Goal: Task Accomplishment & Management: Complete application form

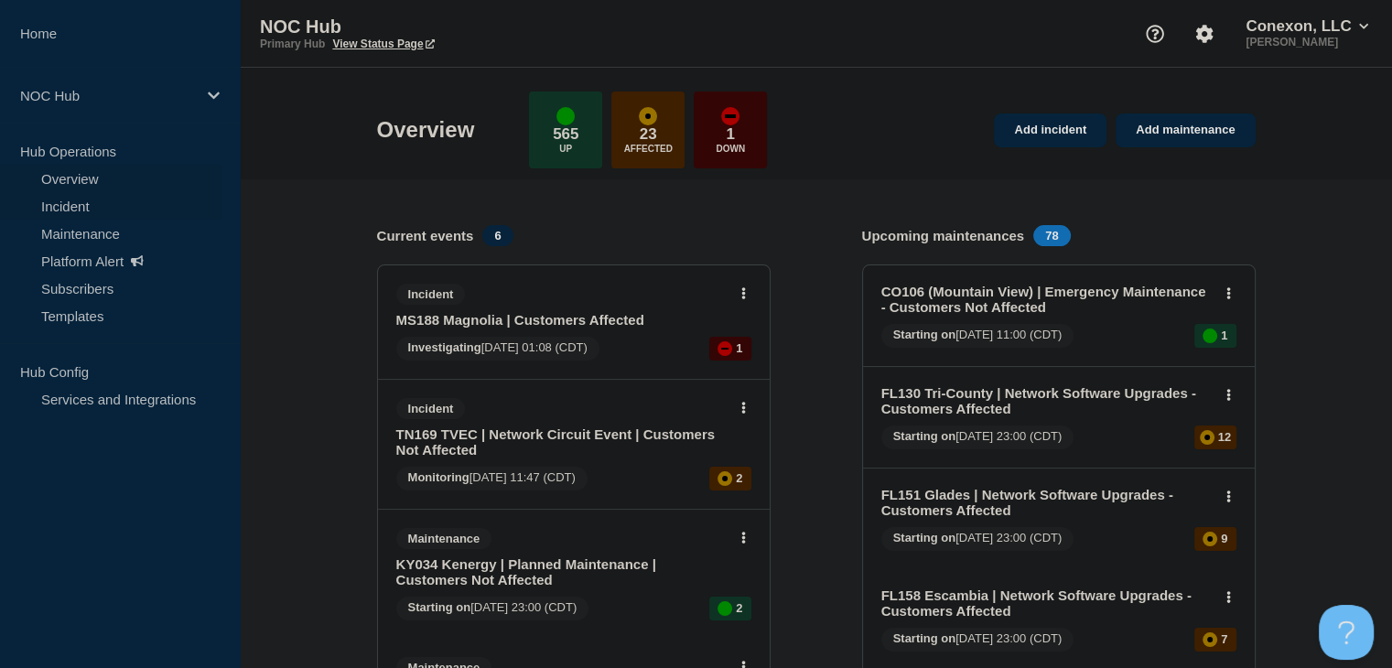
click at [68, 212] on link "Incident" at bounding box center [110, 205] width 221 height 27
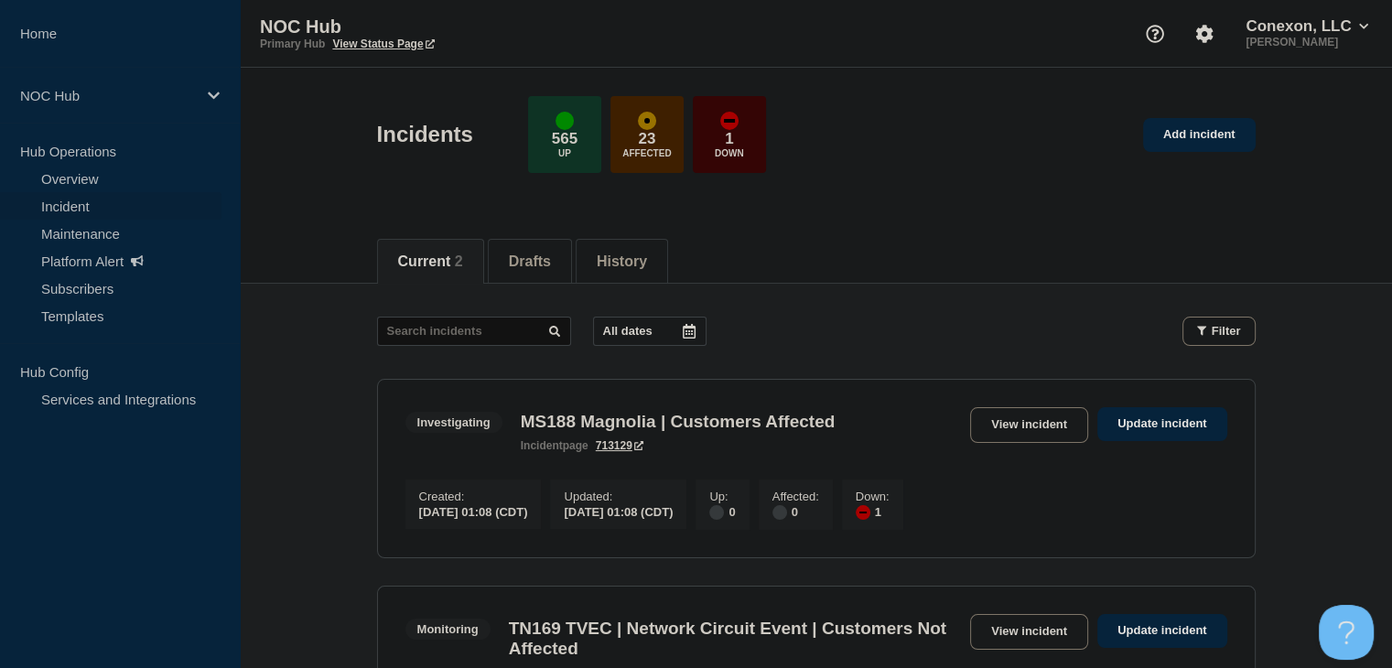
click at [1214, 156] on div "Incidents 565 Up 23 Affected 1 Down Add incident" at bounding box center [815, 128] width 919 height 112
click at [1211, 144] on link "Add incident" at bounding box center [1199, 135] width 113 height 34
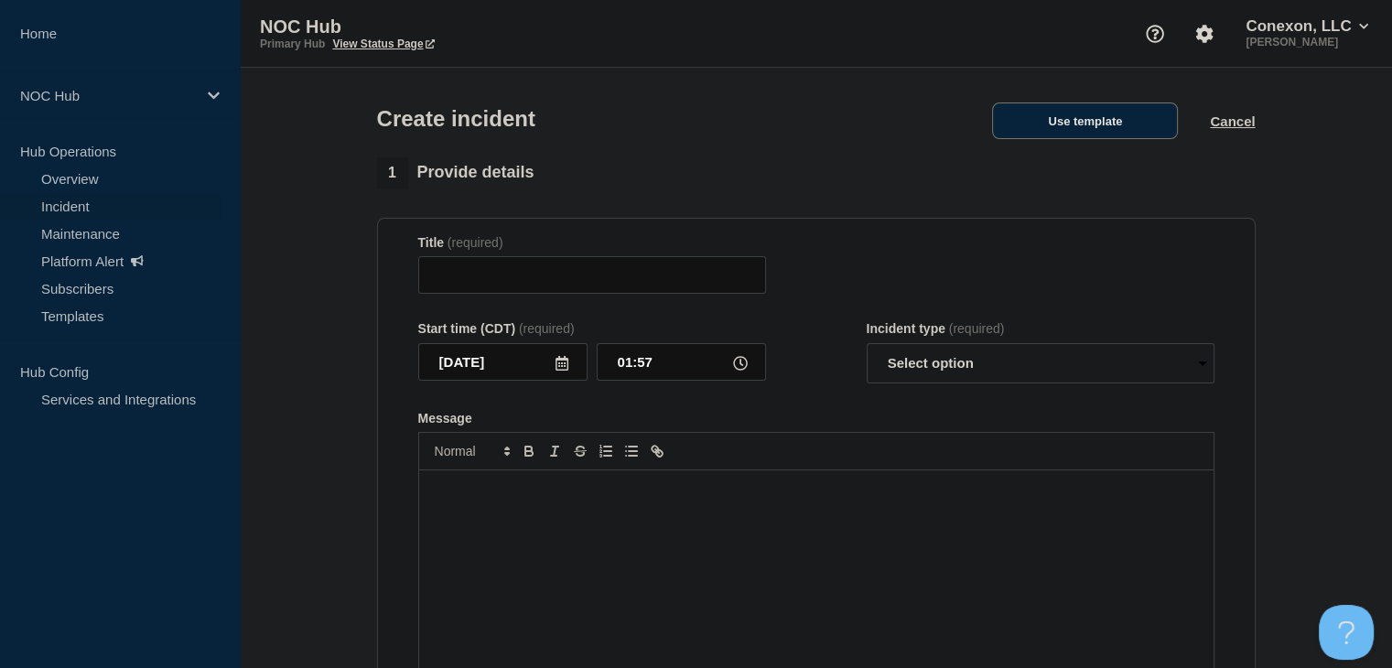
click at [1080, 123] on button "Use template" at bounding box center [1085, 120] width 186 height 37
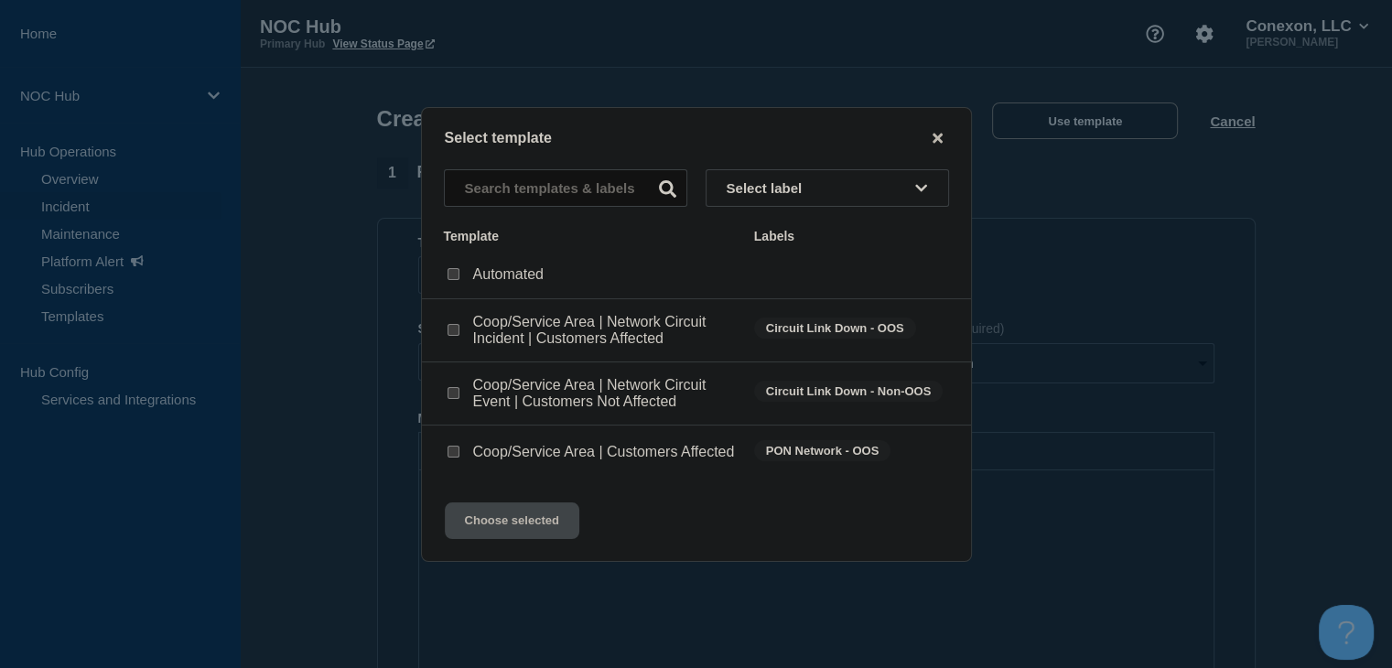
click at [450, 387] on input "Coop/Service Area | Network Circuit Event | Customers Not Affected checkbox" at bounding box center [453, 393] width 12 height 12
checkbox input "true"
click at [509, 525] on button "Choose selected" at bounding box center [512, 520] width 134 height 37
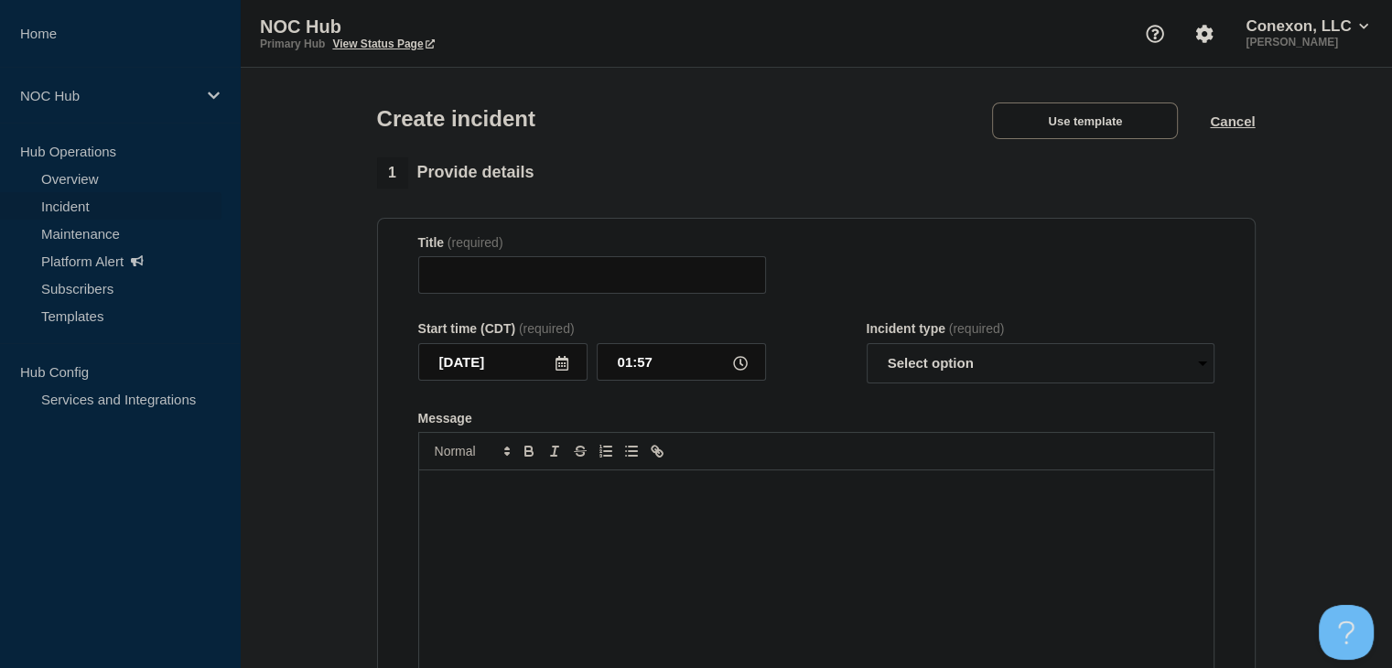
type input "Coop/Service Area | Network Circuit Event | Customers Not Affected"
select select "investigating"
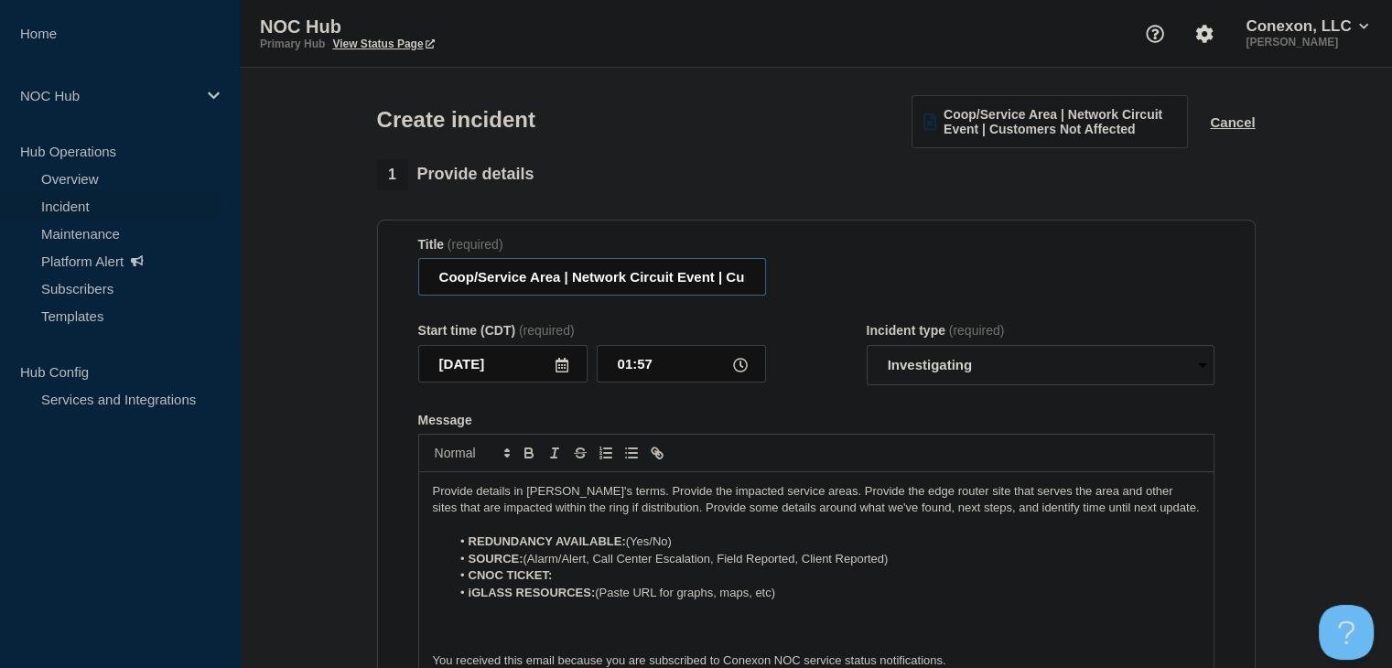
drag, startPoint x: 556, startPoint y: 279, endPoint x: 378, endPoint y: 274, distance: 178.5
click at [378, 274] on section "Title (required) Coop/Service Area | Network Circuit Event | Customers Not Affe…" at bounding box center [816, 465] width 878 height 491
type input "MS188 Magnolia | Network Circuit Event | Customers Not Affected"
click at [940, 362] on select "Select option Investigating Identified Monitoring" at bounding box center [1040, 365] width 348 height 40
drag, startPoint x: 853, startPoint y: 300, endPoint x: 853, endPoint y: 356, distance: 55.8
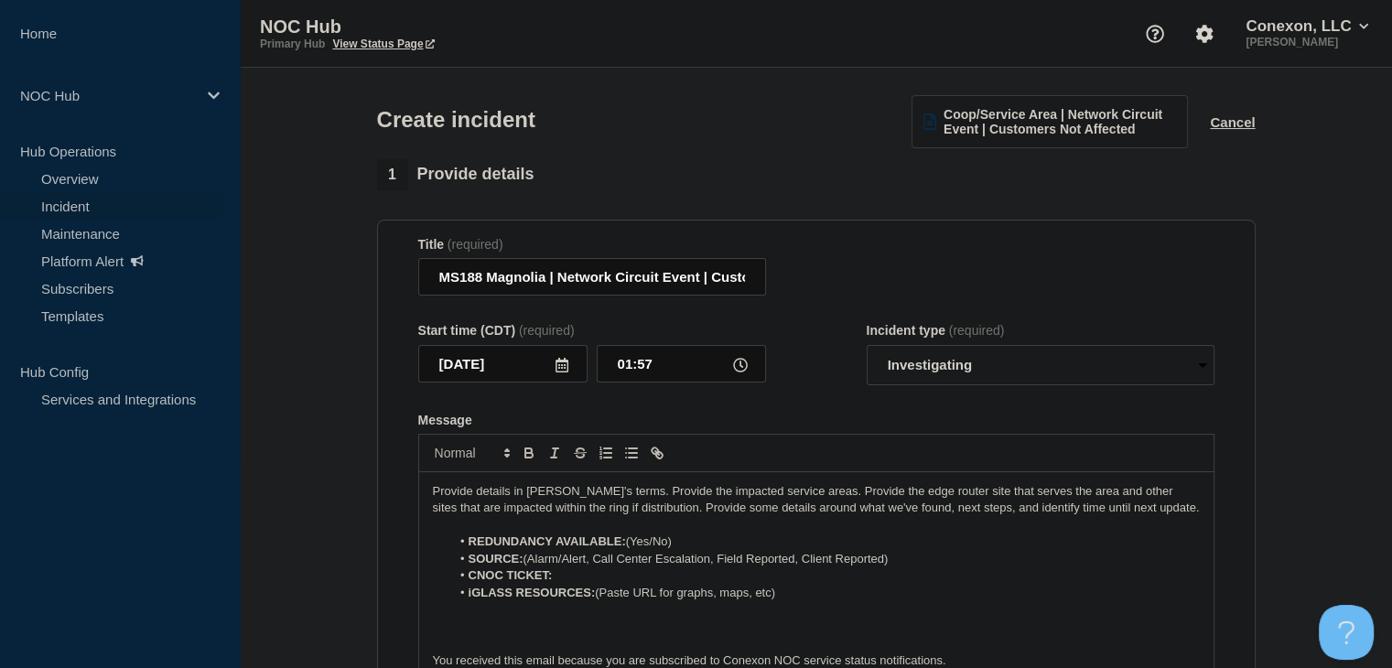
click at [853, 300] on form "Title (required) MS188 Magnolia | Network Circuit Event | Customers Not Affecte…" at bounding box center [816, 465] width 796 height 457
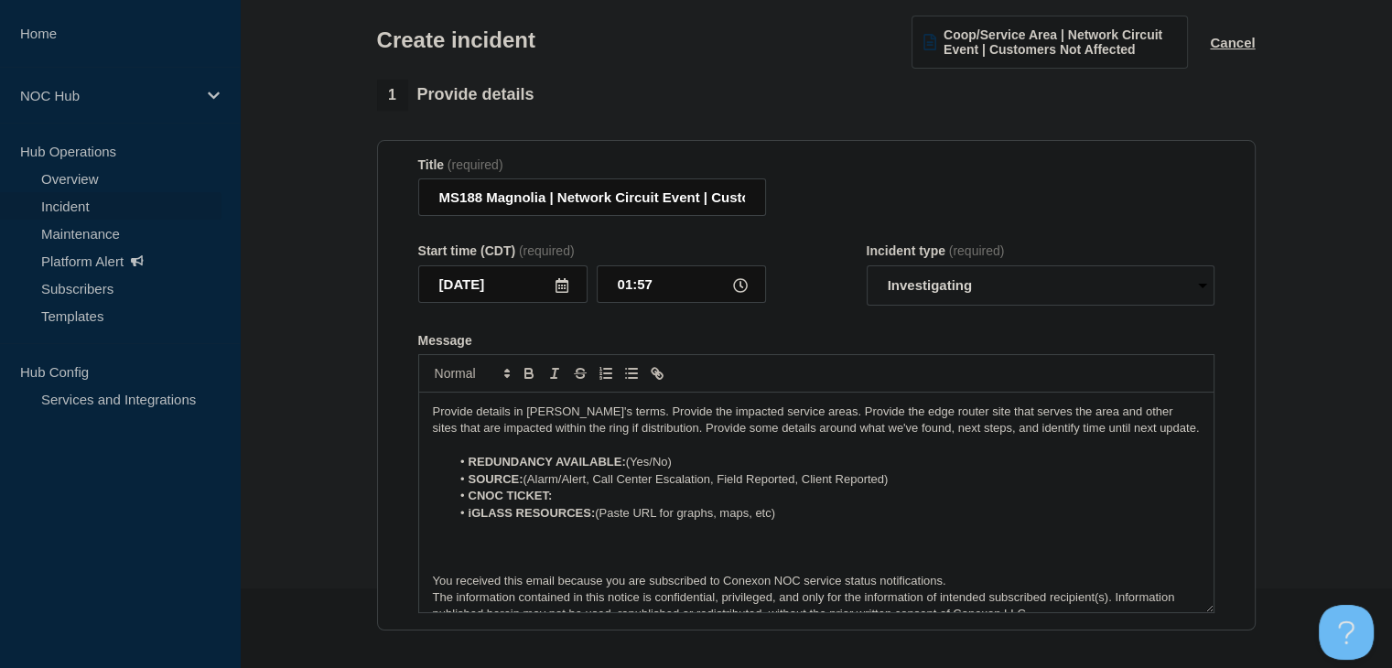
scroll to position [183, 0]
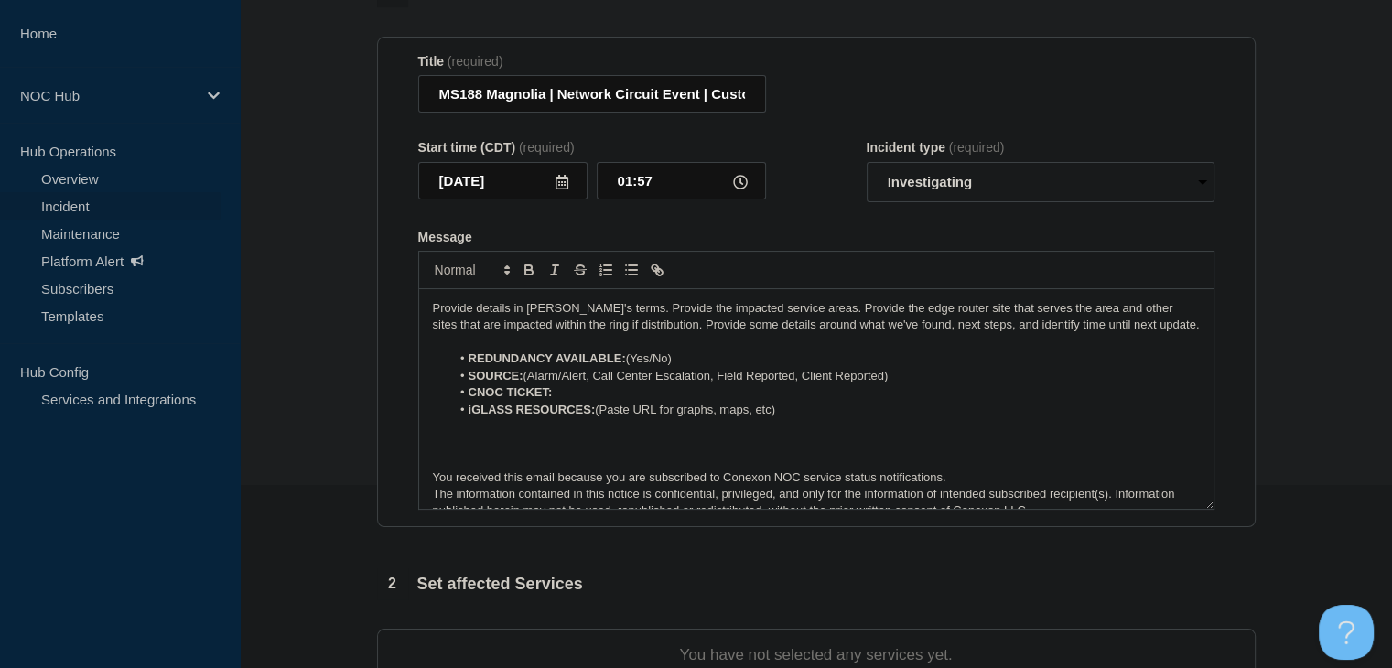
click at [678, 367] on li "REDUNDANCY AVAILABLE: (Yes/No)" at bounding box center [824, 358] width 749 height 16
drag, startPoint x: 900, startPoint y: 382, endPoint x: 597, endPoint y: 380, distance: 303.8
click at [597, 380] on li "SOURCE: (Alarm/Alert, Call Center Escalation, Field Reported, Client Reported)" at bounding box center [824, 376] width 749 height 16
click at [531, 379] on li "SOURCE: (Alarm/Alert" at bounding box center [824, 376] width 749 height 16
click at [582, 400] on li "CNOC TICKET:" at bounding box center [824, 392] width 749 height 16
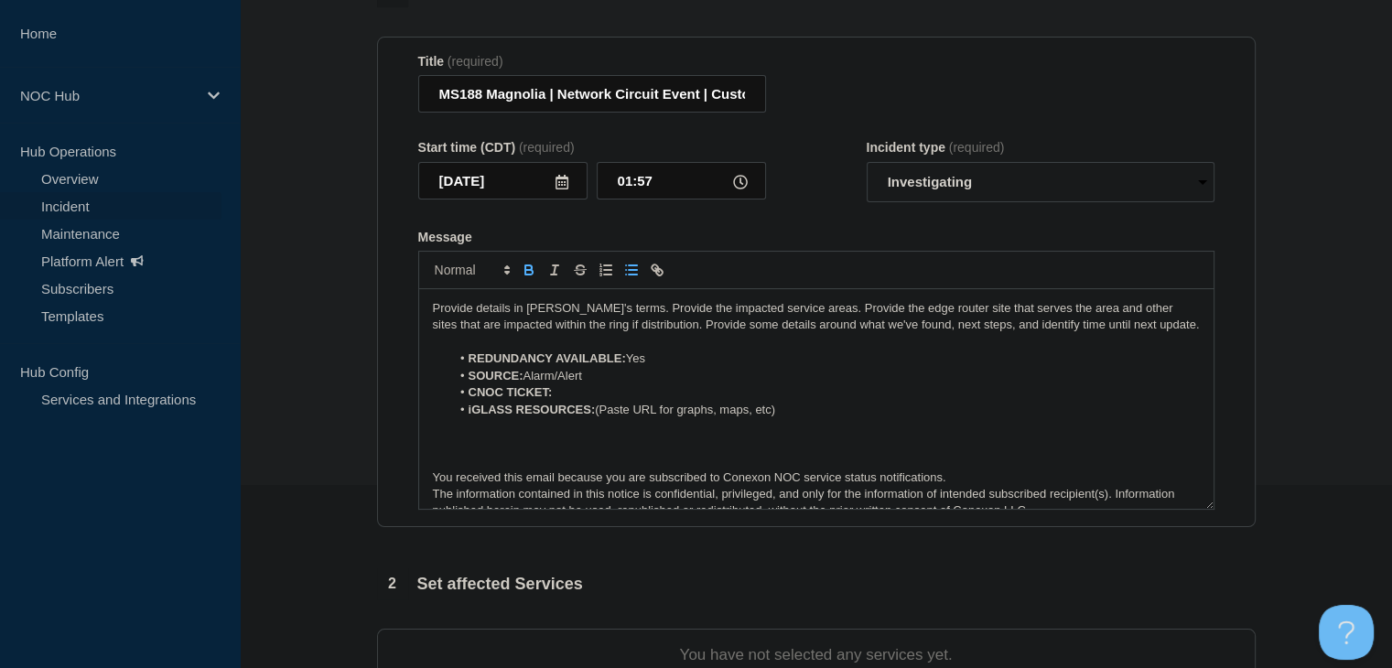
click at [575, 411] on strong "iGLASS RESOURCES:" at bounding box center [531, 410] width 127 height 14
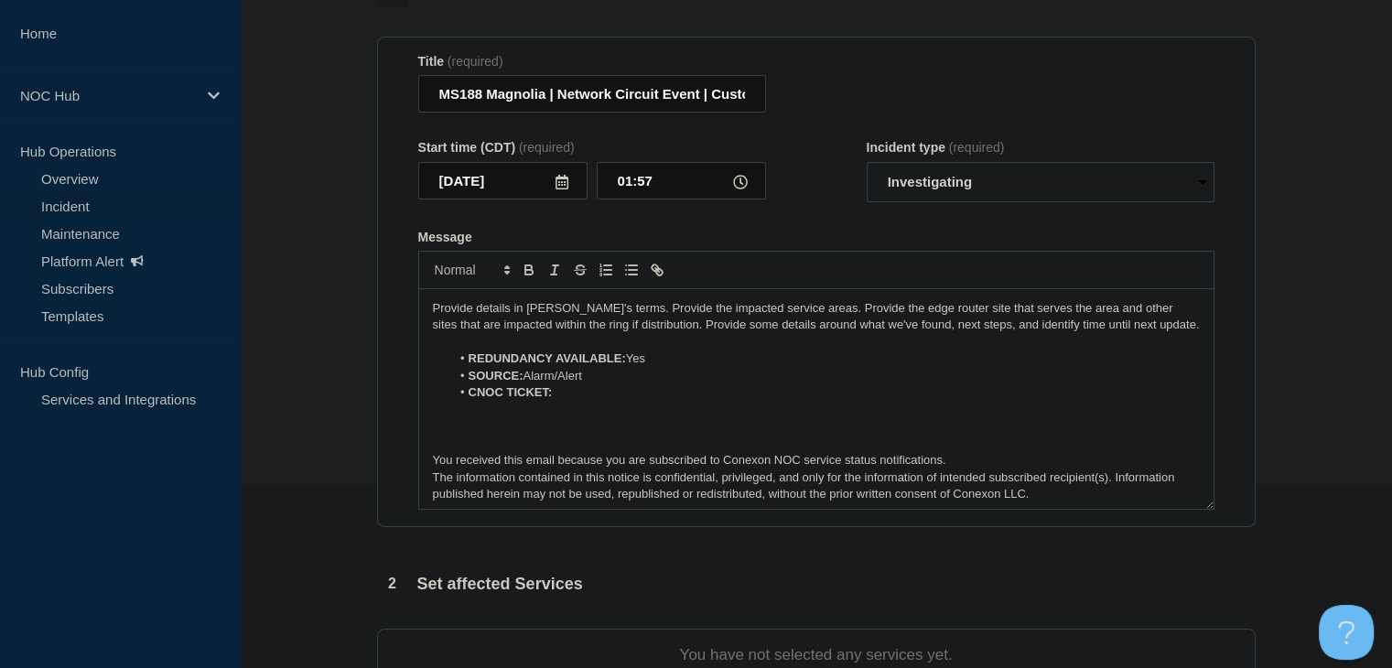
click at [576, 398] on li "CNOC TICKET:" at bounding box center [824, 392] width 749 height 16
drag, startPoint x: 595, startPoint y: 401, endPoint x: 553, endPoint y: 403, distance: 42.2
click at [553, 401] on li "CNOC TICKET: 27780" at bounding box center [824, 392] width 749 height 16
click at [521, 274] on icon "Toggle bold text" at bounding box center [529, 270] width 16 height 16
click at [522, 318] on p "Provide details in [PERSON_NAME]'s terms. Provide the impacted service areas. P…" at bounding box center [816, 317] width 767 height 34
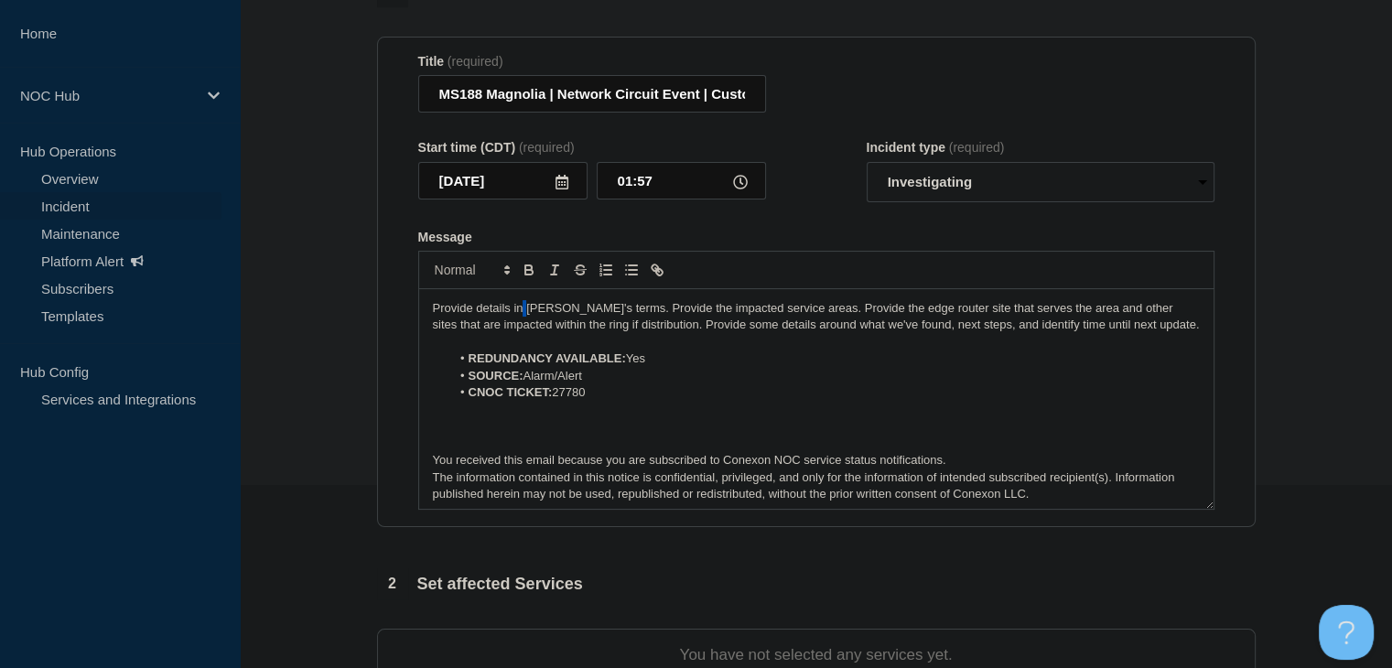
click at [522, 318] on p "Provide details in [PERSON_NAME]'s terms. Provide the impacted service areas. P…" at bounding box center [816, 317] width 767 height 34
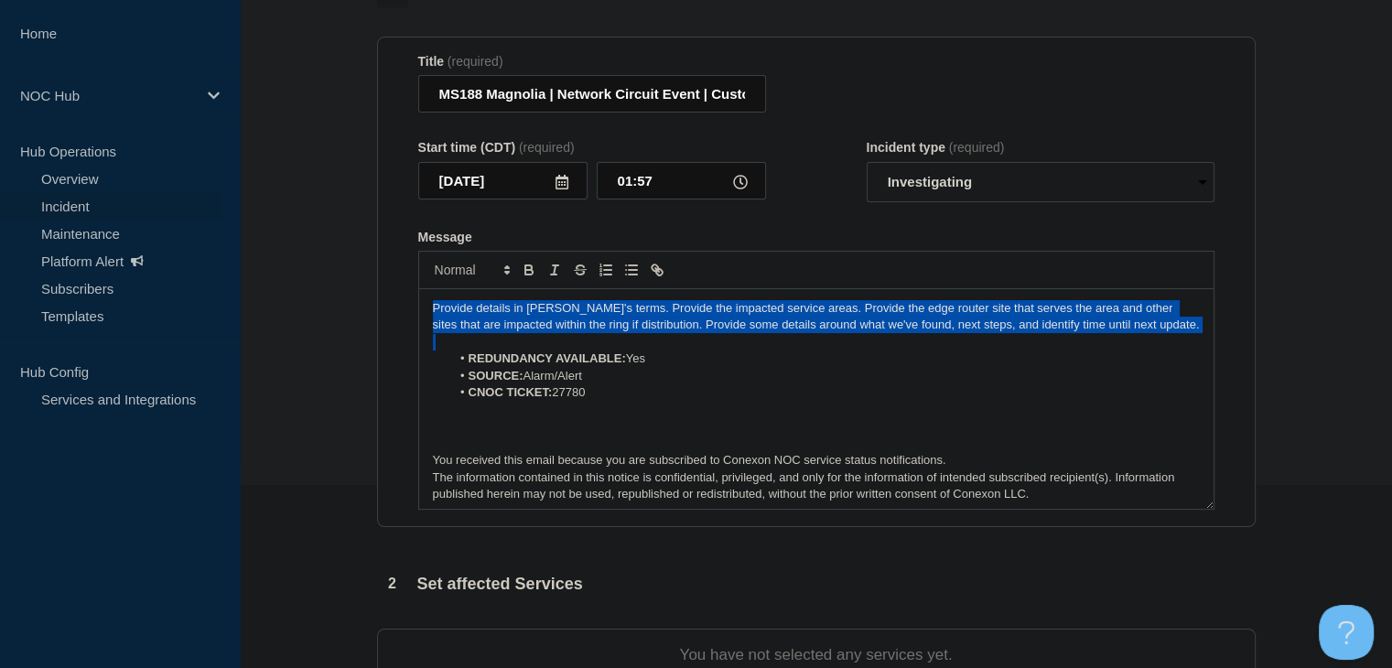
click at [522, 318] on p "Provide details in [PERSON_NAME]'s terms. Provide the impacted service areas. P…" at bounding box center [816, 317] width 767 height 34
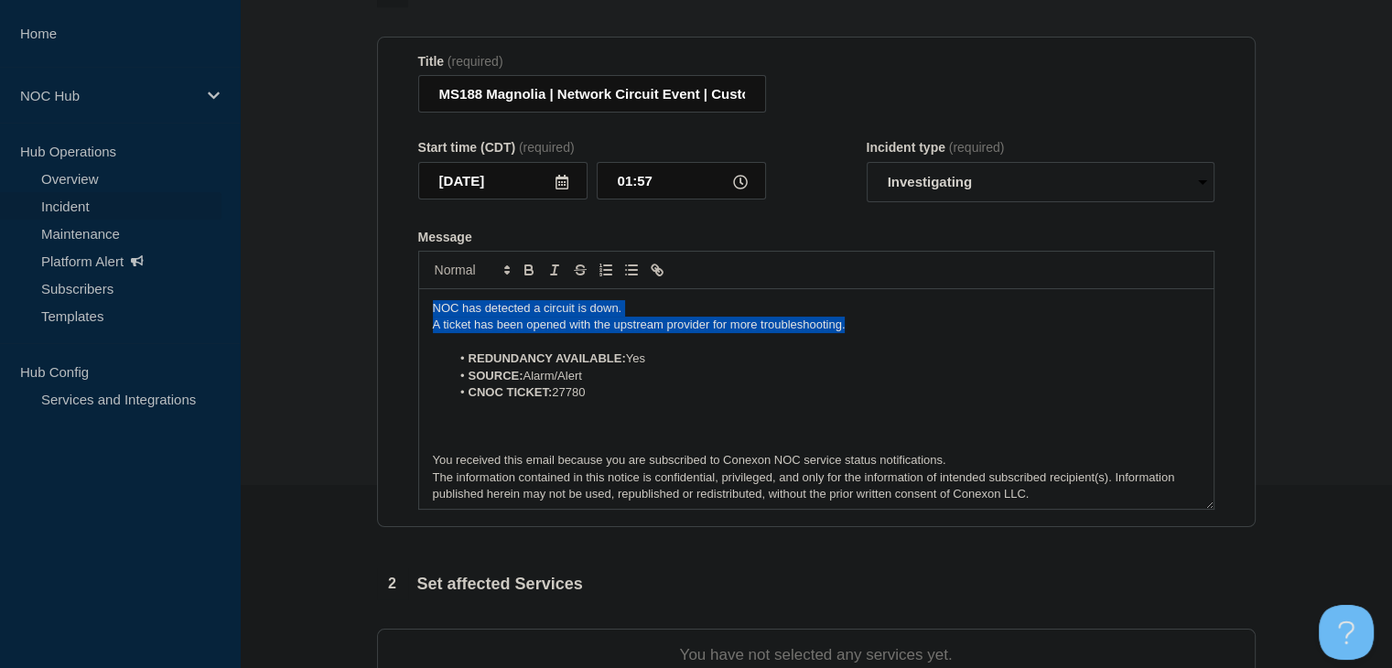
drag, startPoint x: 867, startPoint y: 333, endPoint x: 379, endPoint y: 310, distance: 489.1
click at [379, 310] on section "Title (required) MS188 Magnolia | Network Circuit Event | Customers Not Affecte…" at bounding box center [816, 282] width 878 height 491
click at [360, 396] on section "1 Provide details Title (required) MS188 Magnolia | Network Circuit Event | Cus…" at bounding box center [816, 500] width 1152 height 1048
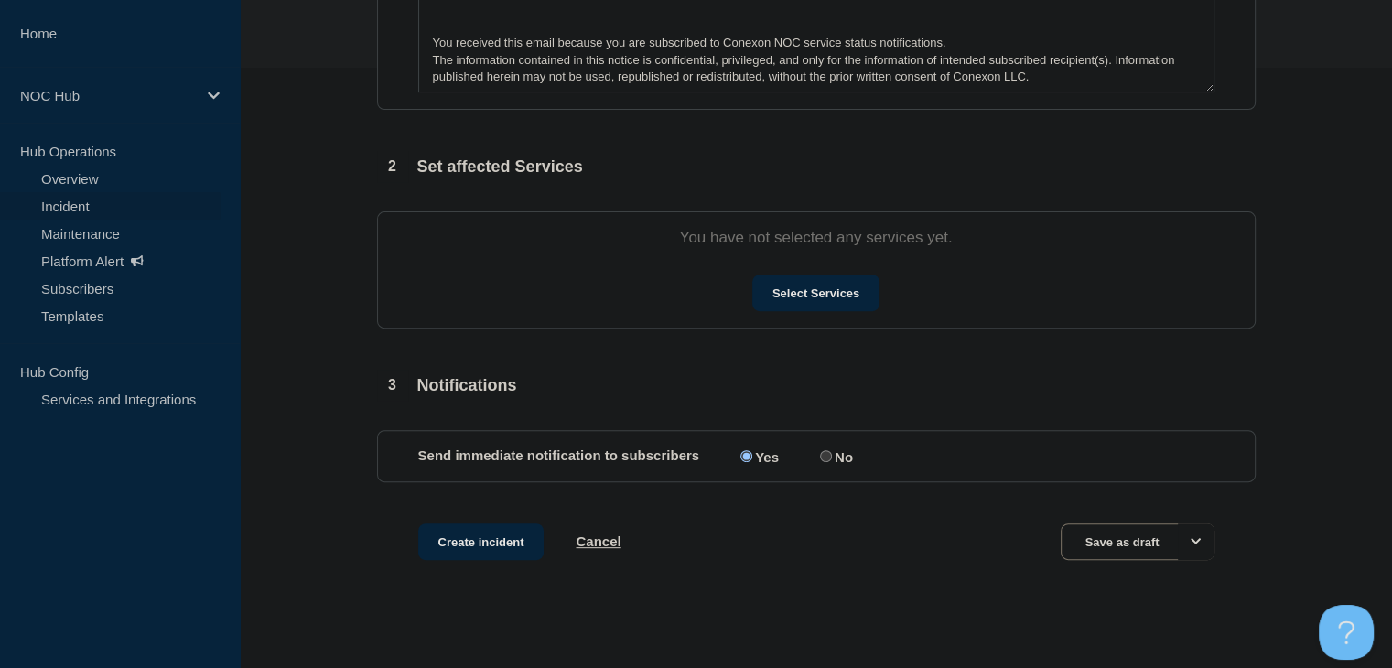
scroll to position [616, 0]
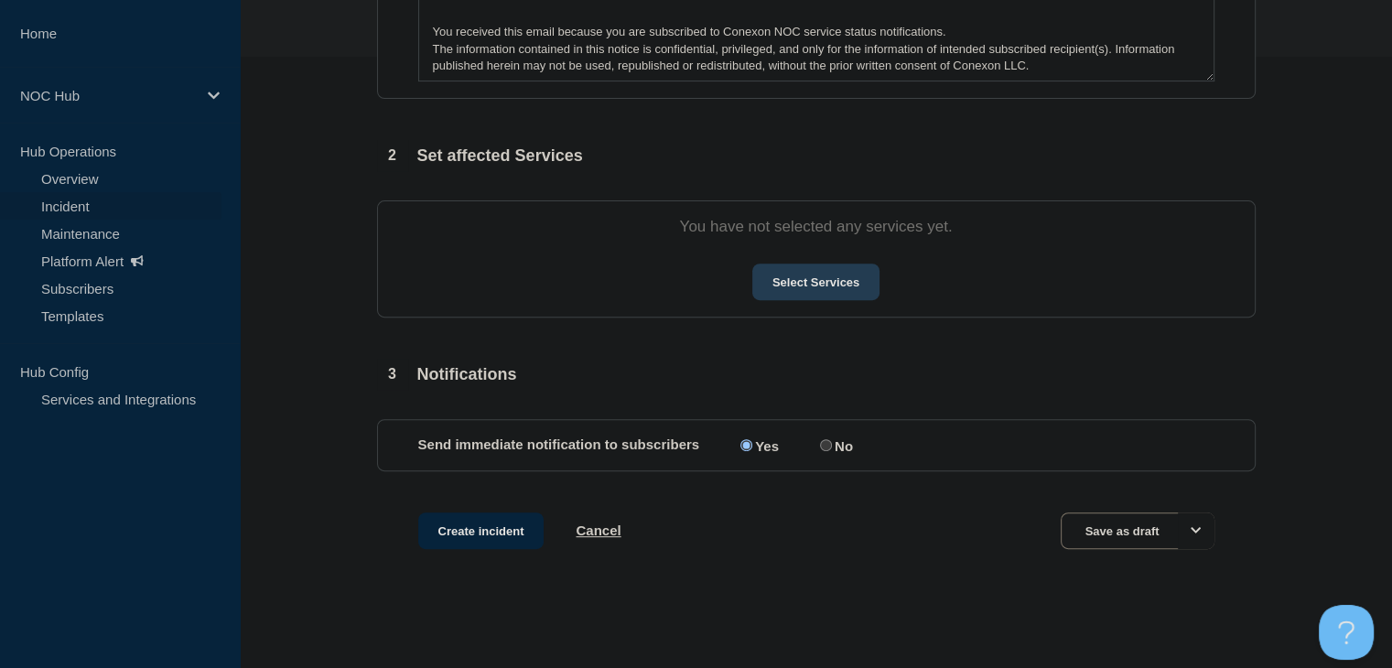
click at [835, 280] on button "Select Services" at bounding box center [815, 281] width 127 height 37
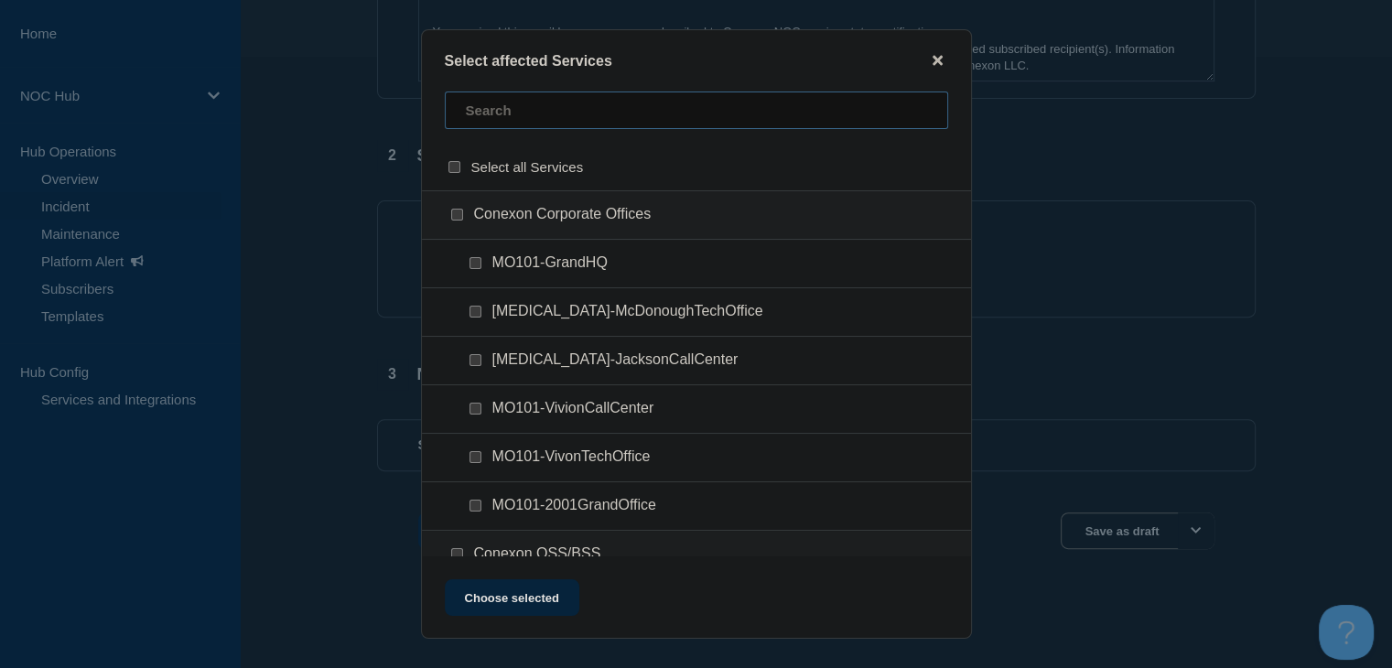
click at [501, 128] on input "text" at bounding box center [696, 110] width 503 height 38
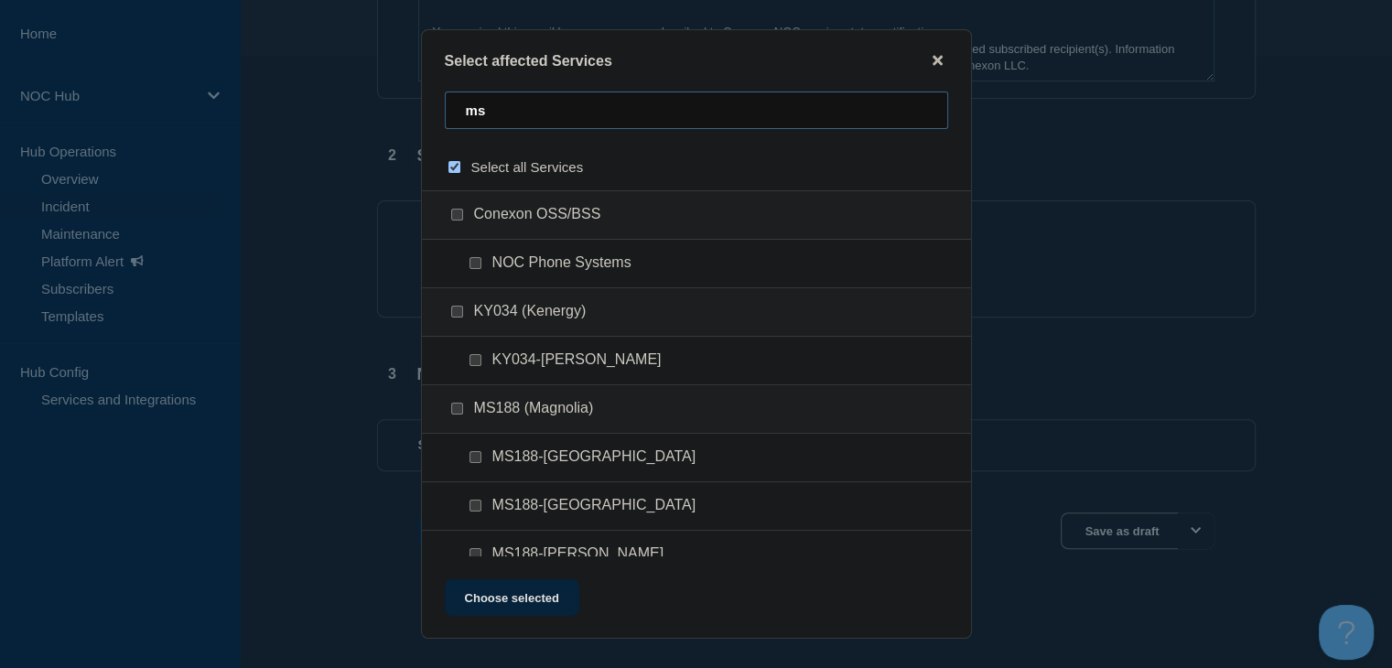
type input "ms8"
checkbox input "true"
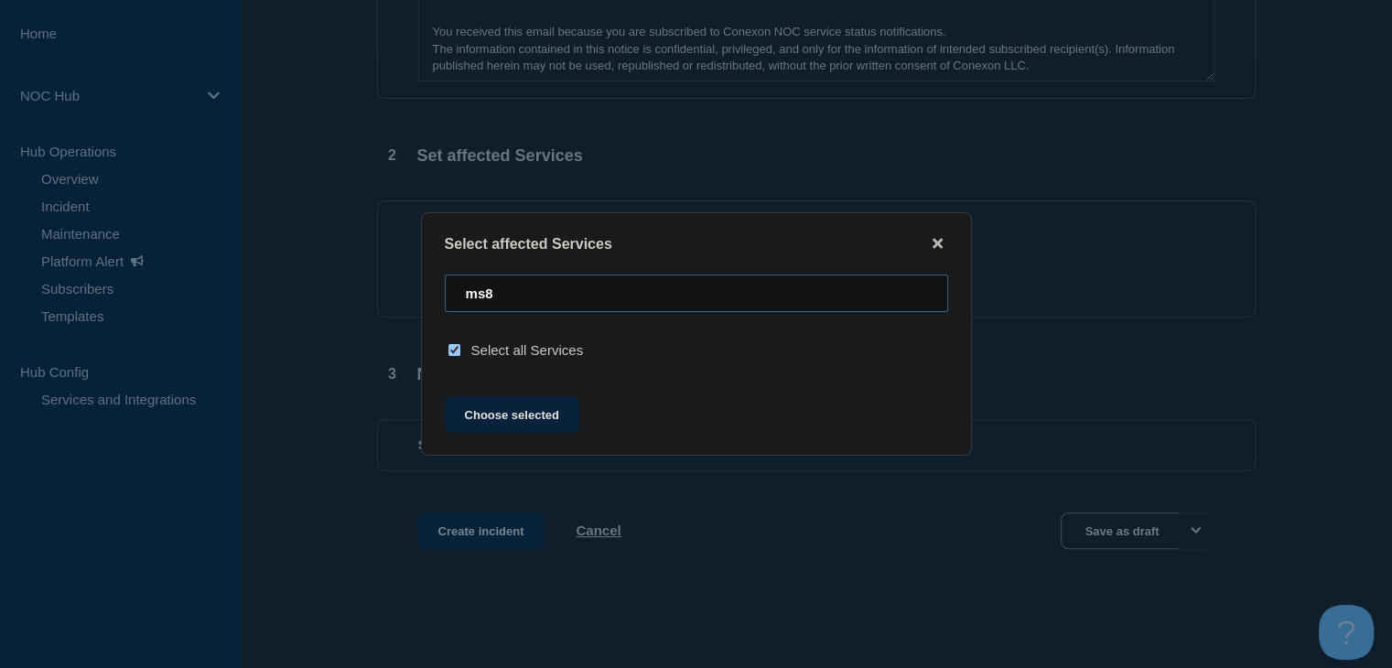
type input "ms"
checkbox input "false"
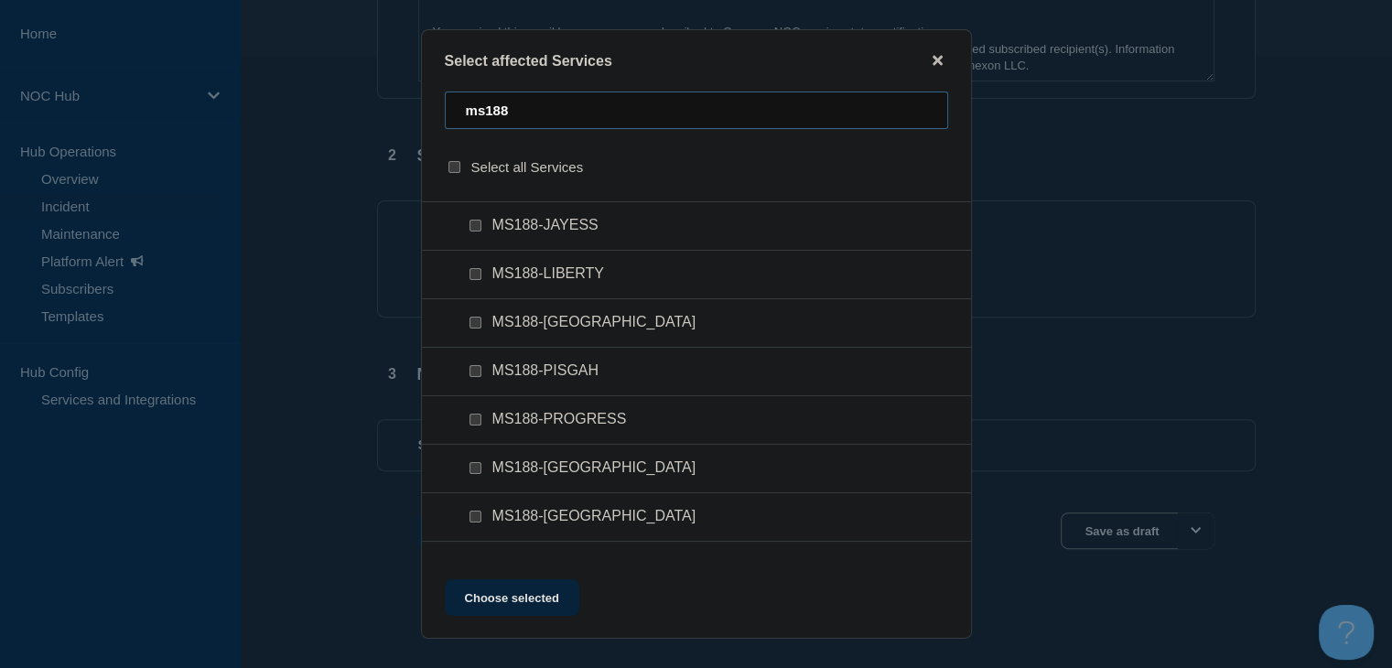
scroll to position [456, 0]
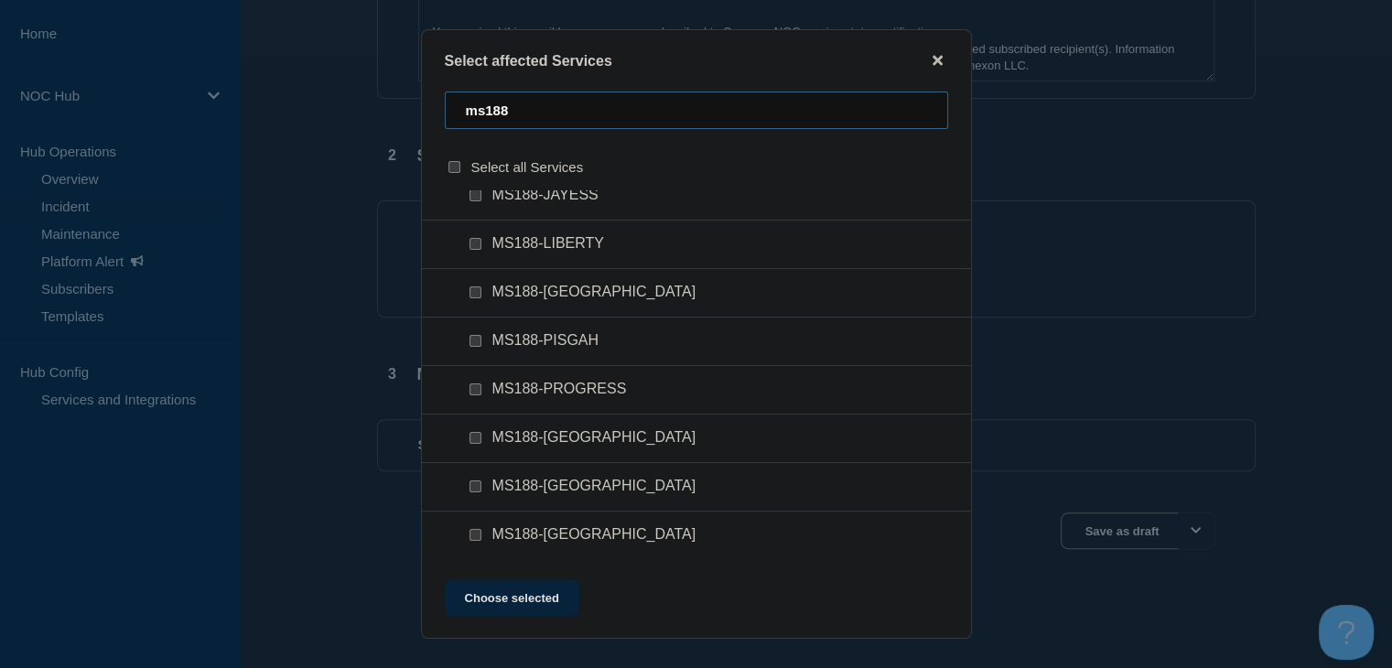
type input "ms188"
click at [474, 437] on input "MS188-SALEM checkbox" at bounding box center [475, 438] width 12 height 12
checkbox input "true"
click at [520, 604] on button "Choose selected" at bounding box center [512, 597] width 134 height 37
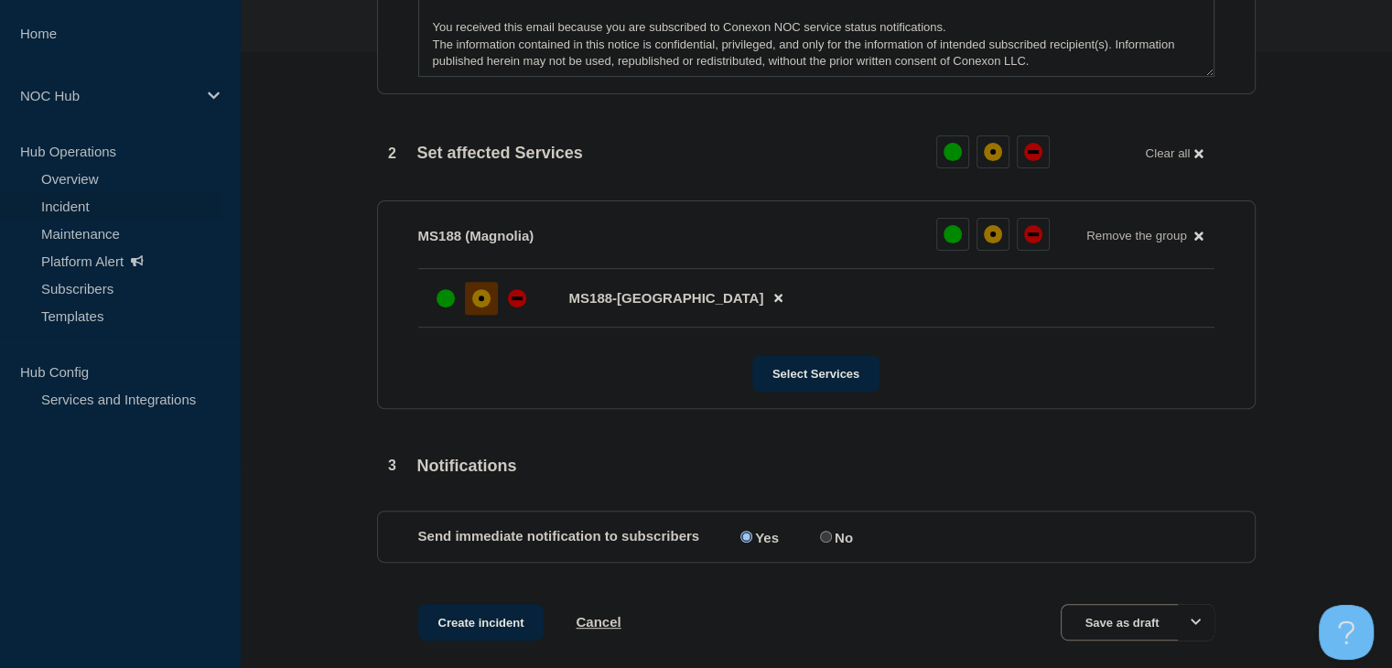
click at [474, 297] on div "affected" at bounding box center [481, 298] width 18 height 18
click at [496, 638] on button "Create incident" at bounding box center [481, 622] width 126 height 37
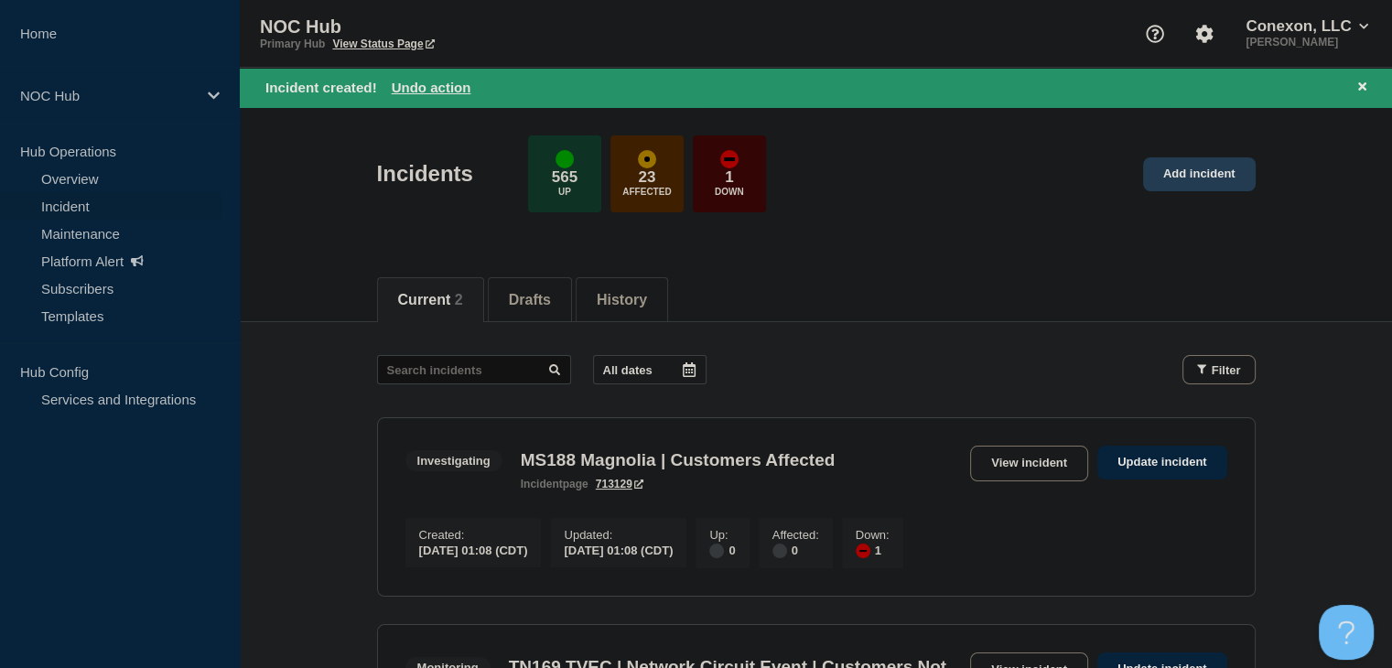
click at [1187, 178] on link "Add incident" at bounding box center [1199, 174] width 113 height 34
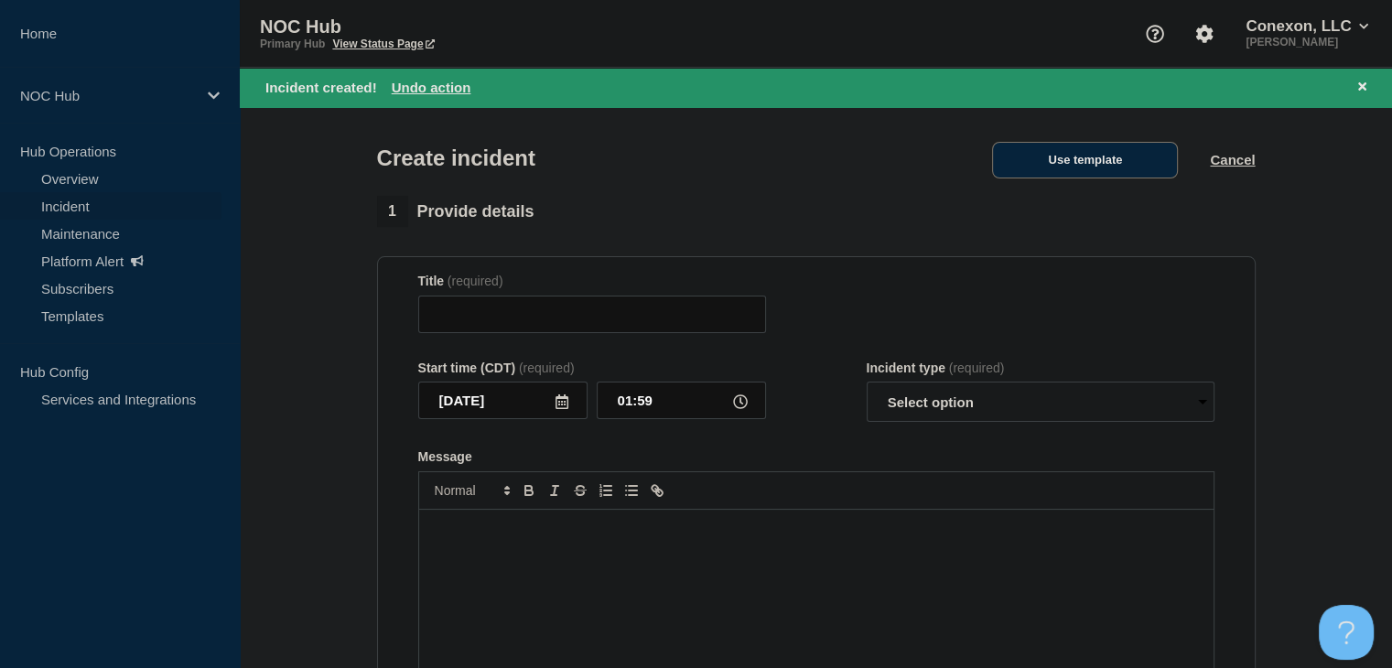
click at [1091, 155] on button "Use template" at bounding box center [1085, 160] width 186 height 37
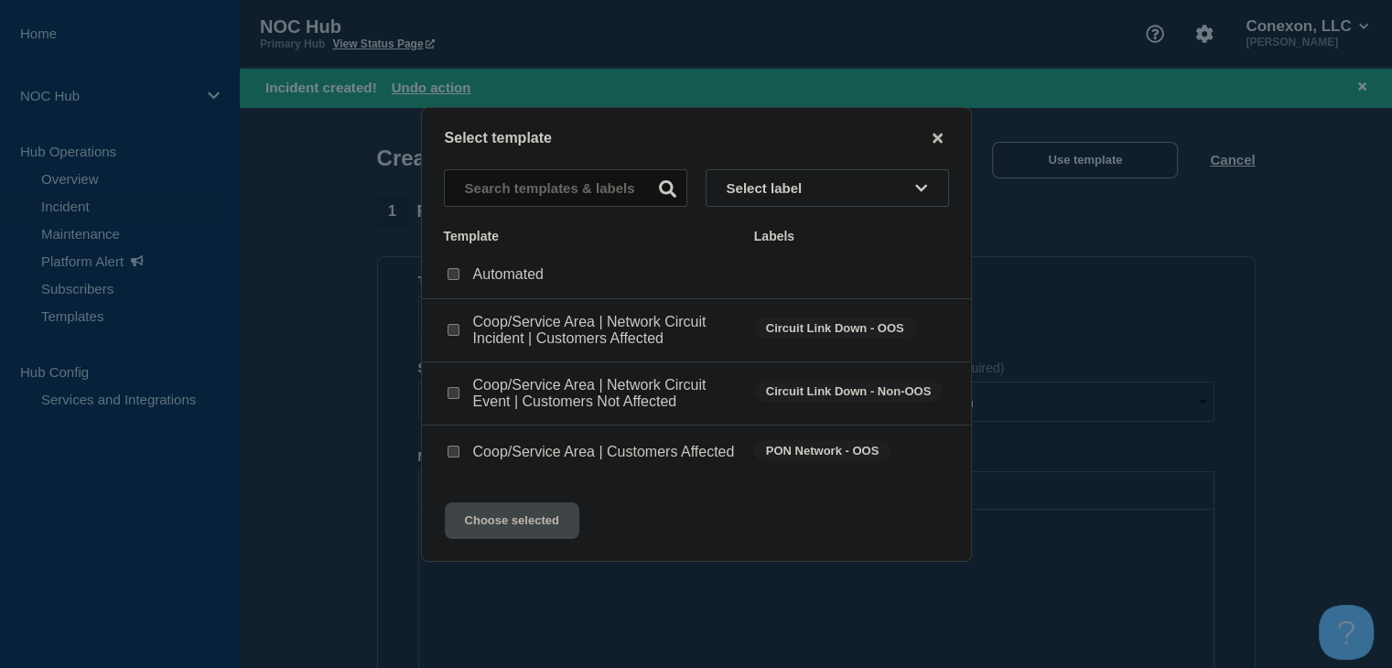
click at [457, 389] on input "Coop/Service Area | Network Circuit Event | Customers Not Affected checkbox" at bounding box center [453, 393] width 12 height 12
checkbox input "true"
click at [521, 539] on button "Choose selected" at bounding box center [512, 520] width 134 height 37
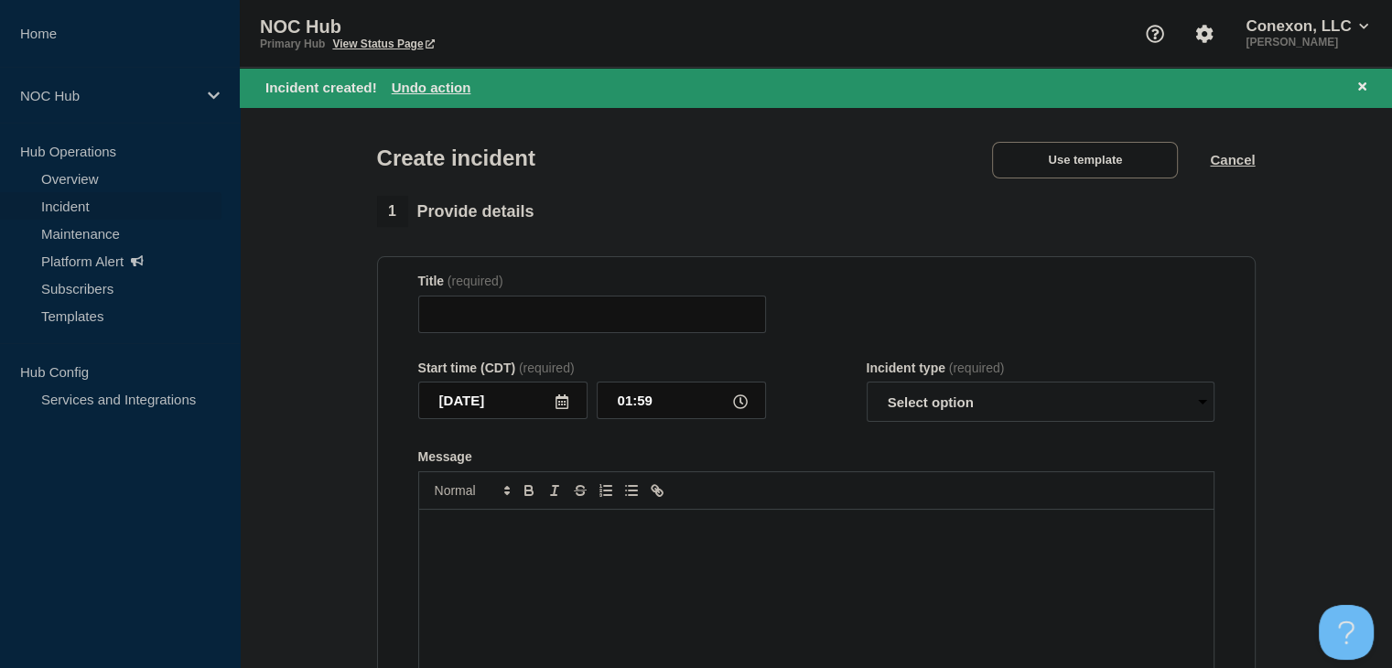
type input "Coop/Service Area | Network Circuit Event | Customers Not Affected"
select select "investigating"
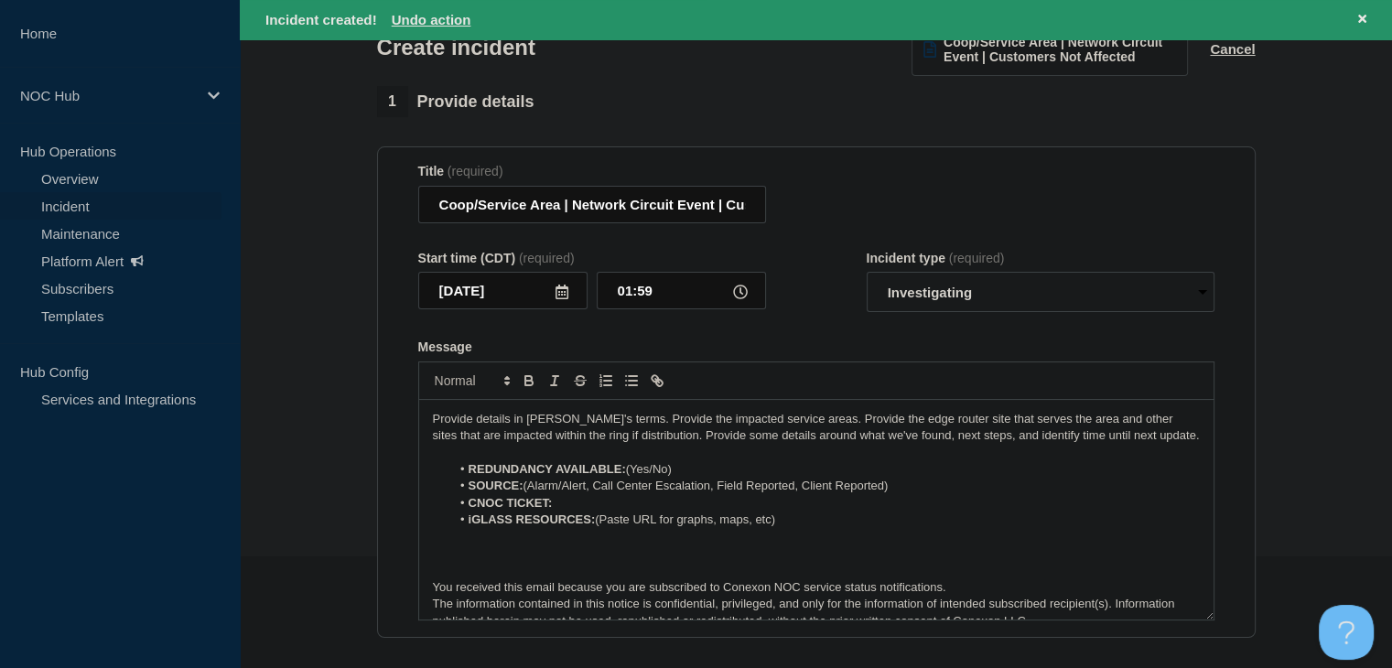
scroll to position [457, 0]
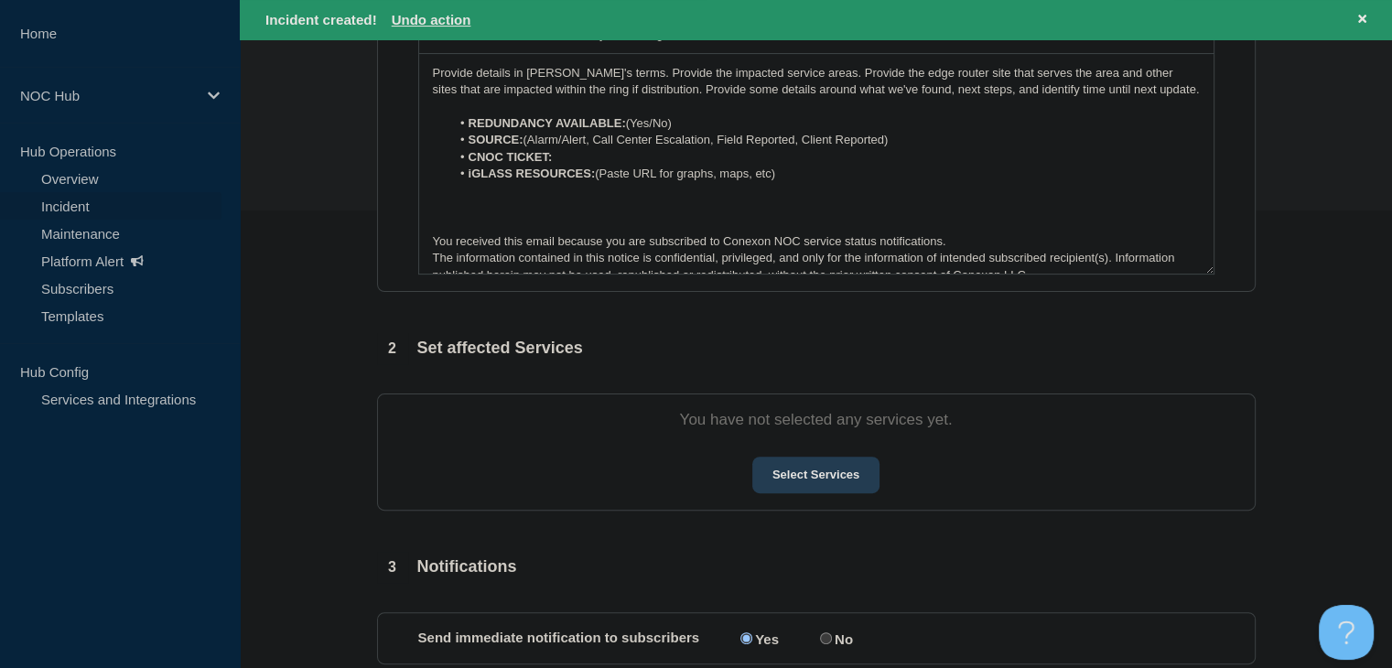
click at [809, 483] on button "Select Services" at bounding box center [815, 475] width 127 height 37
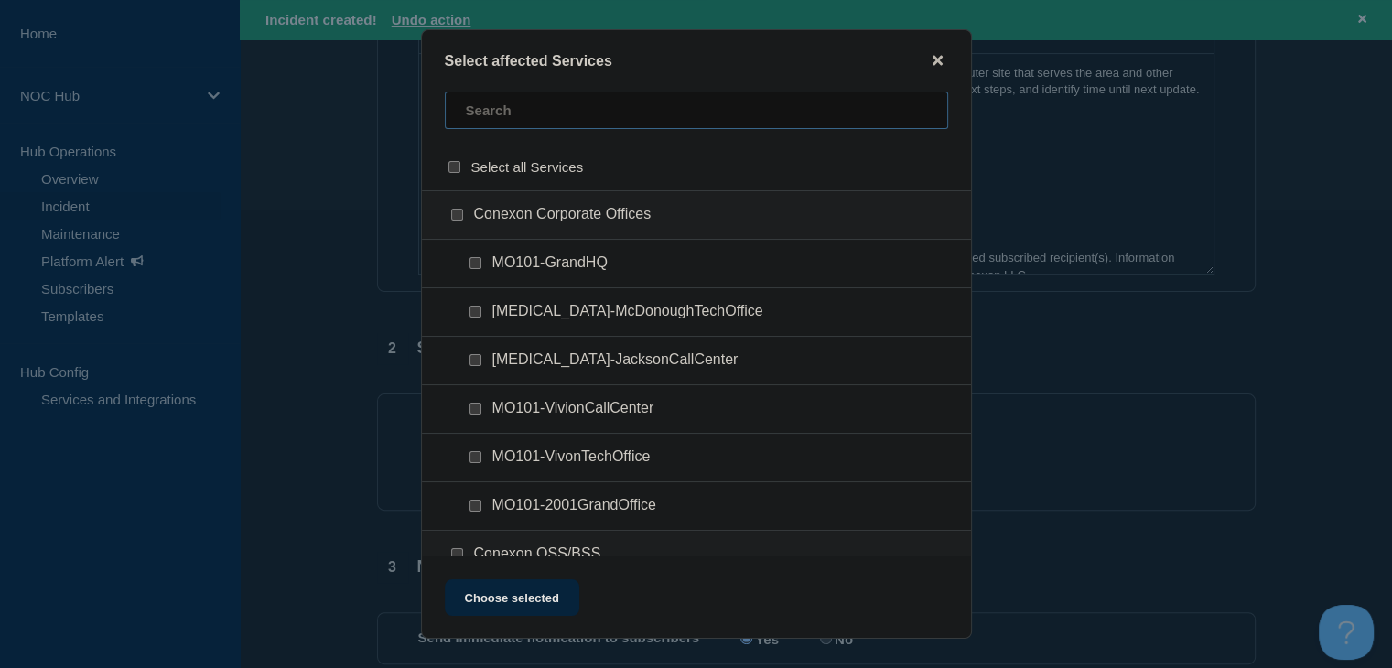
click at [502, 111] on input "text" at bounding box center [696, 110] width 503 height 38
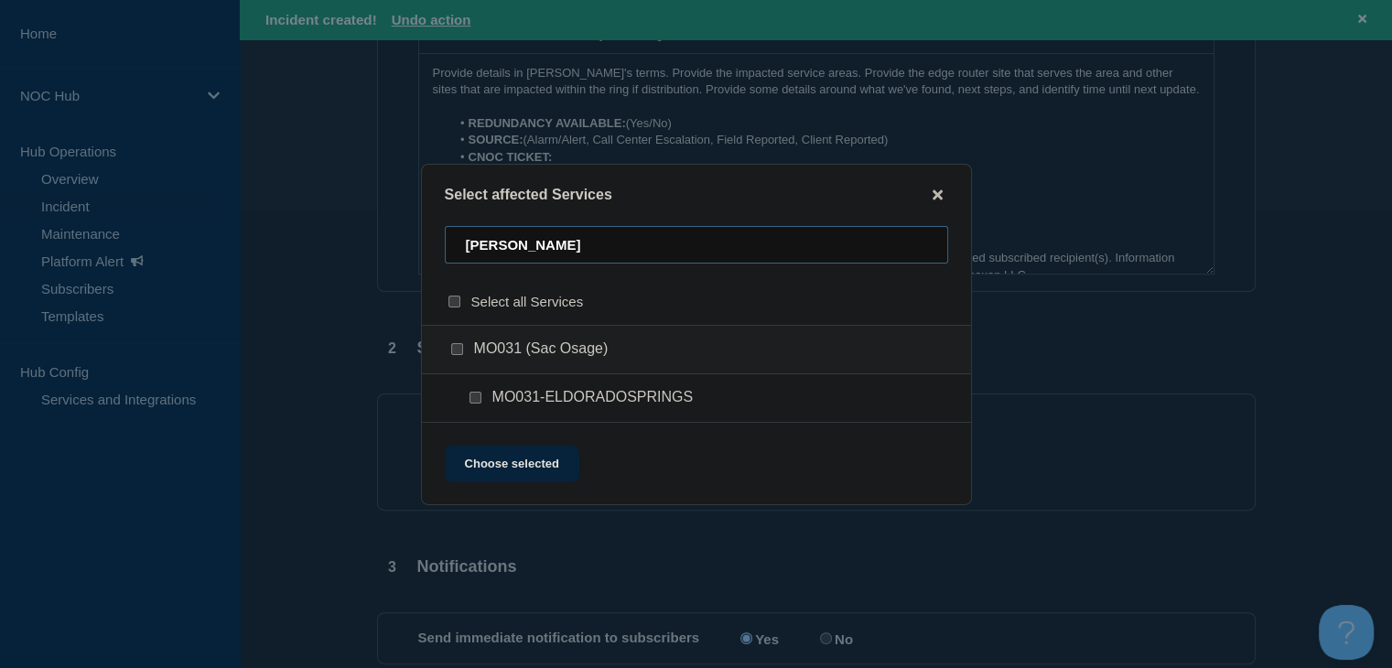
type input "[PERSON_NAME]"
click at [470, 398] on input "MO031-ELDORADOSPRINGS checkbox" at bounding box center [475, 398] width 12 height 12
checkbox input "true"
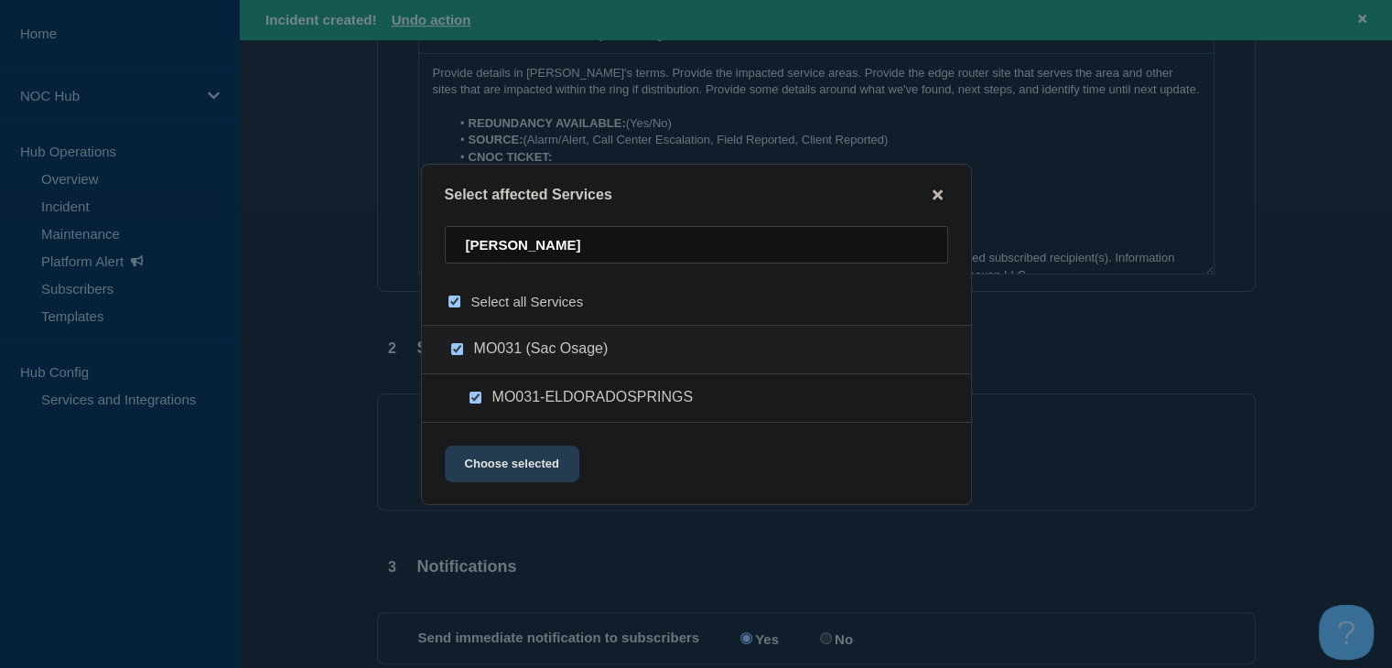
click at [523, 466] on button "Choose selected" at bounding box center [512, 464] width 134 height 37
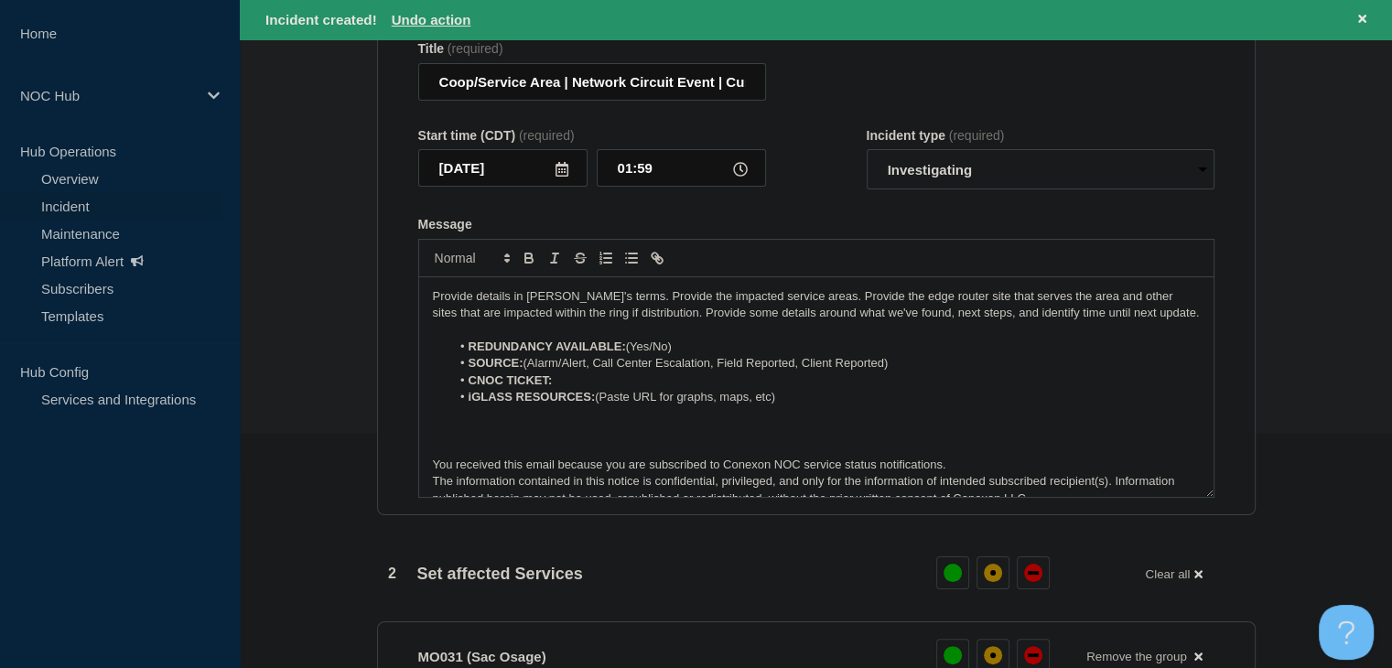
scroll to position [91, 0]
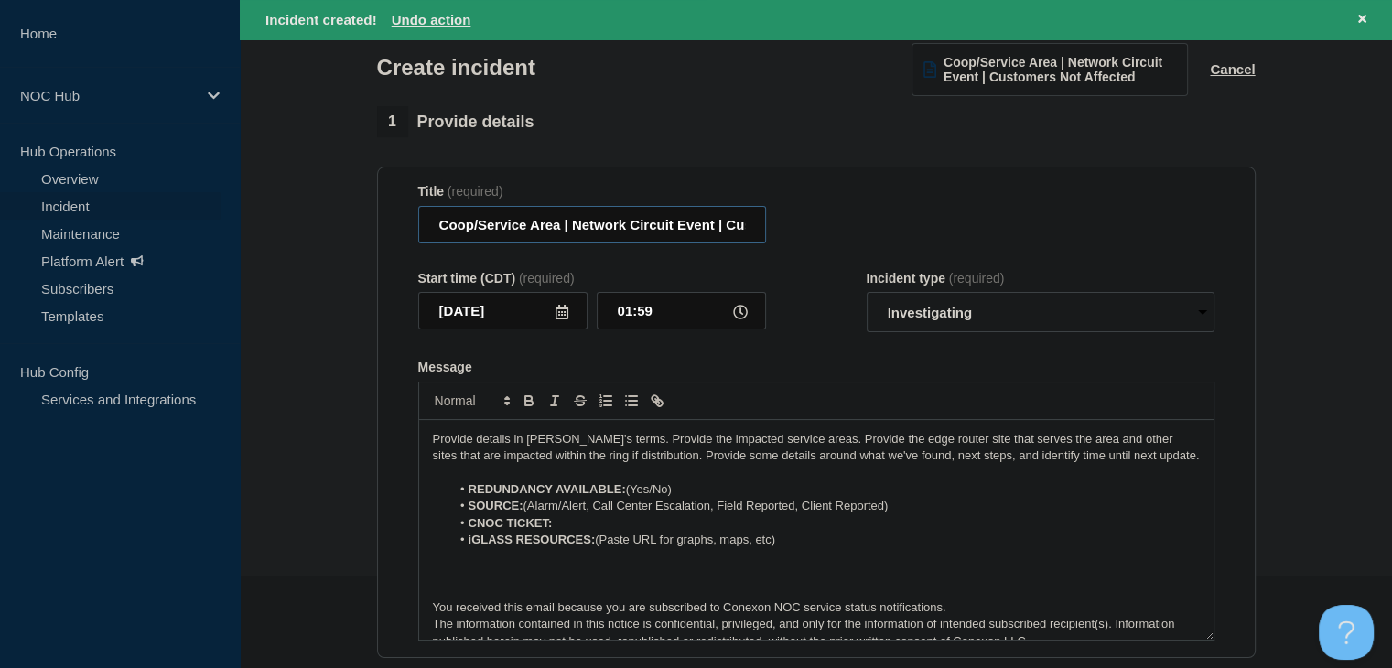
drag, startPoint x: 559, startPoint y: 233, endPoint x: 362, endPoint y: 226, distance: 196.8
click at [362, 226] on section "1 Provide details Title (required) Coop/Service Area | Network Circuit Event | …" at bounding box center [816, 678] width 1152 height 1144
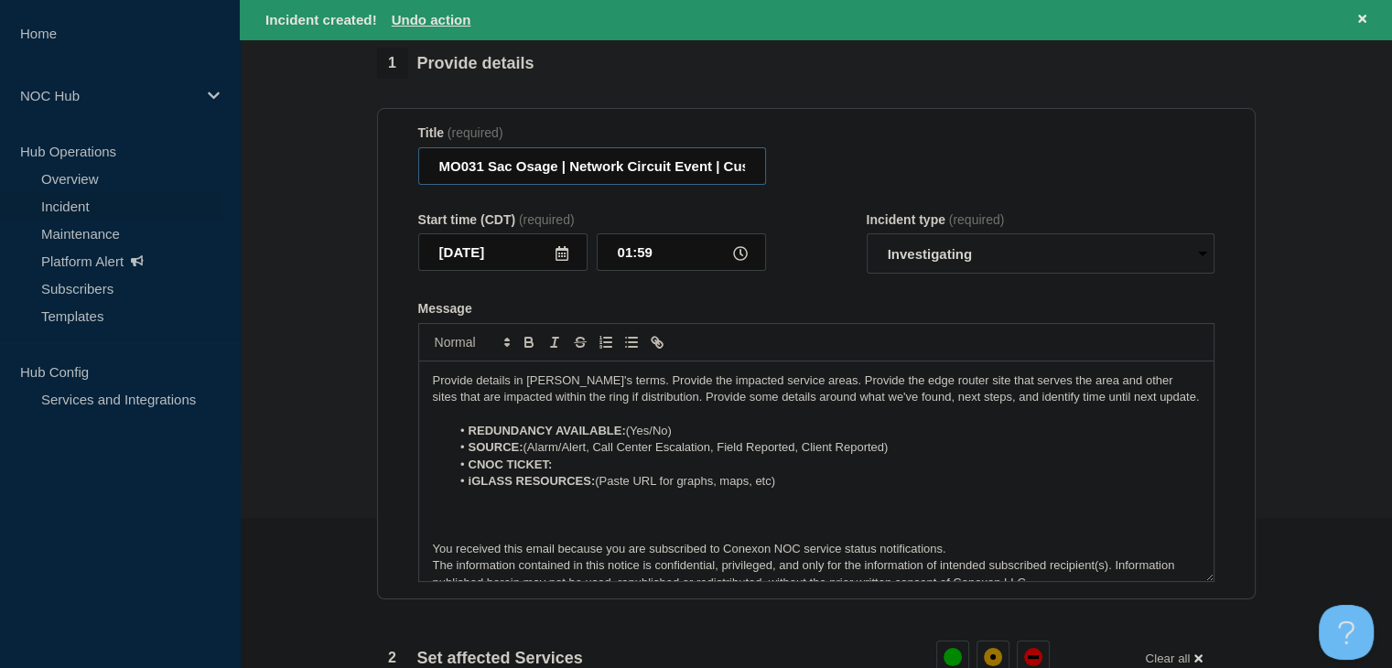
scroll to position [183, 0]
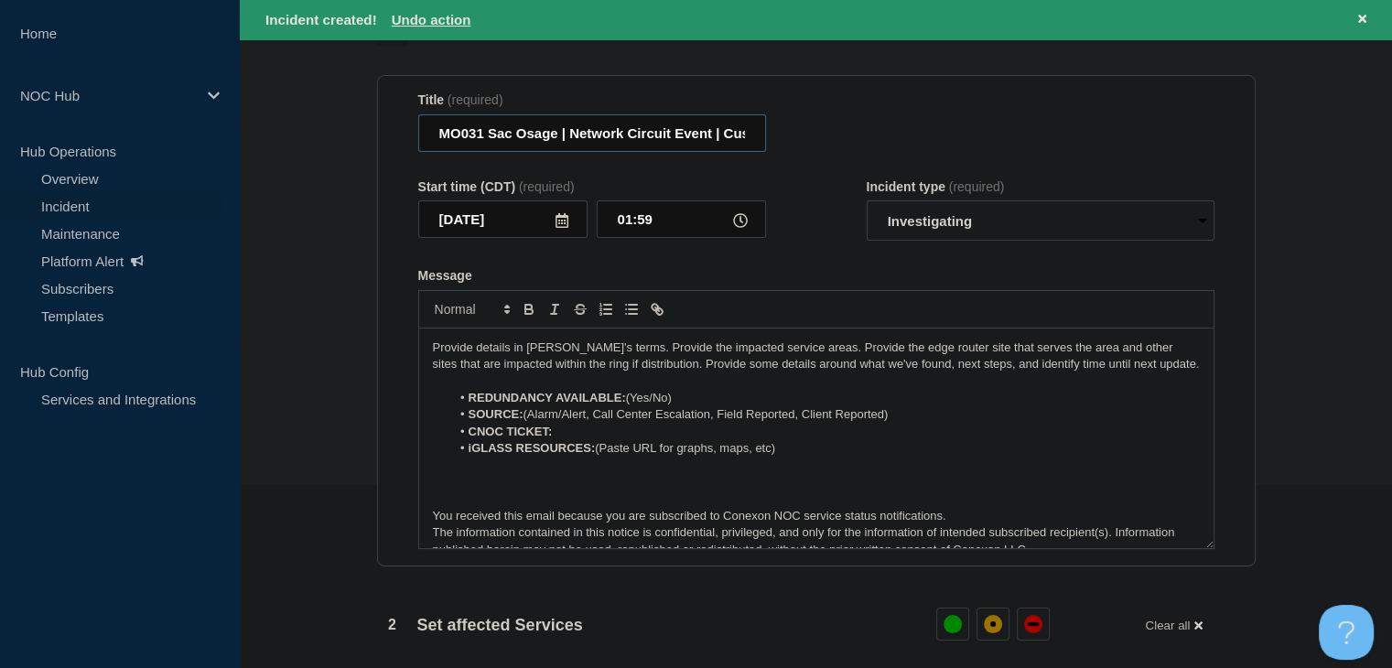
type input "MO031 Sac Osage | Network Circuit Event | Customers Not Affected"
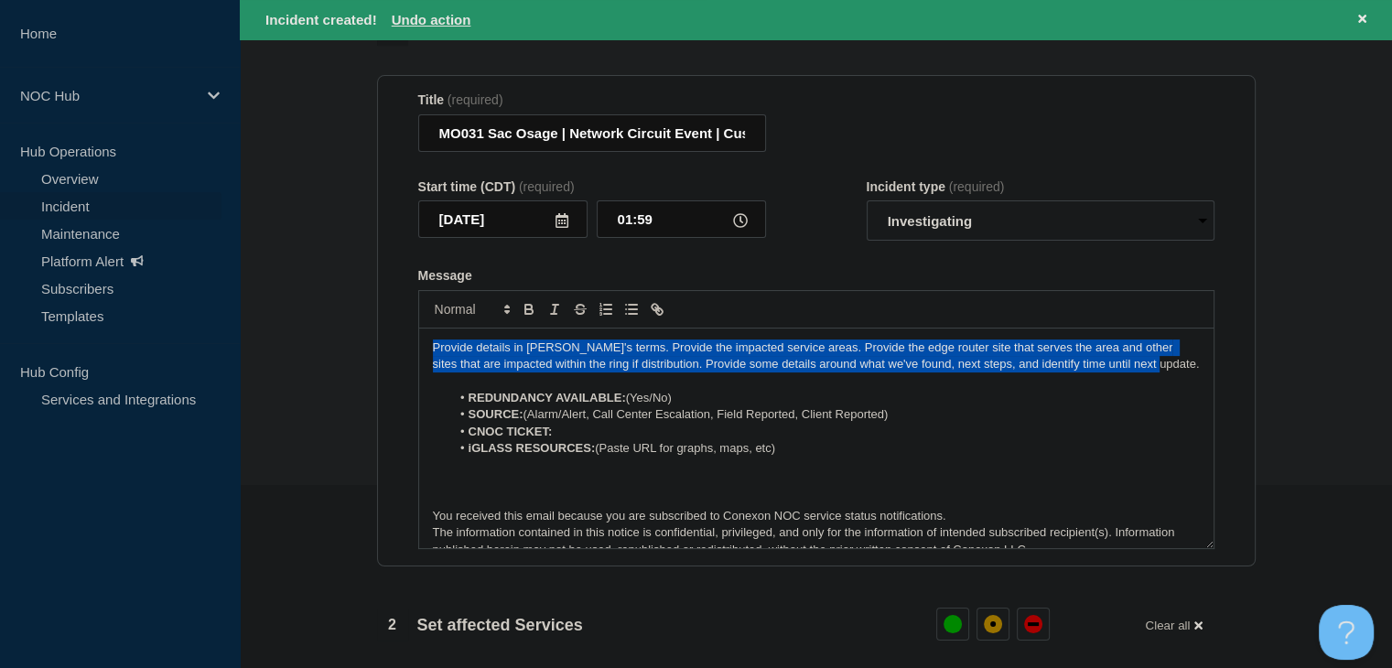
drag, startPoint x: 1137, startPoint y: 369, endPoint x: 386, endPoint y: 327, distance: 752.3
click at [386, 327] on section "Title (required) MO031 Sac Osage | Network Circuit Event | Customers Not Affect…" at bounding box center [816, 320] width 878 height 491
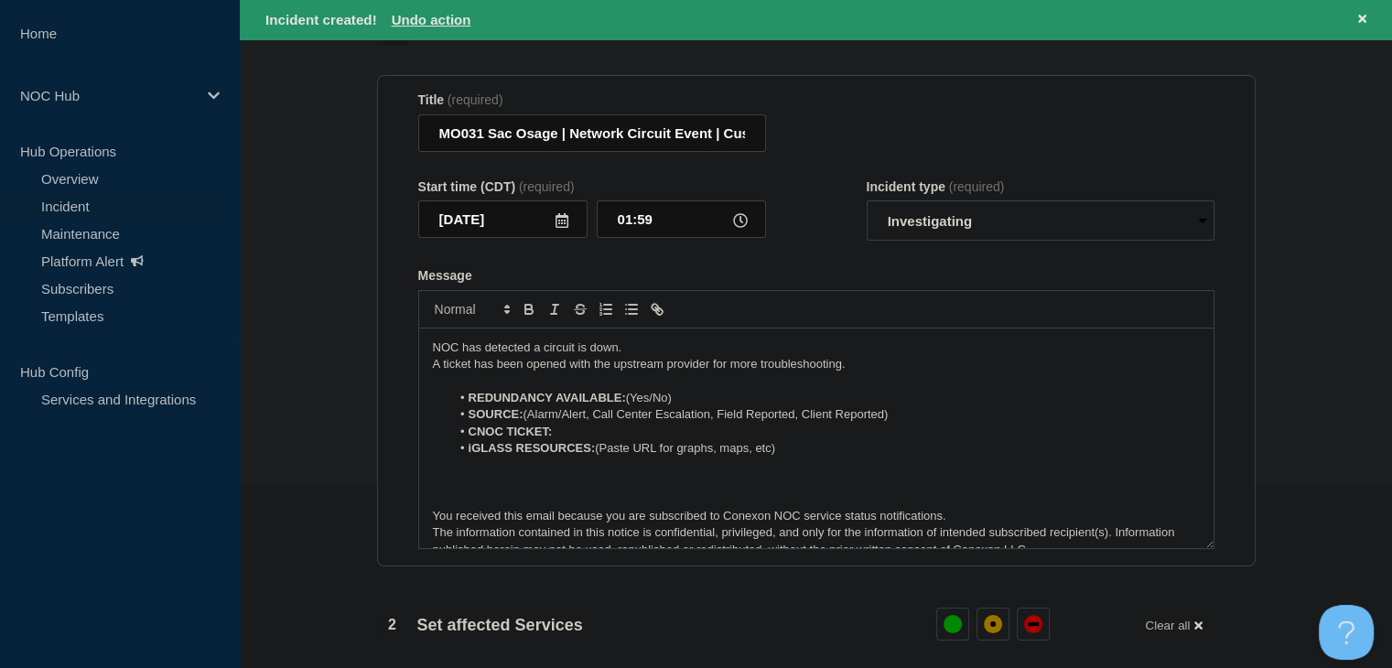
click at [700, 411] on li "SOURCE: (Alarm/Alert, Call Center Escalation, Field Reported, Client Reported)" at bounding box center [824, 414] width 749 height 16
click at [688, 400] on li "REDUNDANCY AVAILABLE: (Yes/No)" at bounding box center [824, 398] width 749 height 16
click at [636, 403] on li "REDUNDANCY AVAILABLE: (Yes" at bounding box center [824, 398] width 749 height 16
click at [629, 405] on li "REDUNDANCY AVAILABLE: Y es" at bounding box center [824, 398] width 749 height 16
click at [527, 316] on icon "Toggle bold text" at bounding box center [529, 309] width 16 height 16
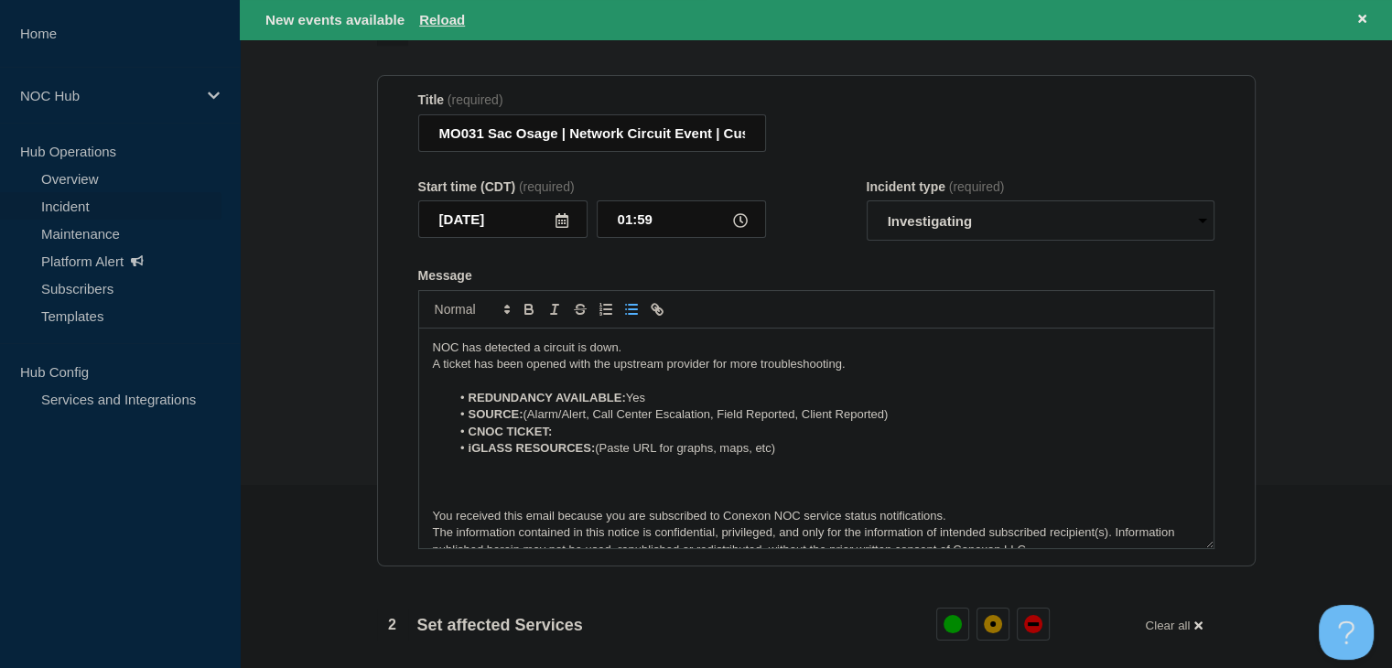
click at [637, 447] on li "iGLASS RESOURCES: (Paste URL for graphs, maps, etc)" at bounding box center [824, 448] width 749 height 16
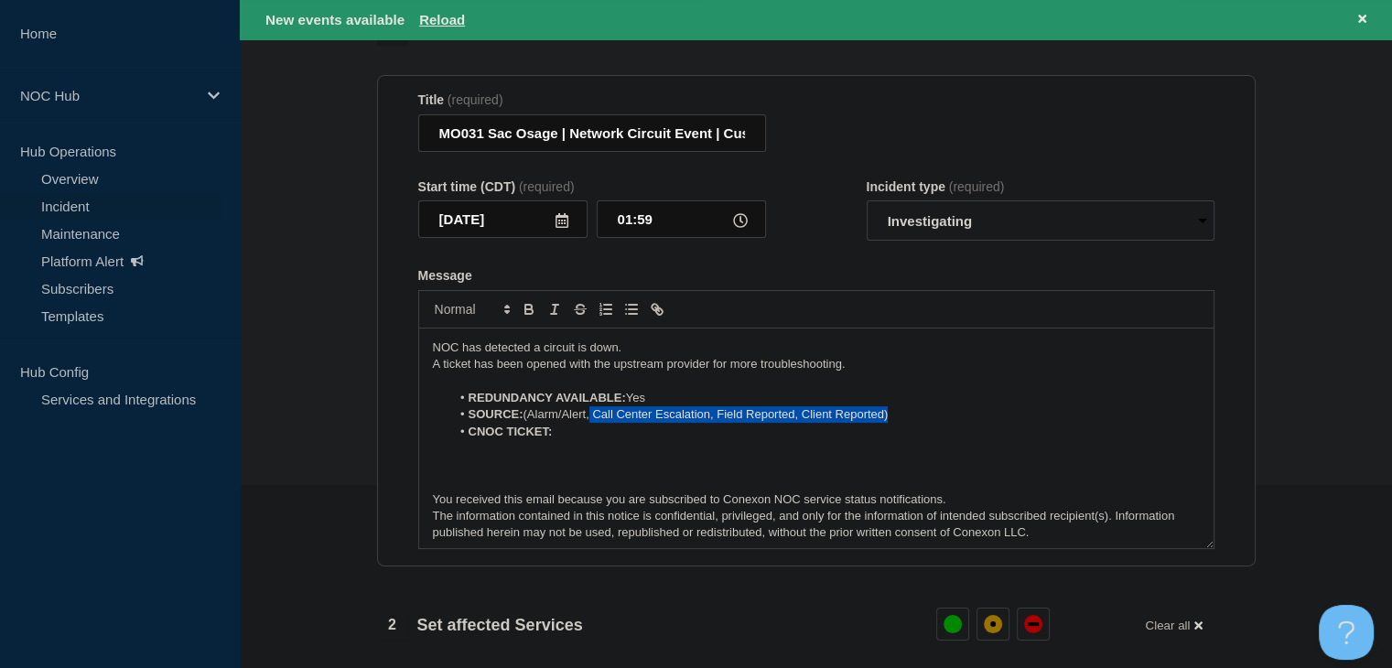
drag, startPoint x: 834, startPoint y: 420, endPoint x: 591, endPoint y: 421, distance: 243.4
click at [591, 421] on li "SOURCE: (Alarm/Alert, Call Center Escalation, Field Reported, Client Reported)" at bounding box center [824, 414] width 749 height 16
click at [532, 419] on li "SOURCE: (Alarm/Alert" at bounding box center [824, 414] width 749 height 16
click at [590, 436] on li "CNOC TICKET:" at bounding box center [824, 432] width 749 height 16
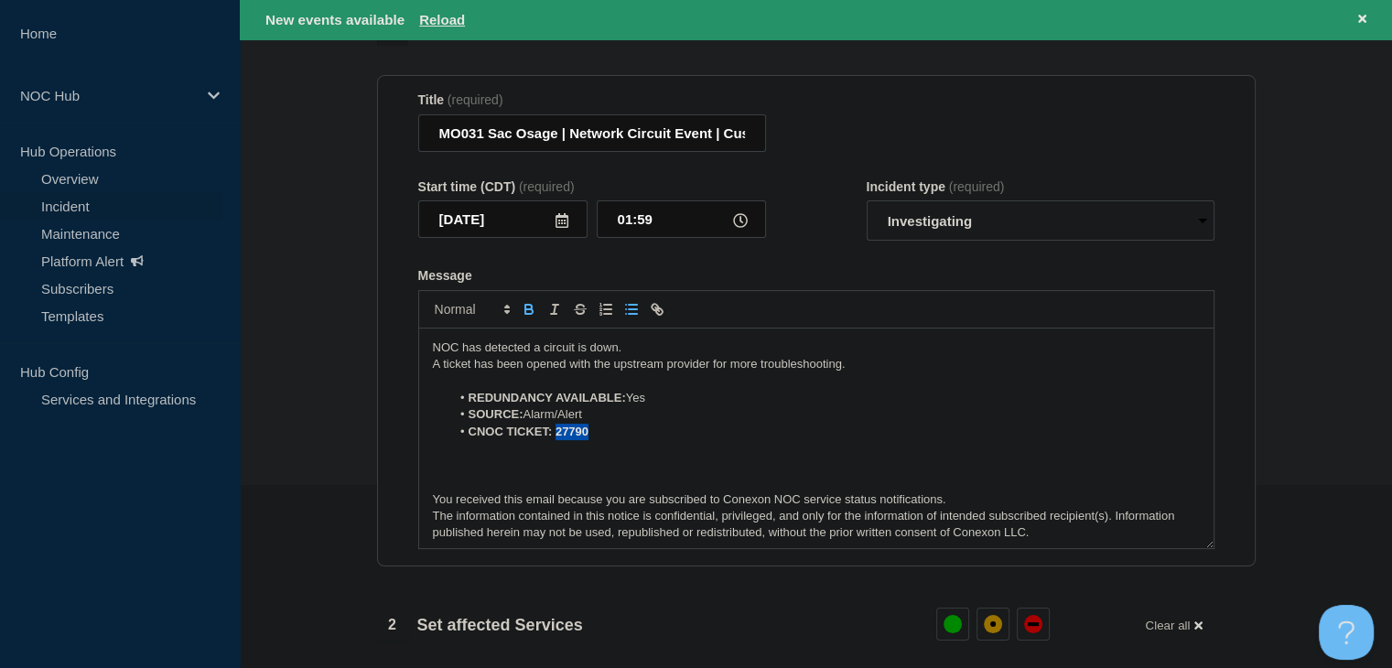
drag, startPoint x: 585, startPoint y: 437, endPoint x: 556, endPoint y: 439, distance: 28.4
click at [556, 438] on strong "CNOC TICKET: 27790" at bounding box center [528, 432] width 120 height 14
click at [528, 314] on icon "Toggle bold text" at bounding box center [528, 311] width 7 height 5
click at [325, 305] on section "1 Provide details Title (required) MO031 Sac Osage | Network Circuit Event | Cu…" at bounding box center [816, 587] width 1152 height 1144
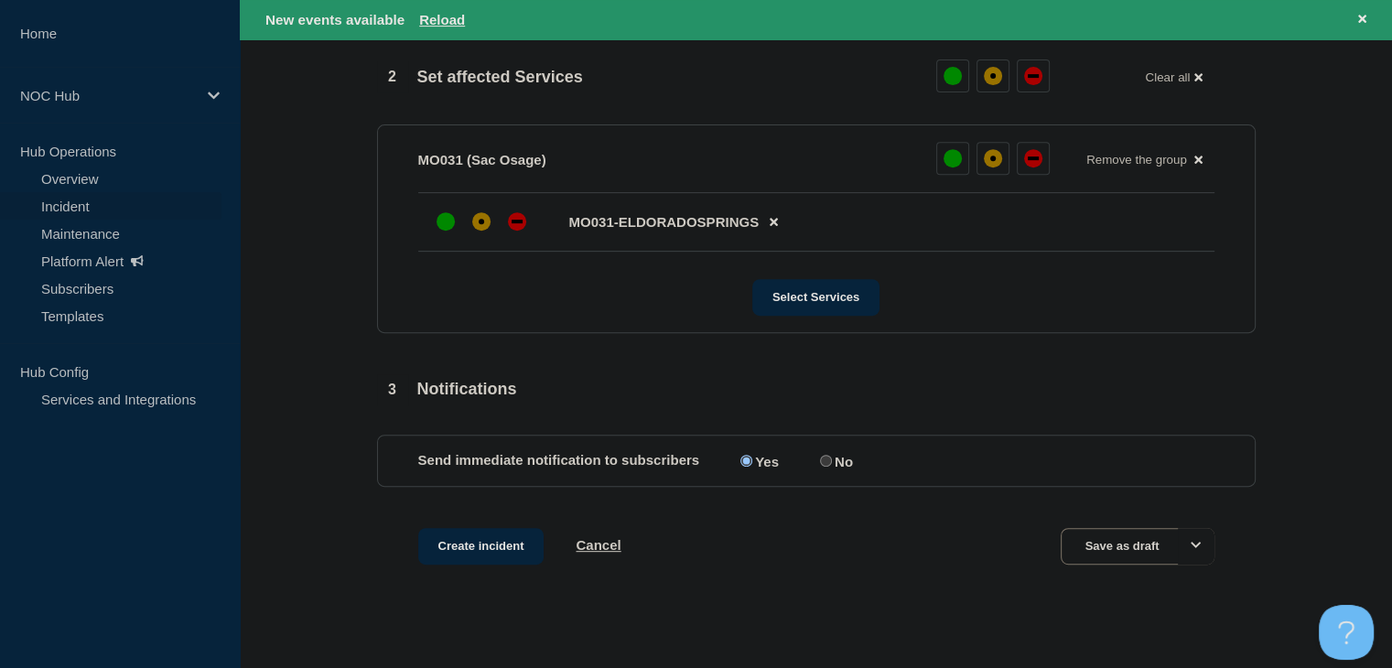
scroll to position [732, 0]
click at [481, 237] on div at bounding box center [481, 220] width 33 height 33
click at [446, 549] on button "Create incident" at bounding box center [481, 545] width 126 height 37
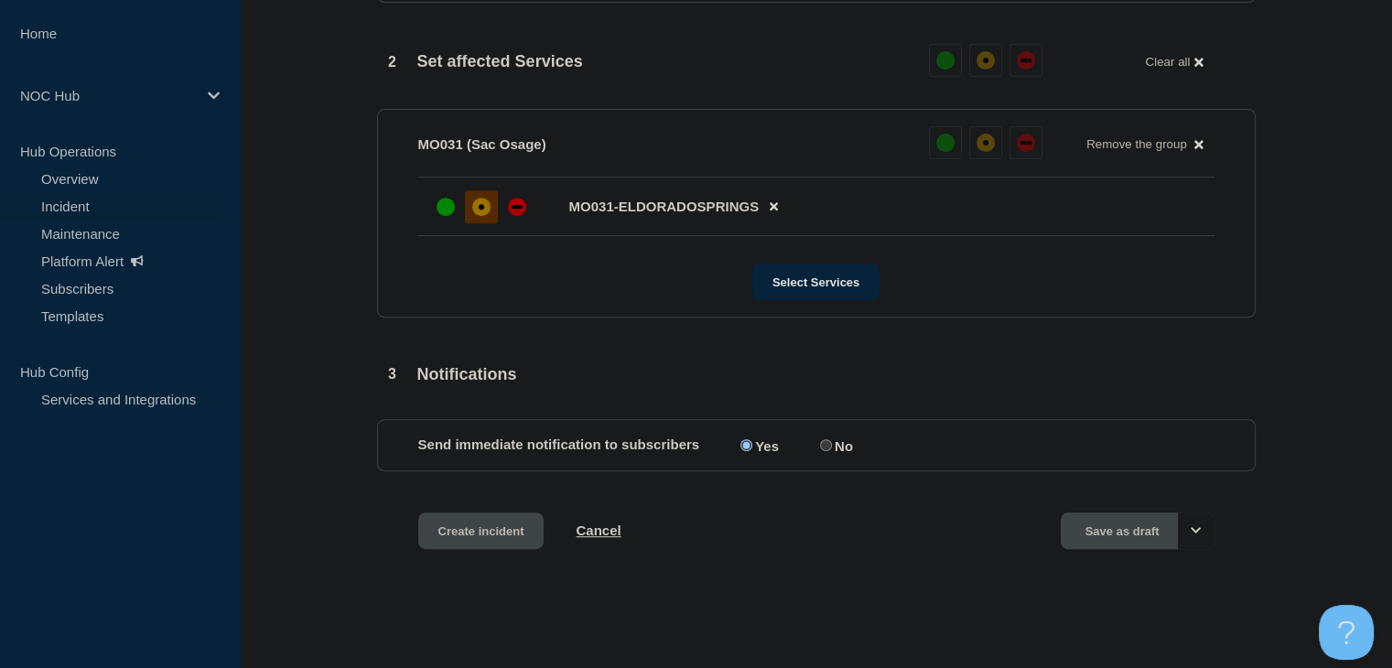
scroll to position [0, 0]
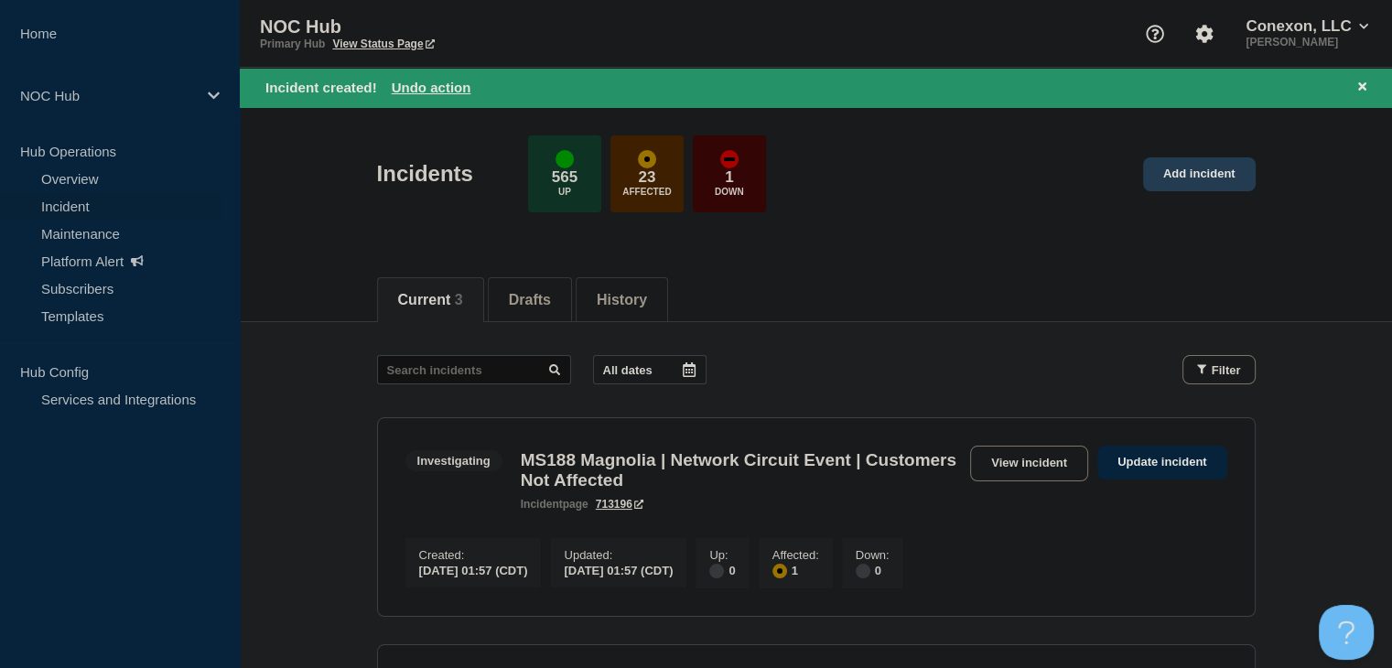
click at [1235, 175] on link "Add incident" at bounding box center [1199, 174] width 113 height 34
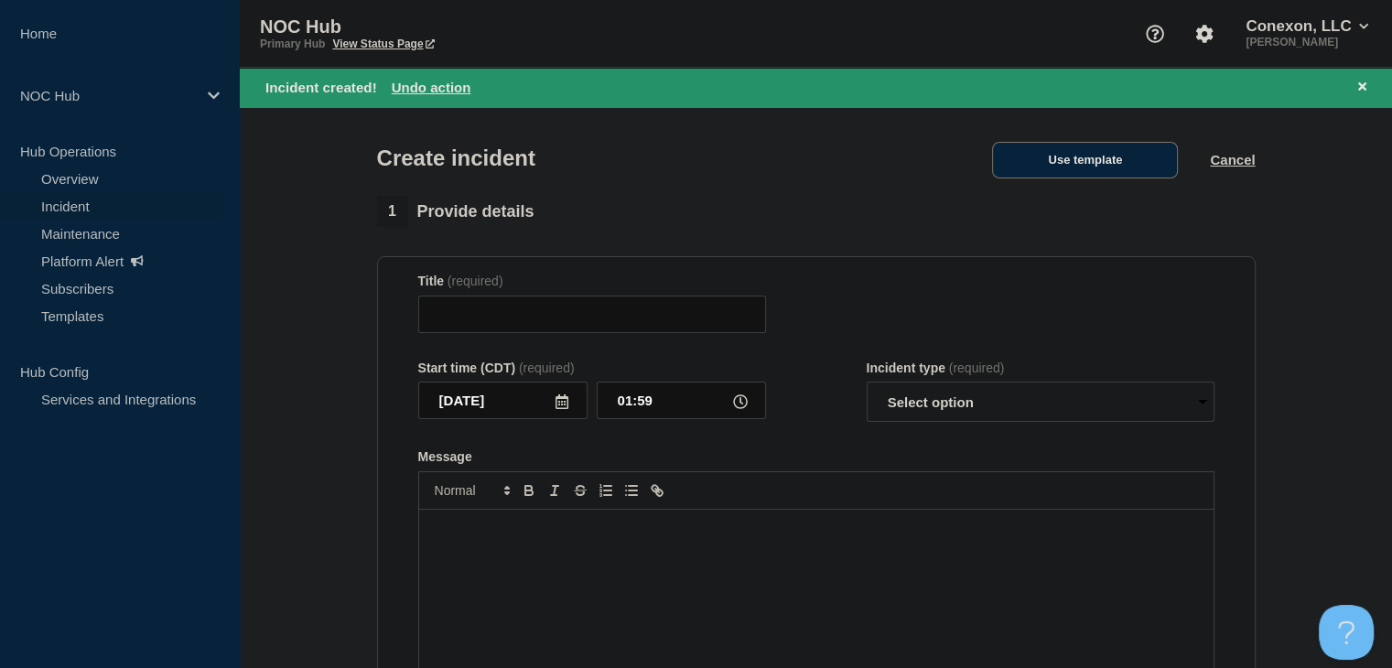
click at [1130, 177] on button "Use template" at bounding box center [1085, 160] width 186 height 37
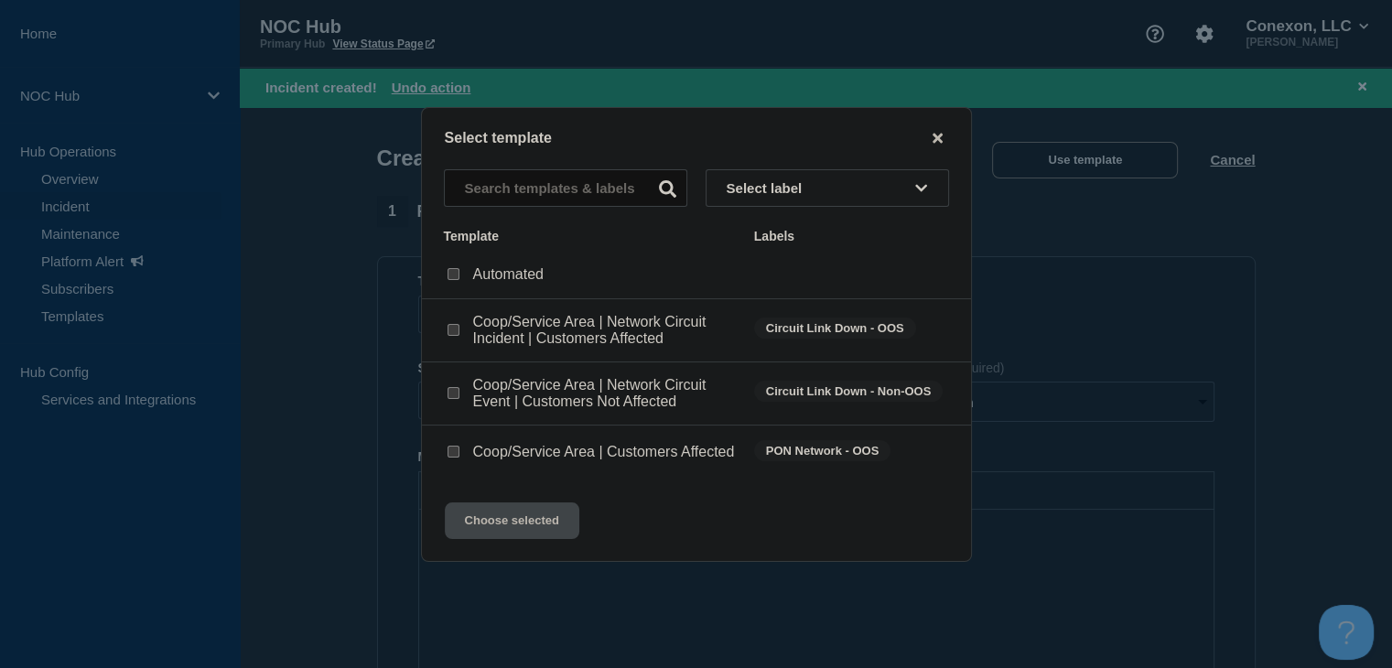
click at [462, 389] on div "Coop/Service Area | Network Circuit Event | Customers Not Affected" at bounding box center [590, 393] width 292 height 33
click at [457, 393] on input "Coop/Service Area | Network Circuit Event | Customers Not Affected checkbox" at bounding box center [453, 393] width 12 height 12
checkbox input "true"
click at [529, 553] on div "Select template Select label Template Labels Automated Coop/Service Area | Netw…" at bounding box center [696, 334] width 551 height 455
click at [518, 532] on button "Choose selected" at bounding box center [512, 520] width 134 height 37
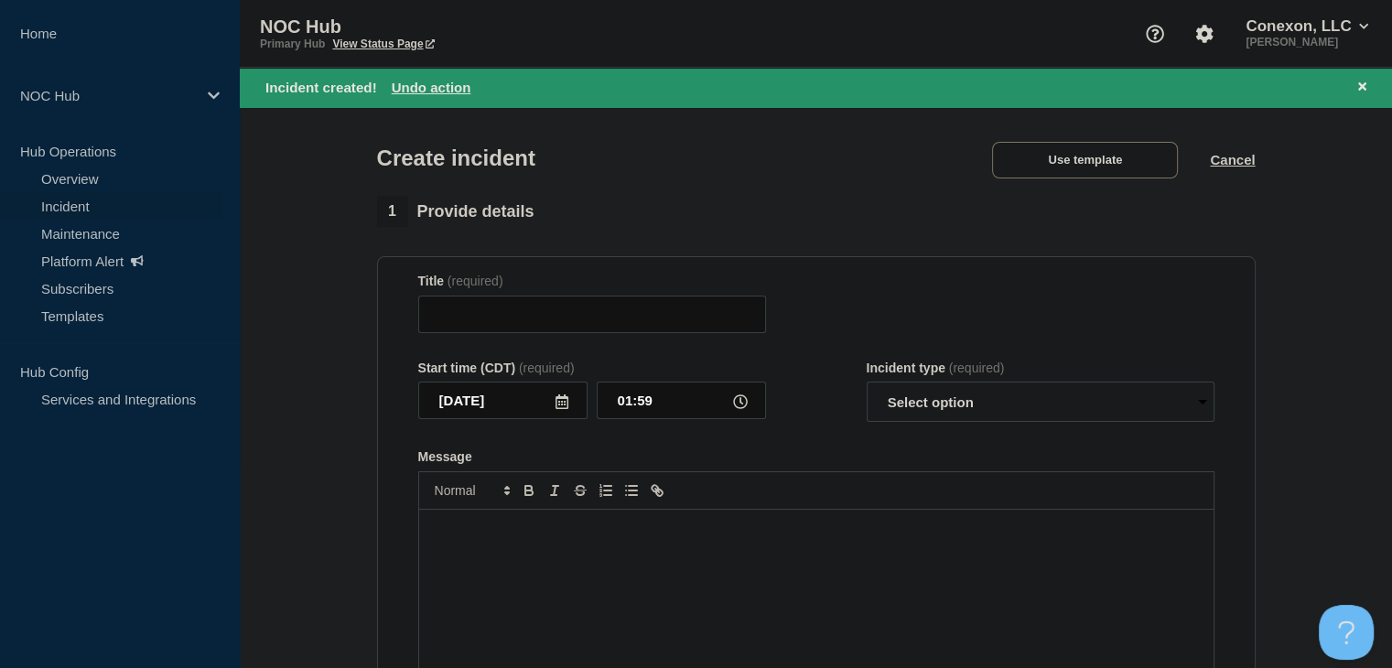
type input "Coop/Service Area | Network Circuit Event | Customers Not Affected"
select select "investigating"
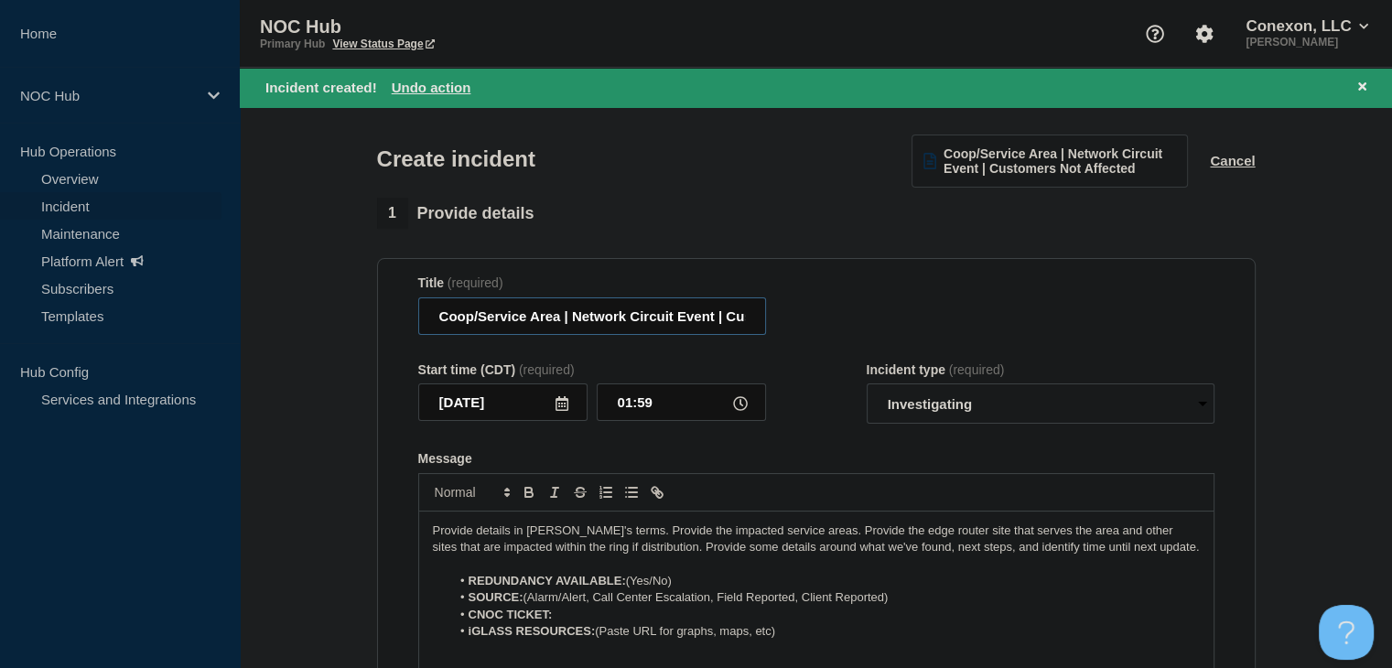
drag, startPoint x: 560, startPoint y: 321, endPoint x: 413, endPoint y: 315, distance: 147.4
click at [413, 315] on section "Title (required) Coop/Service Area | Network Circuit Event | Customers Not Affe…" at bounding box center [816, 503] width 878 height 491
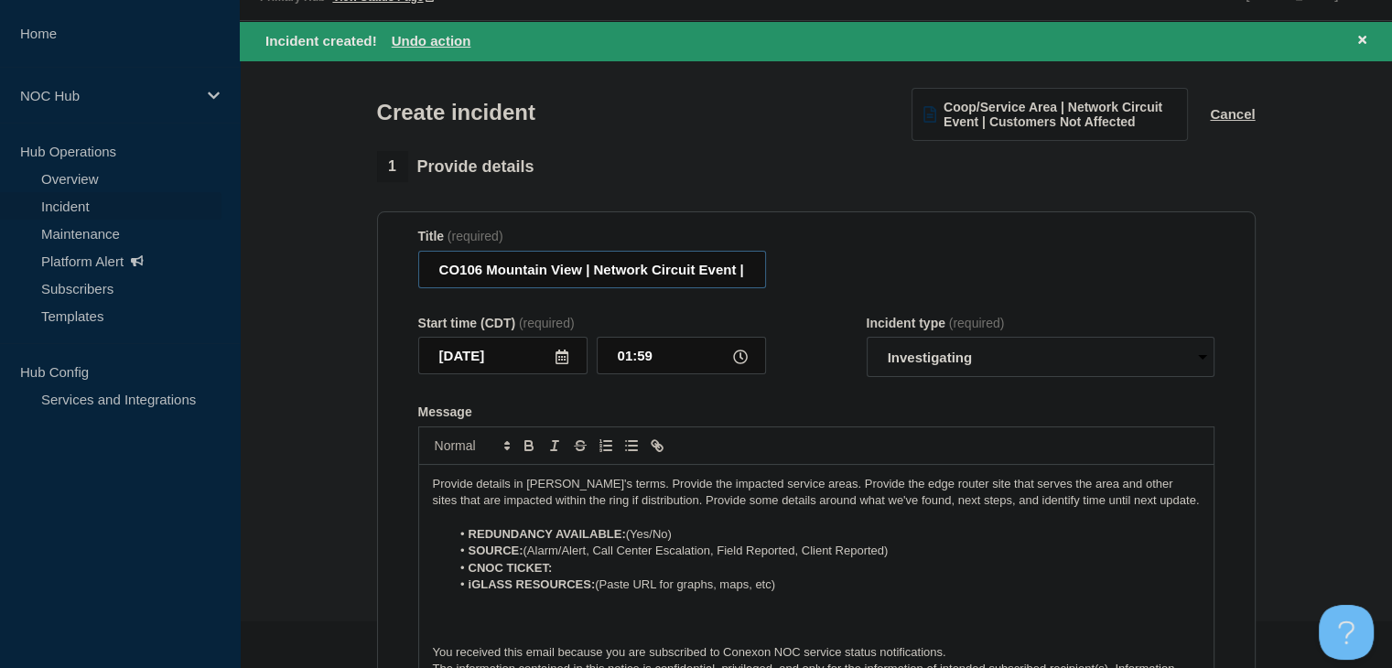
scroll to position [91, 0]
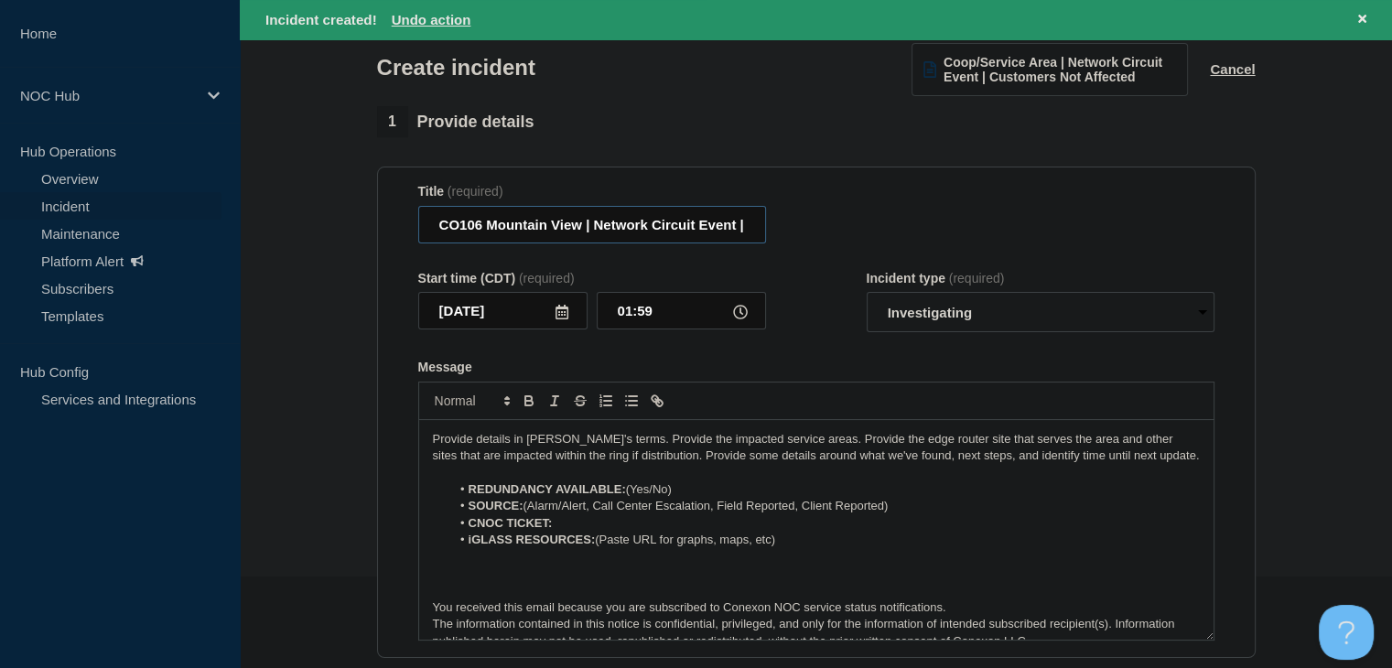
type input "CO106 Mountain View | Network Circuit Event | Customers Not Affected"
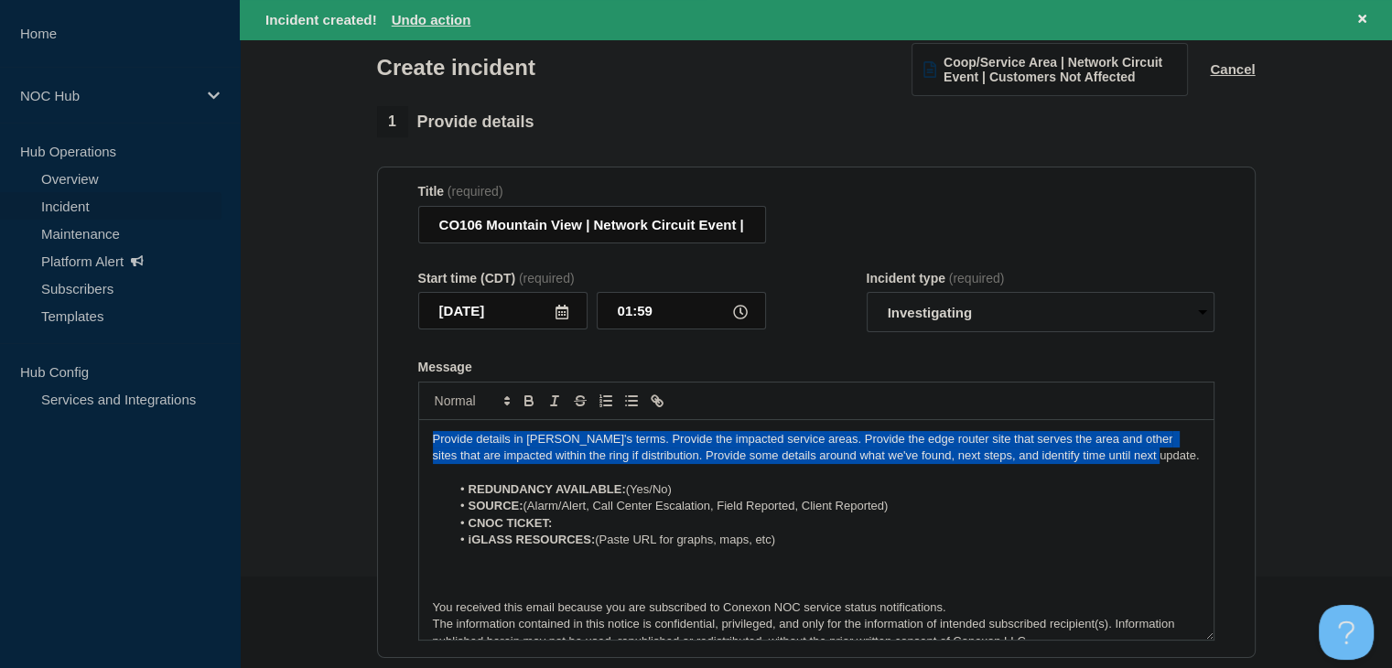
drag, startPoint x: 1134, startPoint y: 458, endPoint x: 422, endPoint y: 421, distance: 712.8
click at [422, 421] on div "Provide details in [PERSON_NAME]'s terms. Provide the impacted service areas. P…" at bounding box center [816, 511] width 796 height 259
paste div "Message"
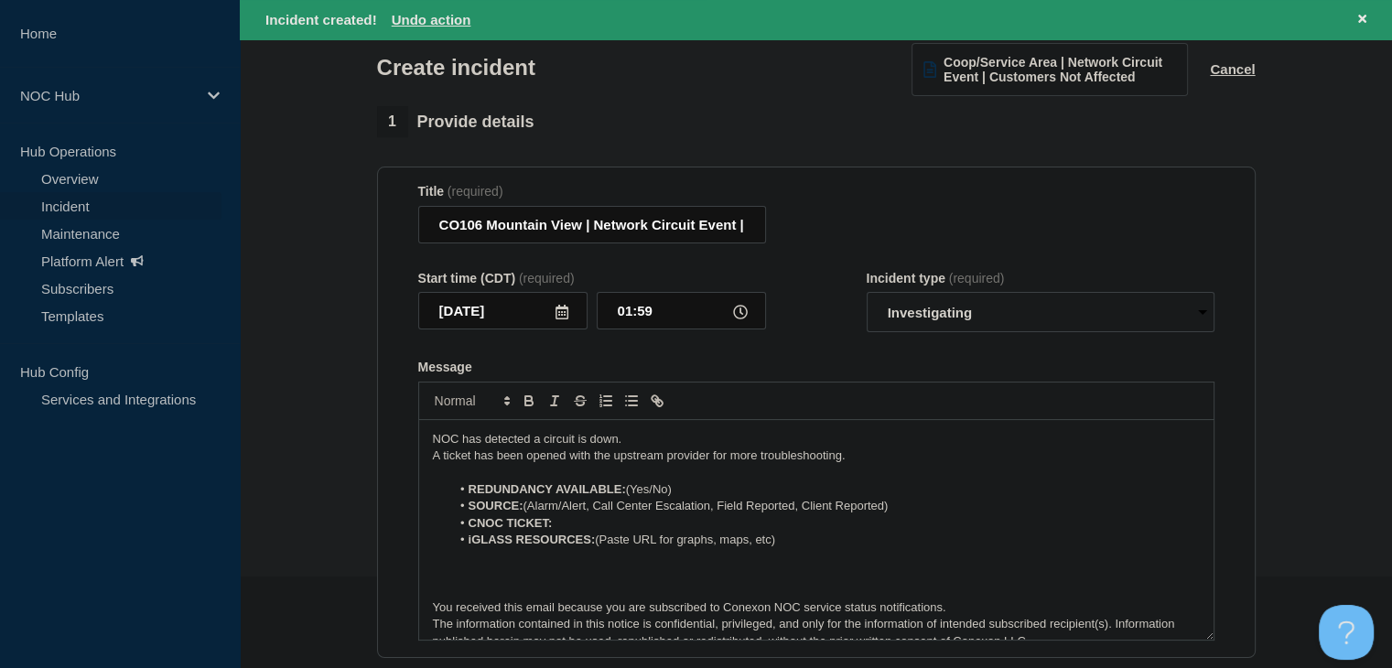
scroll to position [183, 0]
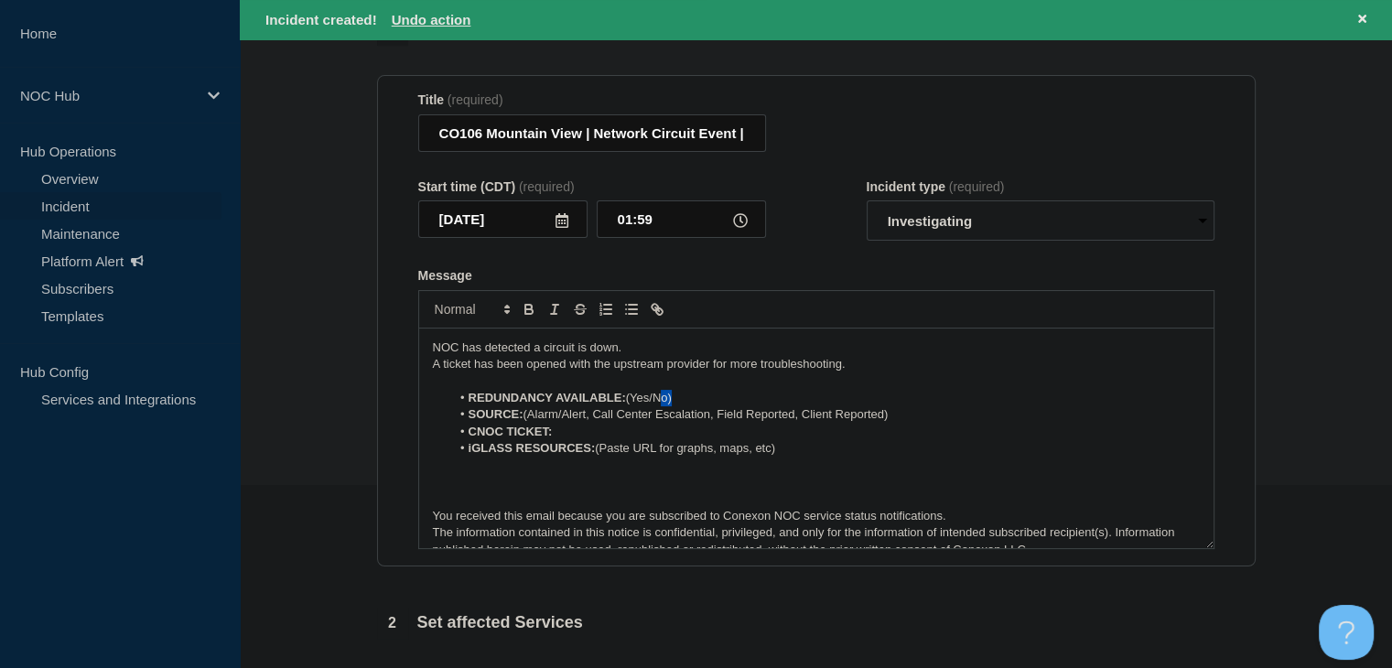
drag, startPoint x: 695, startPoint y: 407, endPoint x: 659, endPoint y: 403, distance: 36.9
click at [659, 403] on li "REDUNDANCY AVAILABLE: (Yes/No)" at bounding box center [824, 398] width 749 height 16
click at [633, 406] on li "REDUNDANCY AVAILABLE: (Yes" at bounding box center [824, 398] width 749 height 16
drag, startPoint x: 928, startPoint y: 424, endPoint x: 596, endPoint y: 424, distance: 332.1
click at [596, 423] on li "SOURCE: (Alarm/Alert, Call Center Escalation, Field Reported, Client Reported)" at bounding box center [824, 414] width 749 height 16
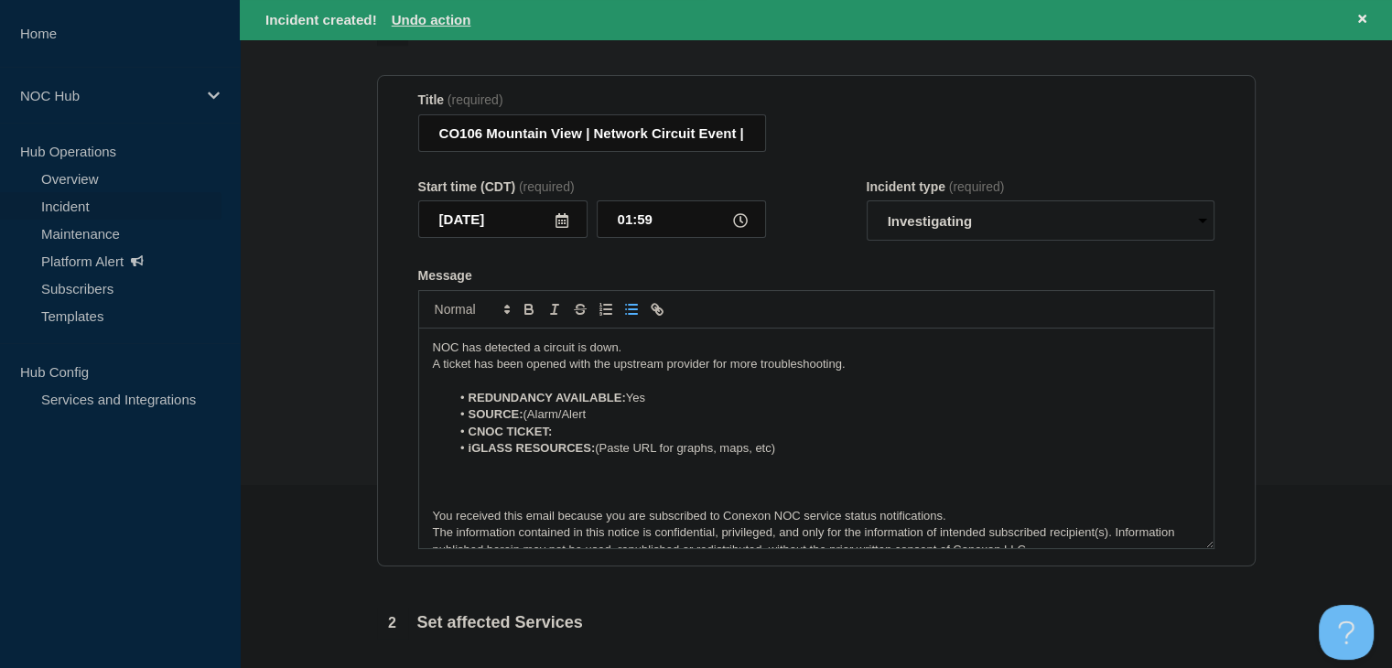
click at [535, 420] on li "SOURCE: (Alarm/Alert" at bounding box center [824, 414] width 749 height 16
click at [532, 420] on li "SOURCE: (Alarm/Alert" at bounding box center [824, 414] width 749 height 16
click at [566, 451] on strong "iGLASS RESOURCES:" at bounding box center [531, 448] width 127 height 14
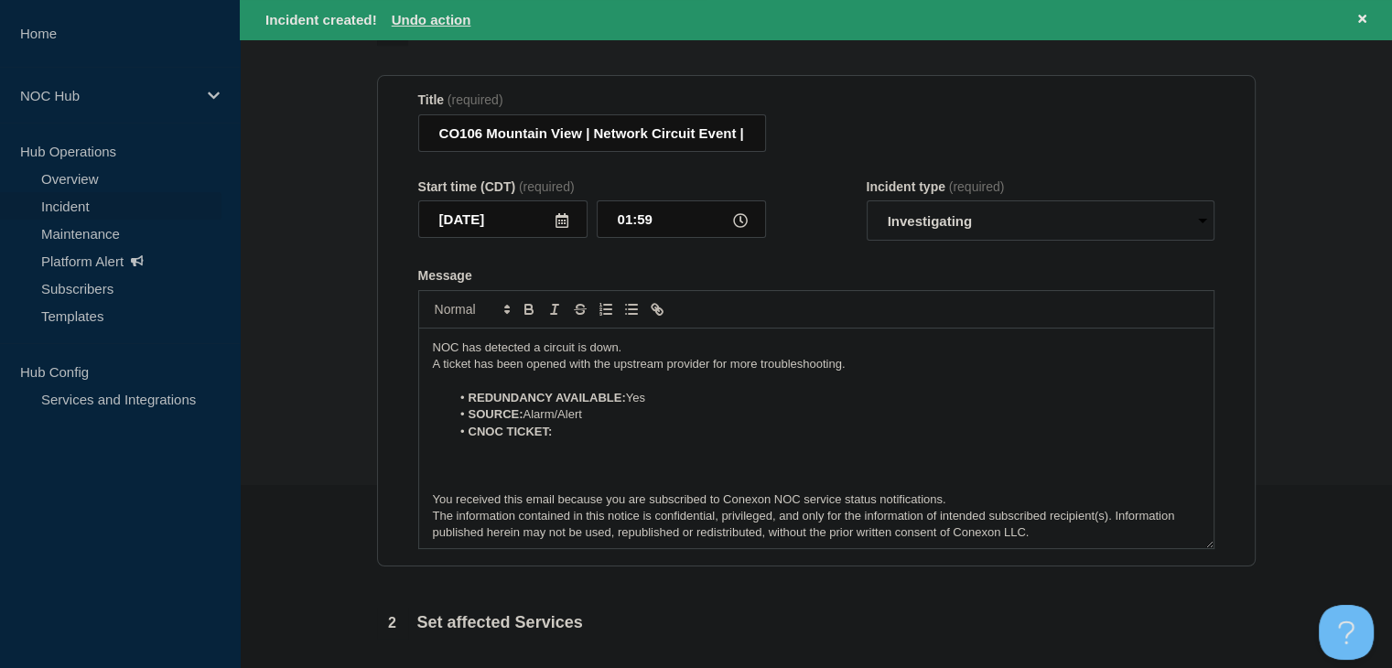
click at [566, 439] on li "CNOC TICKET:" at bounding box center [824, 432] width 749 height 16
click at [527, 314] on icon "Toggle bold text" at bounding box center [528, 311] width 7 height 5
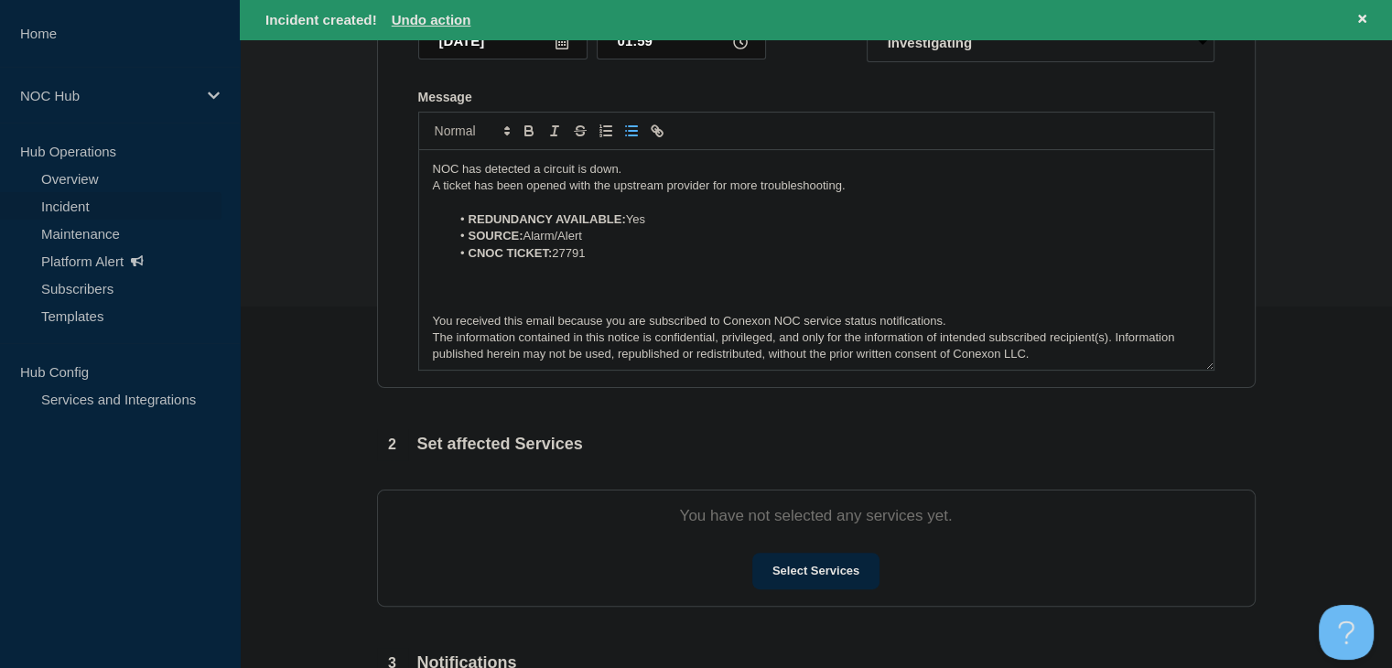
scroll to position [366, 0]
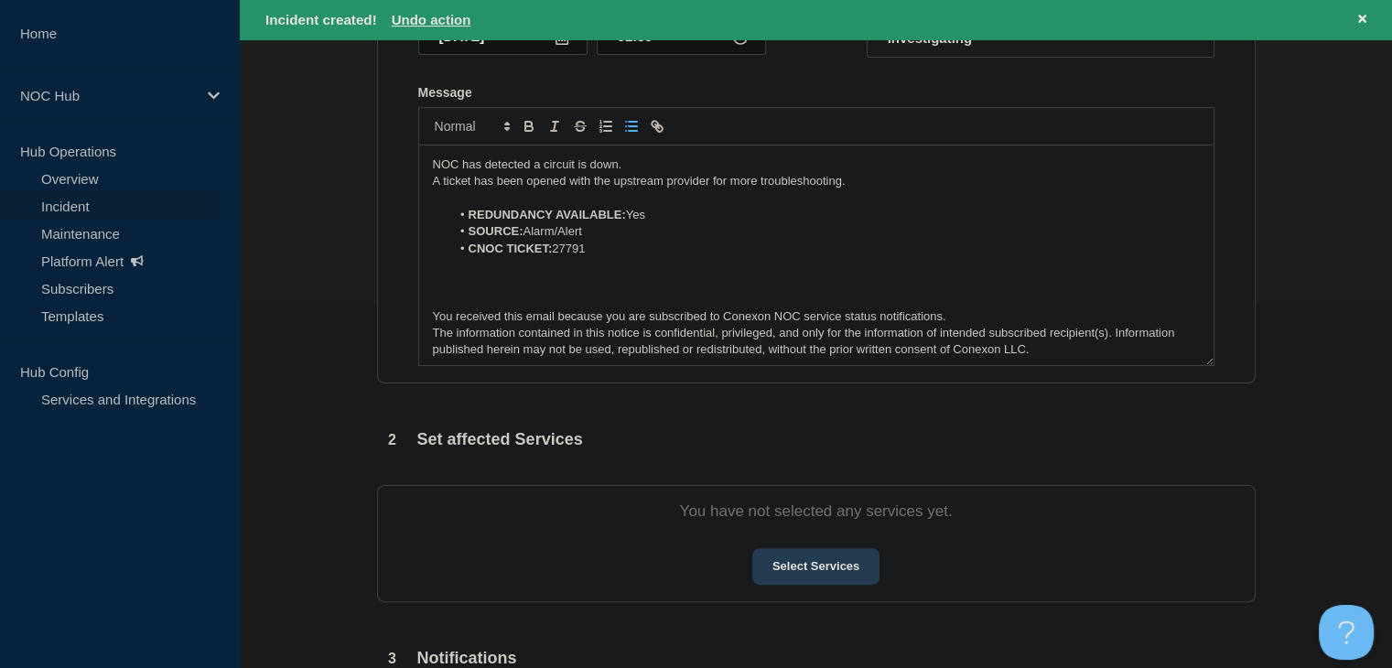
click at [800, 565] on button "Select Services" at bounding box center [815, 566] width 127 height 37
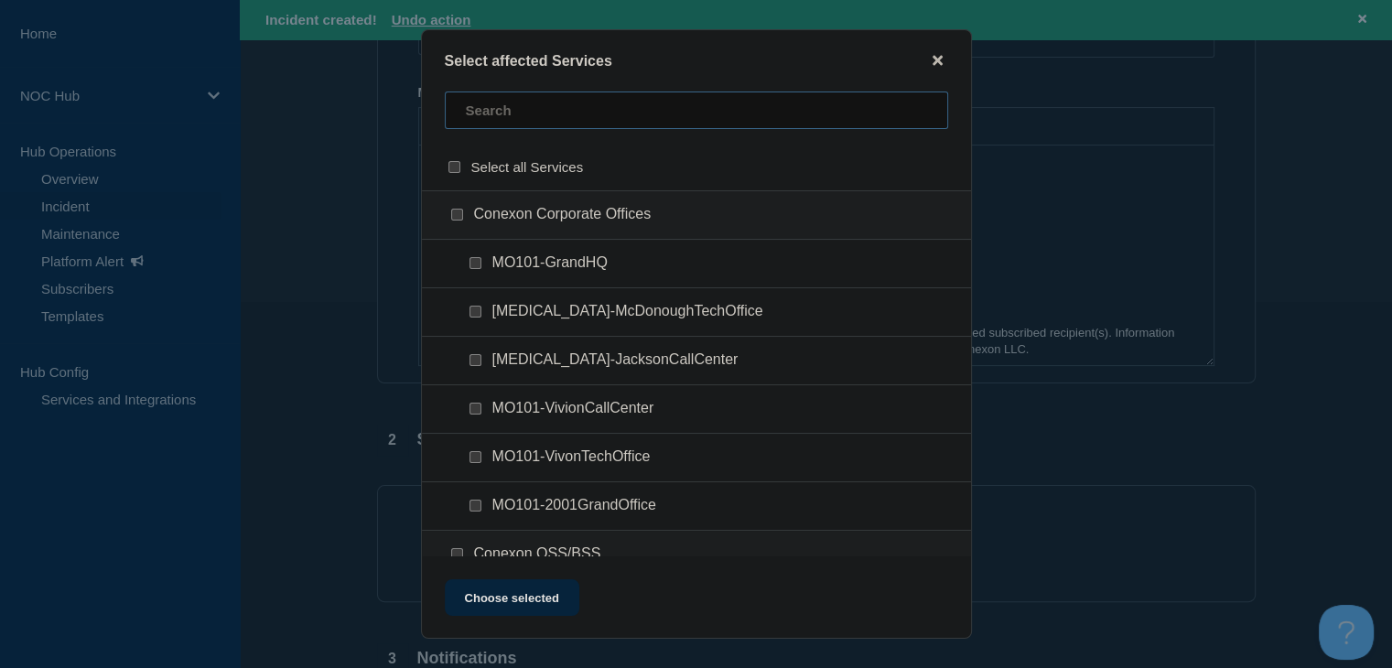
click at [516, 115] on input "text" at bounding box center [696, 110] width 503 height 38
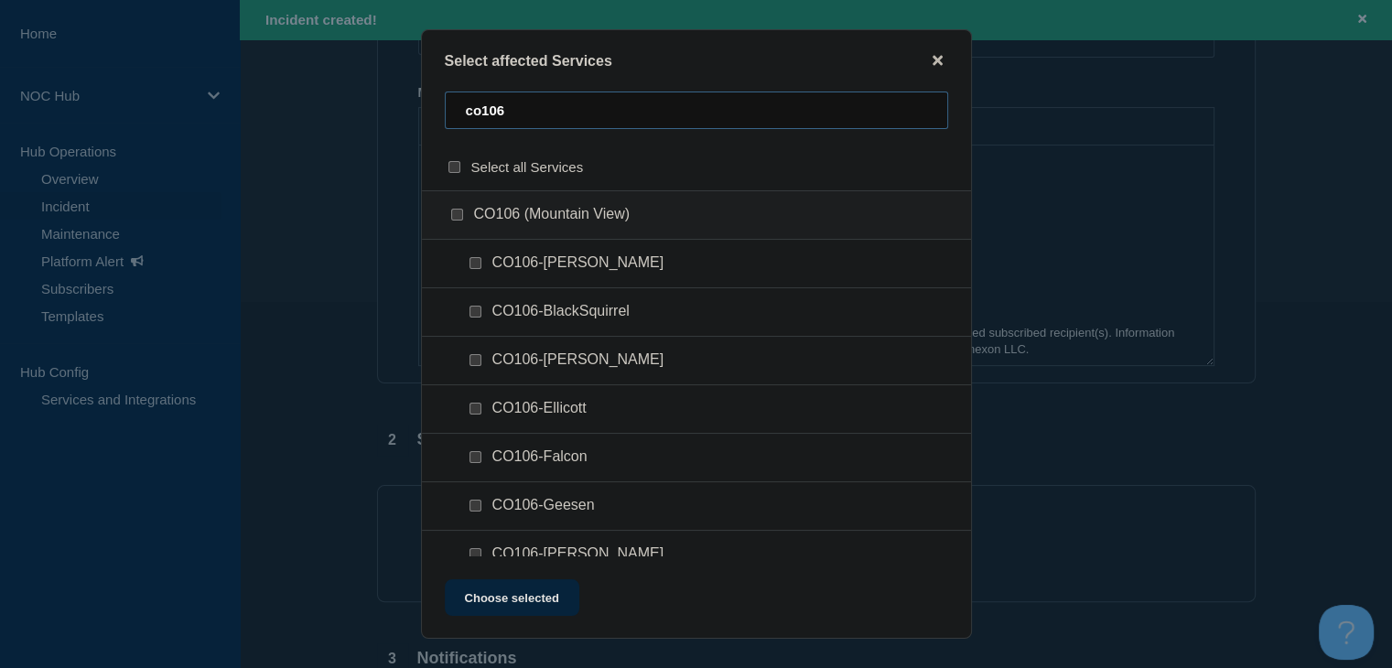
type input "co106"
click at [467, 459] on div at bounding box center [479, 457] width 27 height 18
click at [479, 462] on input "CO106-Falcon checkbox" at bounding box center [475, 457] width 12 height 12
checkbox input "true"
click at [490, 583] on button "Choose selected" at bounding box center [512, 597] width 134 height 37
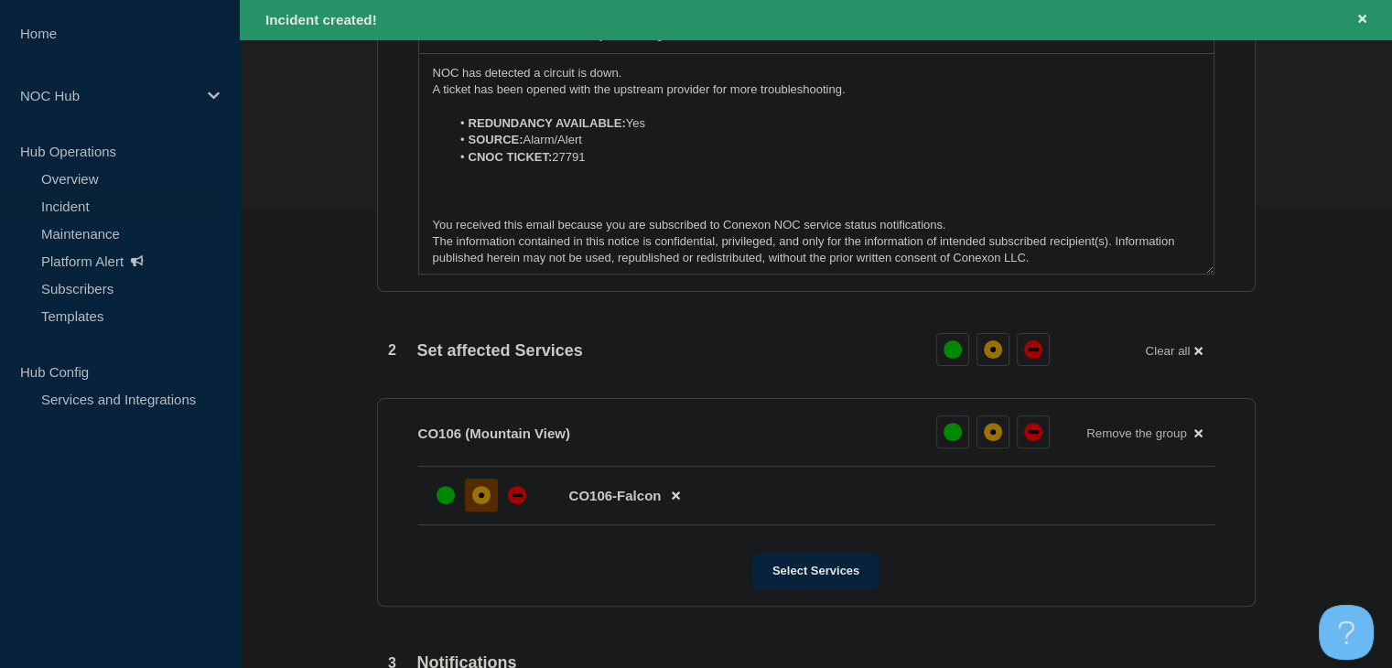
click at [489, 497] on div at bounding box center [481, 494] width 33 height 33
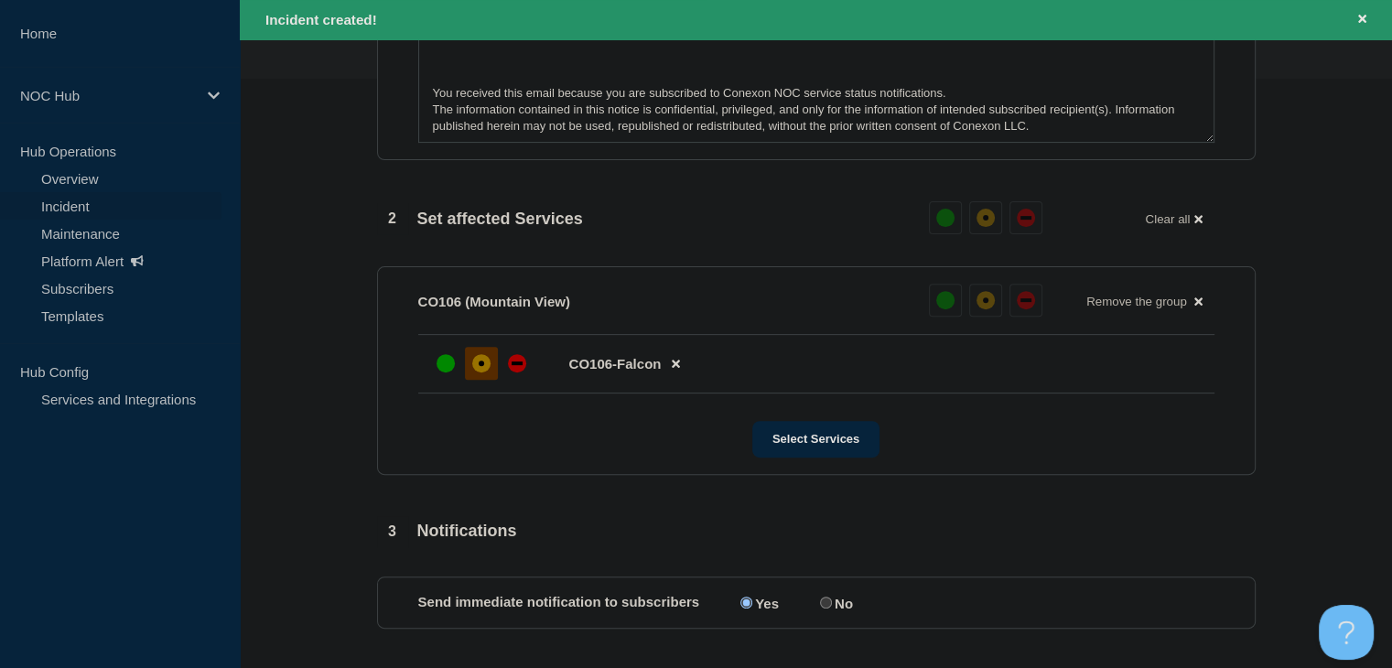
scroll to position [754, 0]
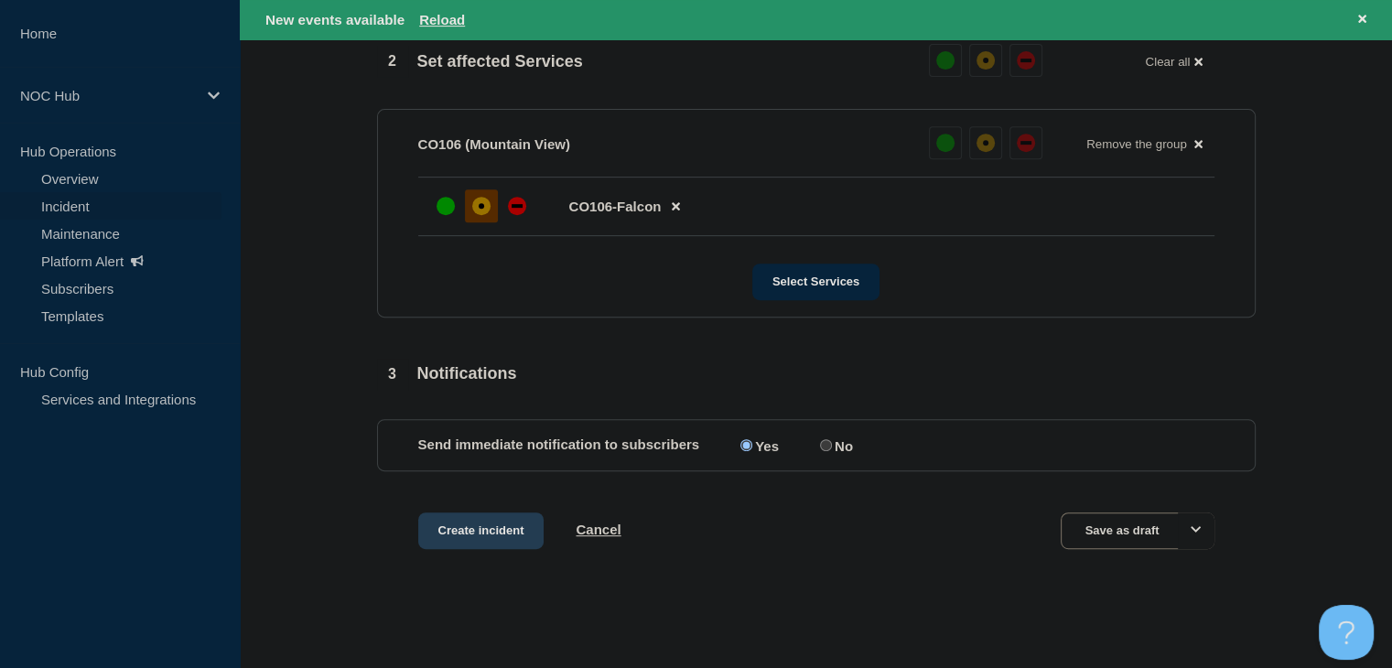
click at [472, 532] on button "Create incident" at bounding box center [481, 530] width 126 height 37
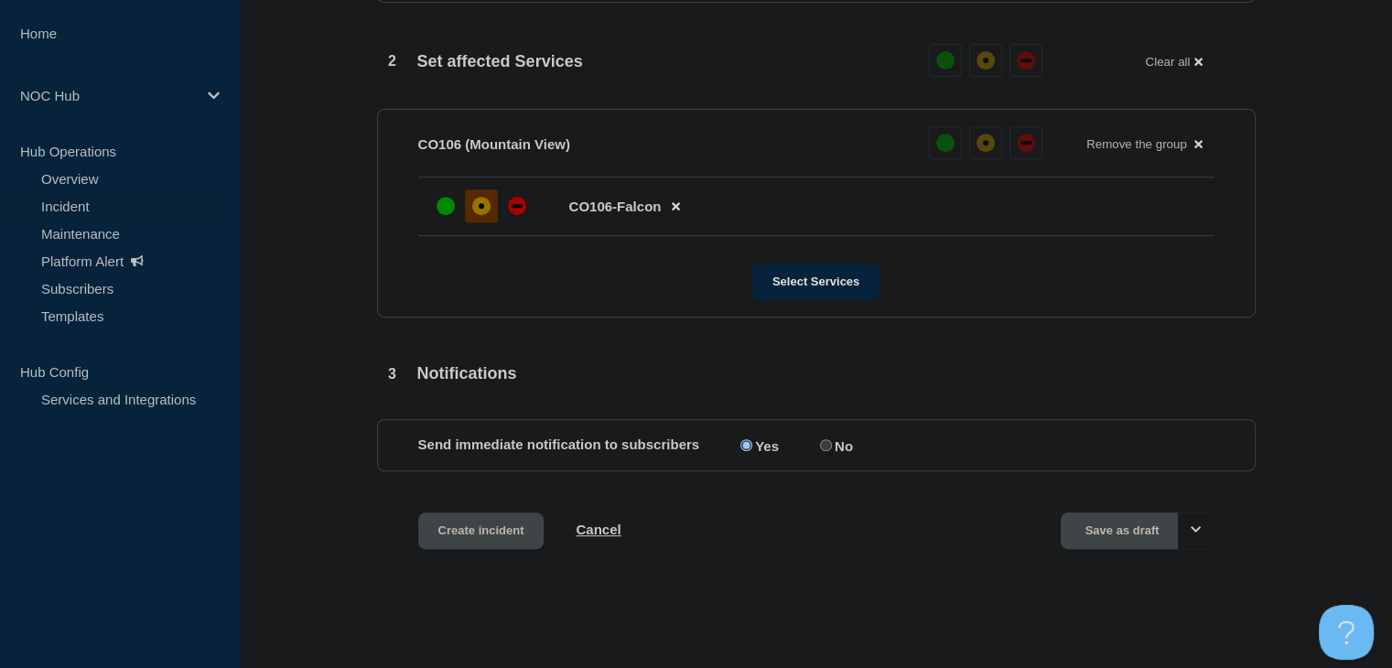
scroll to position [715, 0]
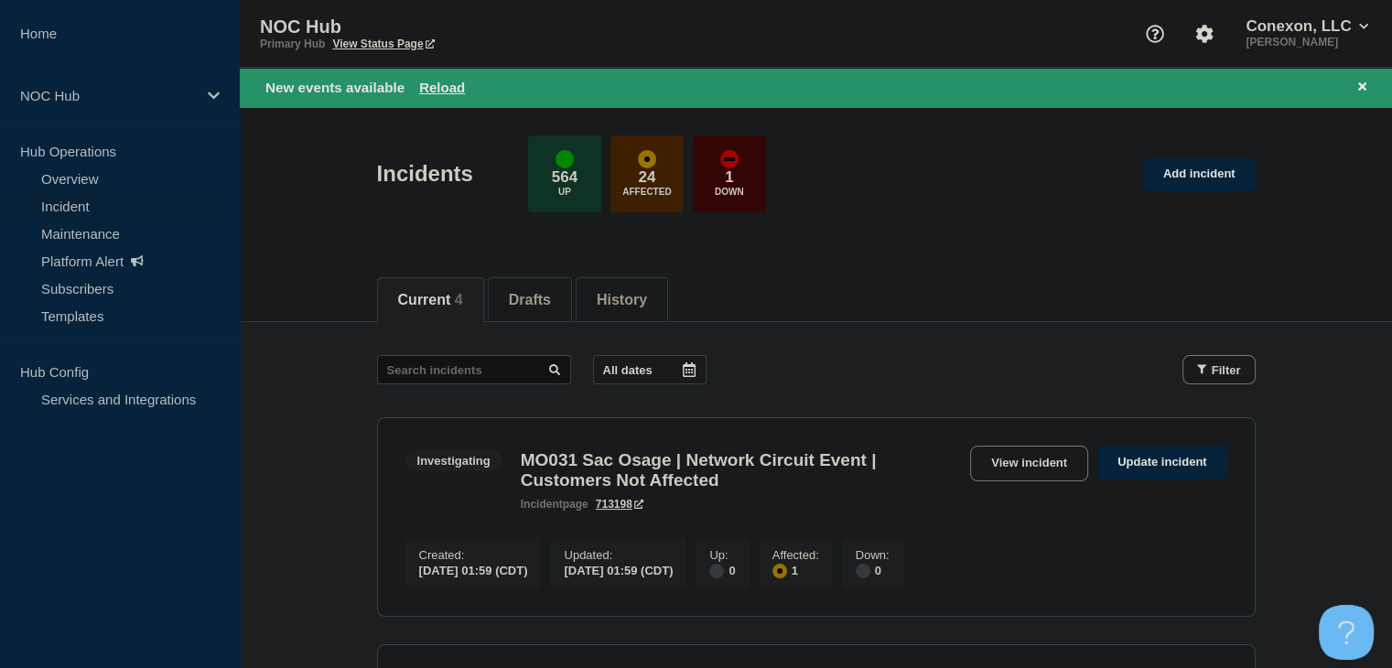
click at [452, 96] on div "New events available Reload" at bounding box center [819, 87] width 1108 height 21
click at [447, 89] on button "Reload" at bounding box center [442, 88] width 46 height 16
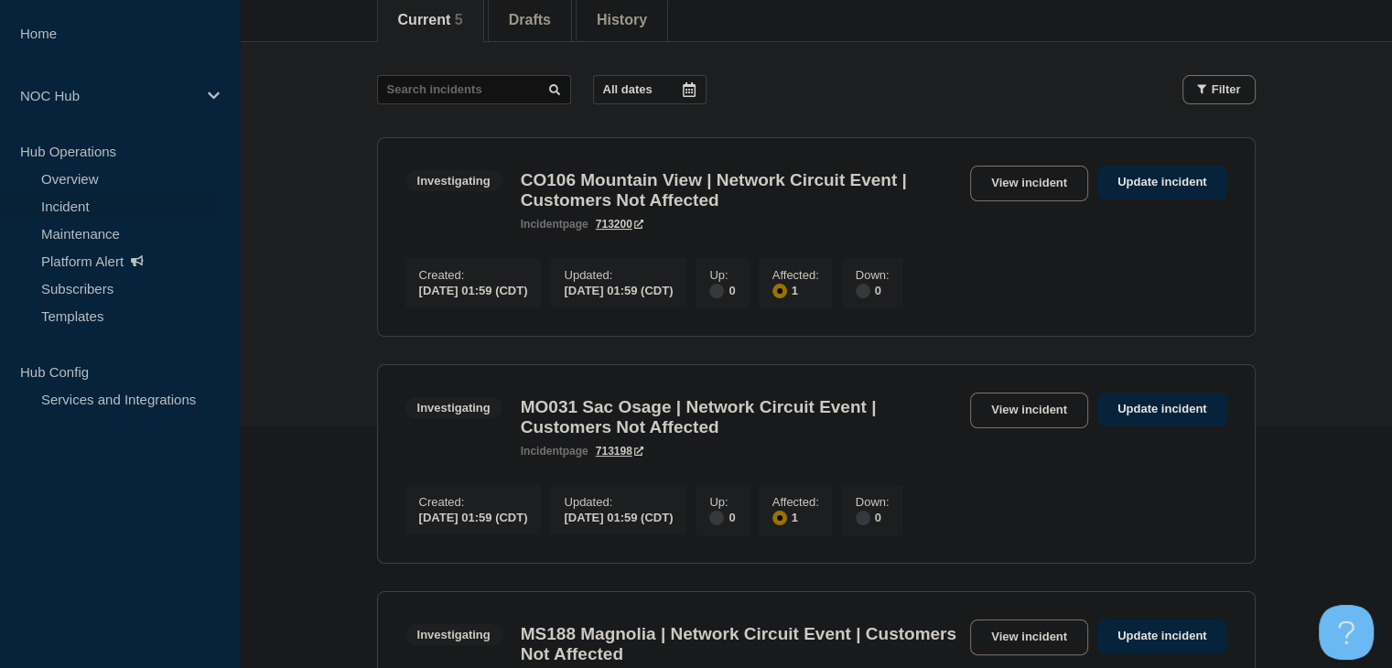
scroll to position [418, 0]
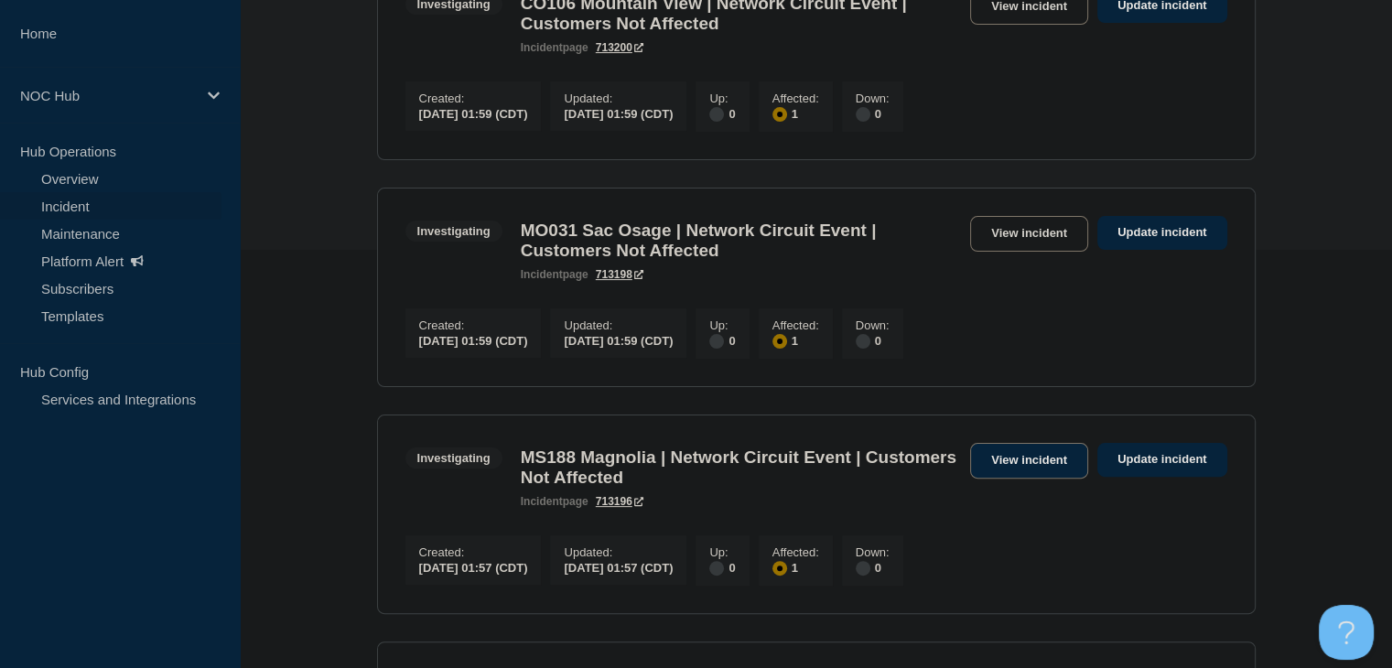
click at [1064, 472] on link "View incident" at bounding box center [1029, 461] width 118 height 36
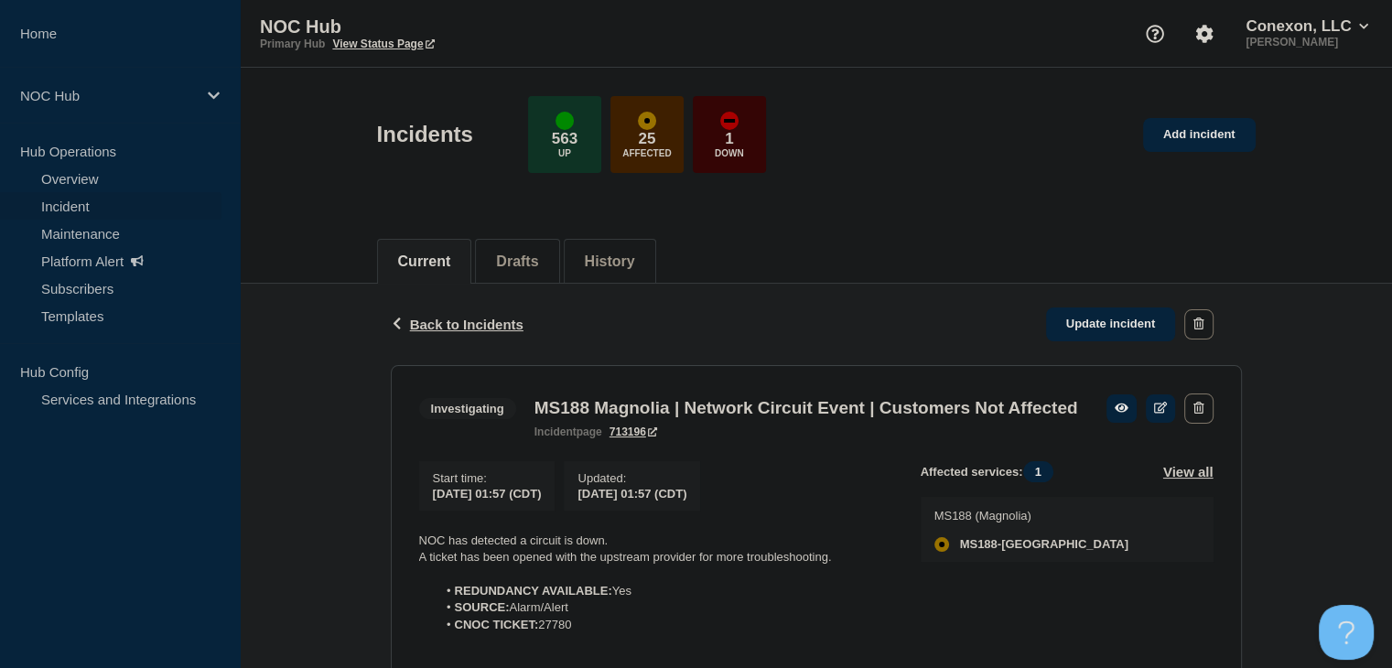
click at [339, 315] on div "Back Back to Incidents Update incident Investigating MS188 Magnolia | Network C…" at bounding box center [816, 554] width 1152 height 541
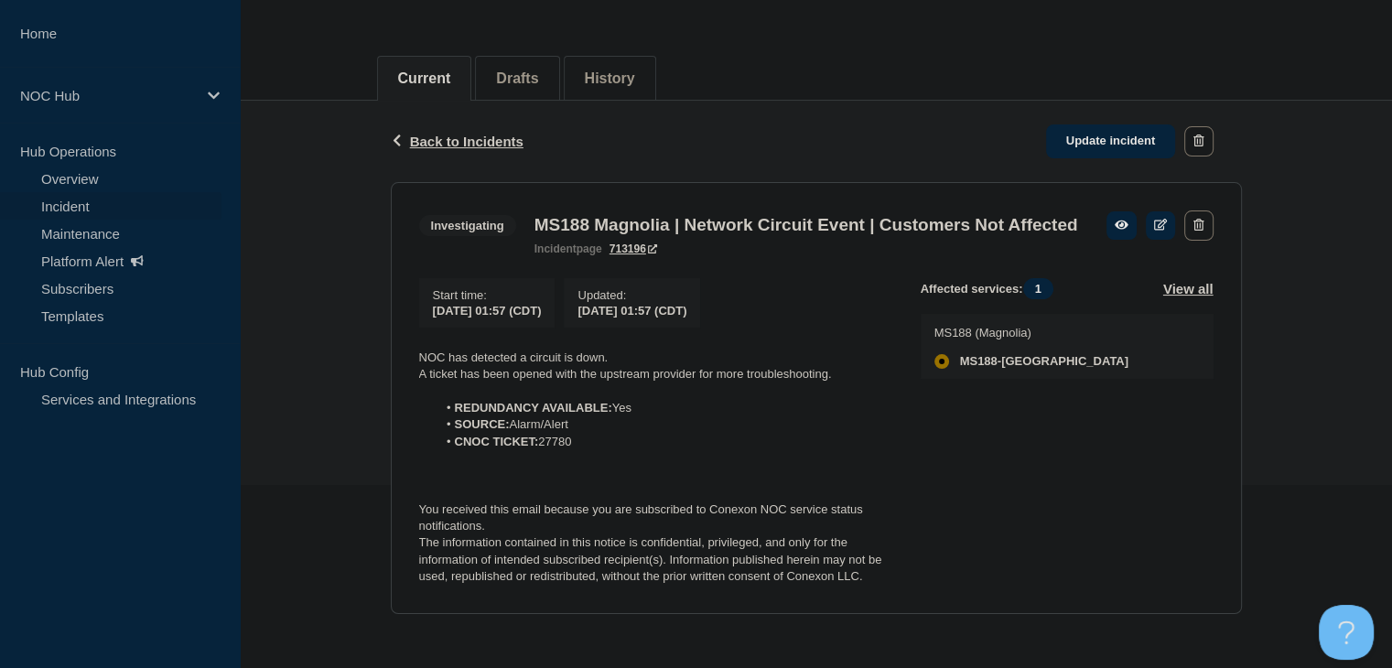
scroll to position [215, 0]
click at [114, 205] on link "Incident" at bounding box center [110, 205] width 221 height 27
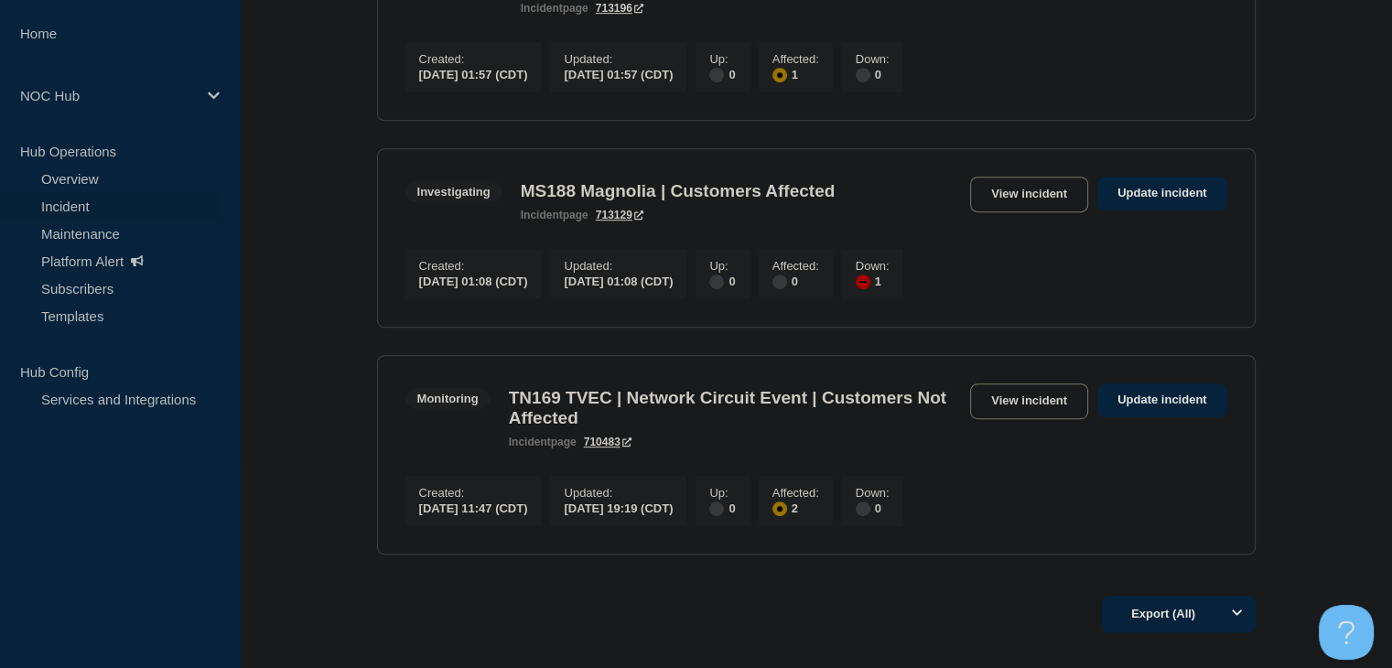
scroll to position [915, 0]
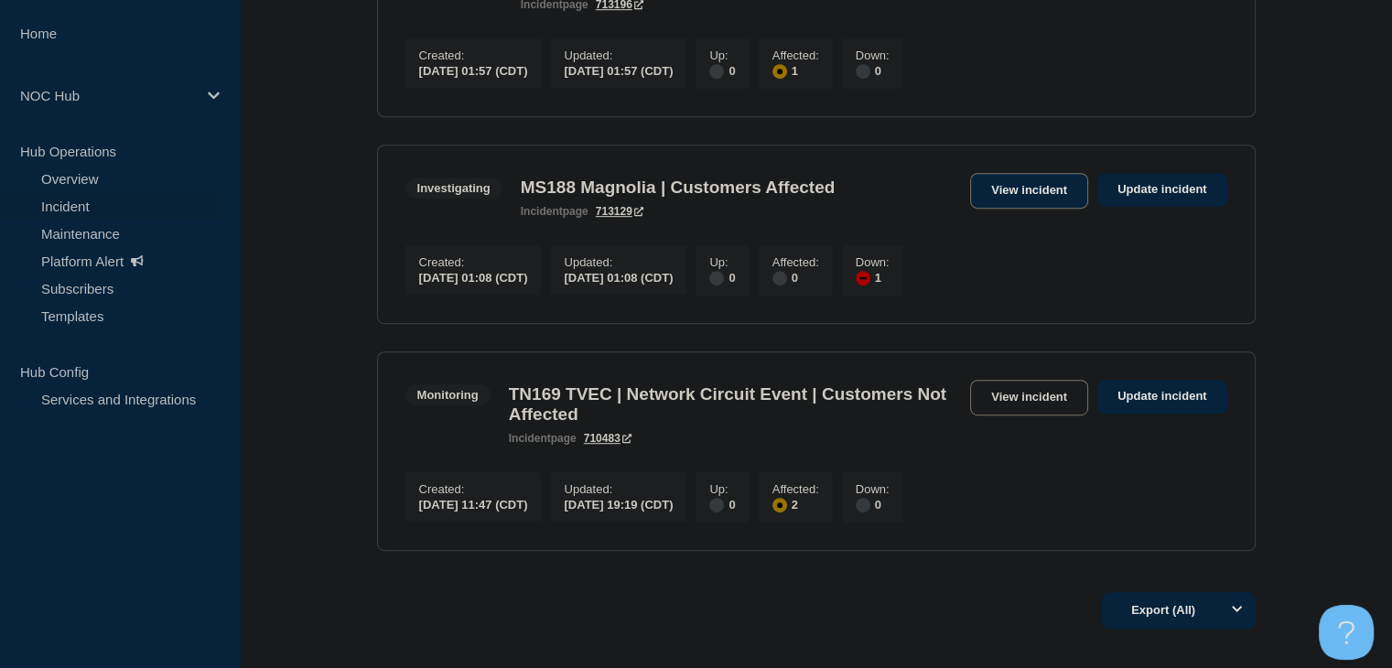
click at [1006, 209] on link "View incident" at bounding box center [1029, 191] width 118 height 36
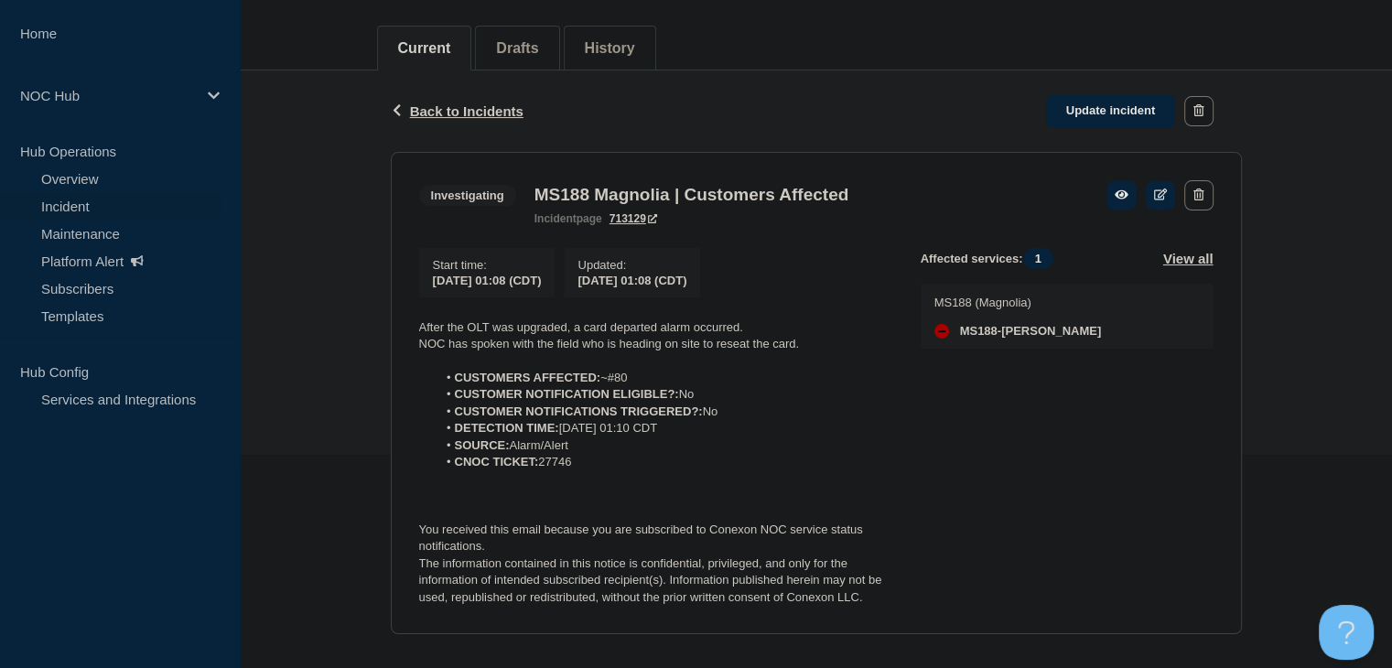
scroll to position [242, 0]
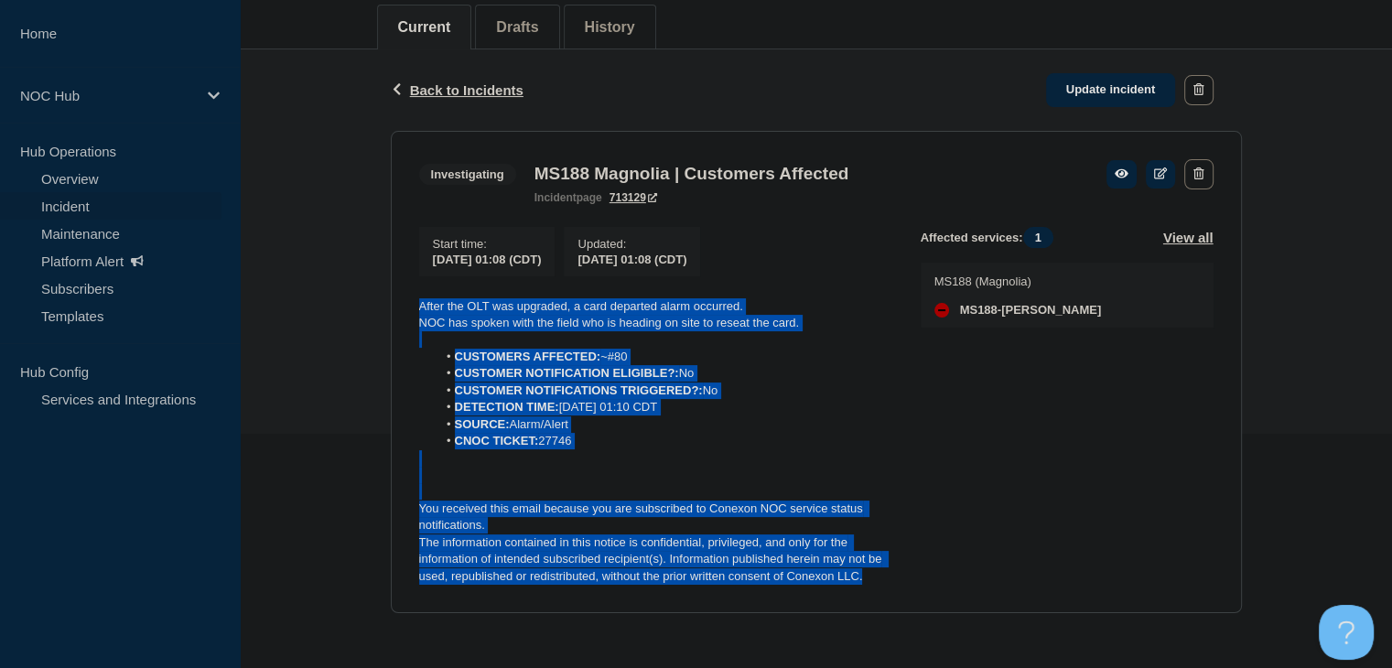
drag, startPoint x: 880, startPoint y: 579, endPoint x: 350, endPoint y: 305, distance: 596.6
click at [350, 305] on div "Back Back to Incidents Update incident Investigating MS188 Magnolia | Customers…" at bounding box center [816, 345] width 1152 height 592
copy div "After the OLT was upgraded, a card departed alarm occurred. NOC has spoken with…"
click at [1066, 90] on link "Update incident" at bounding box center [1111, 90] width 130 height 34
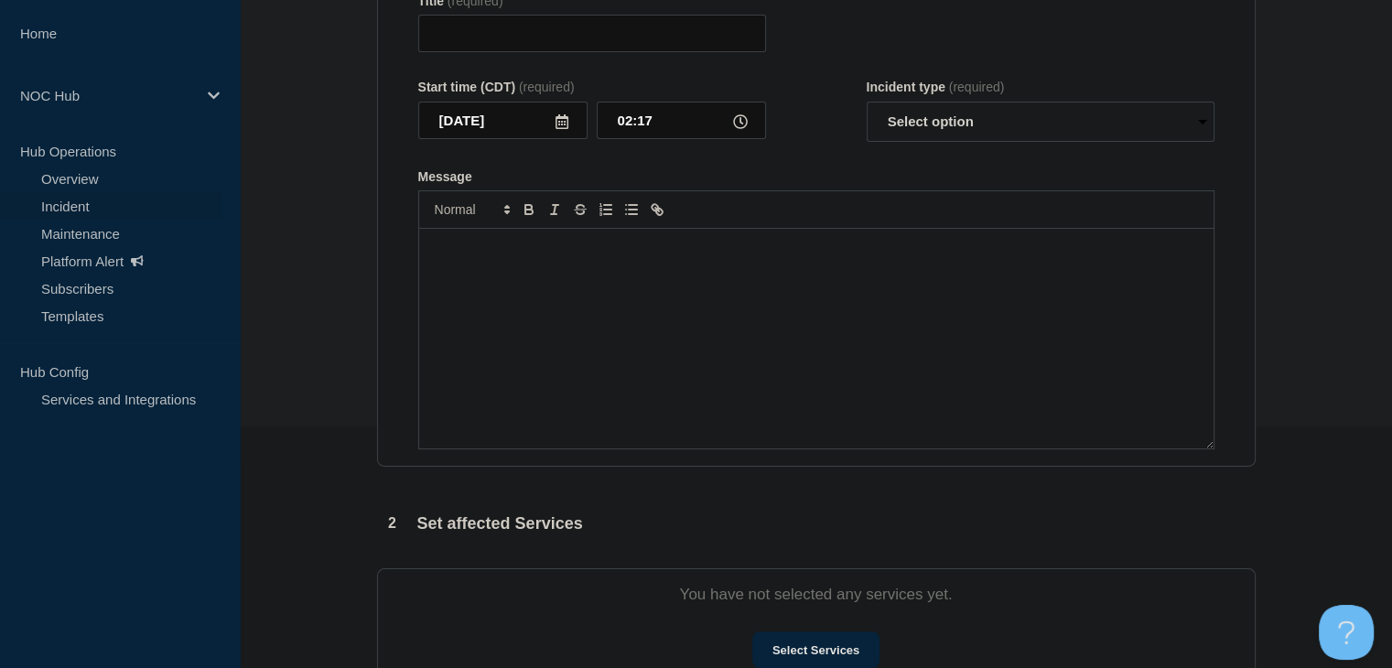
type input "MS188 Magnolia | Customers Affected"
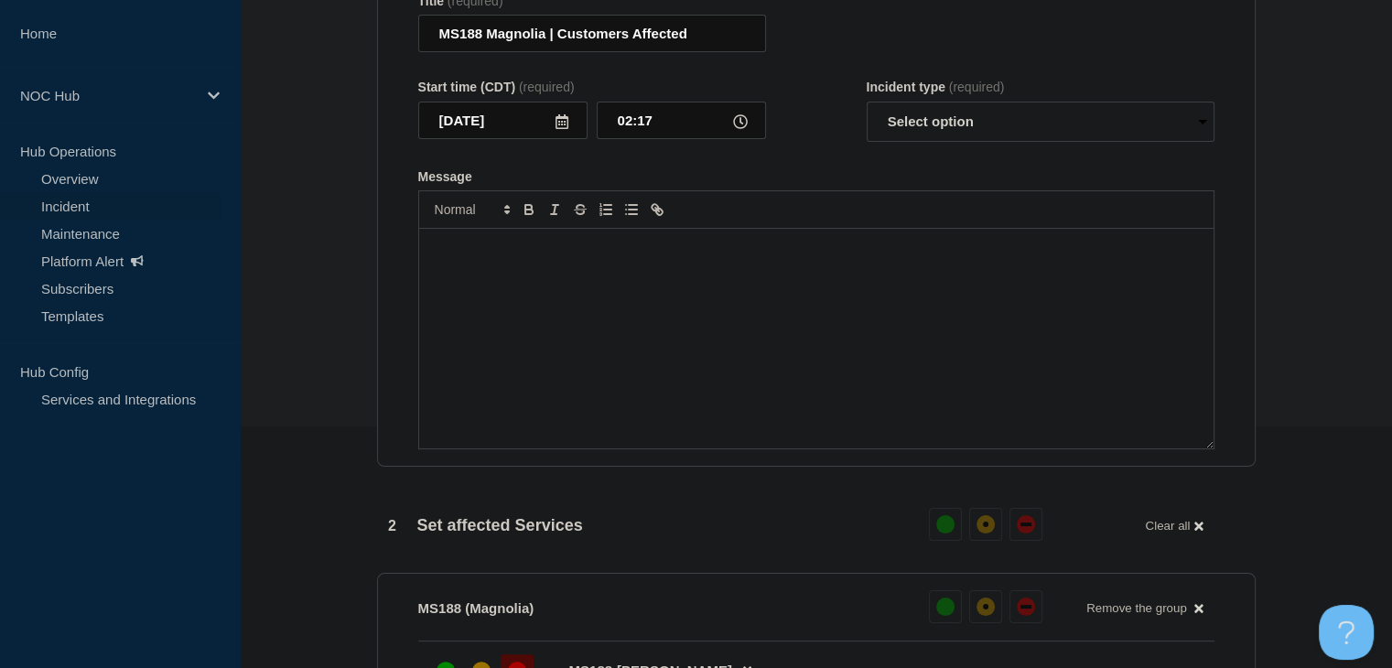
click at [781, 324] on div "Message" at bounding box center [816, 339] width 794 height 220
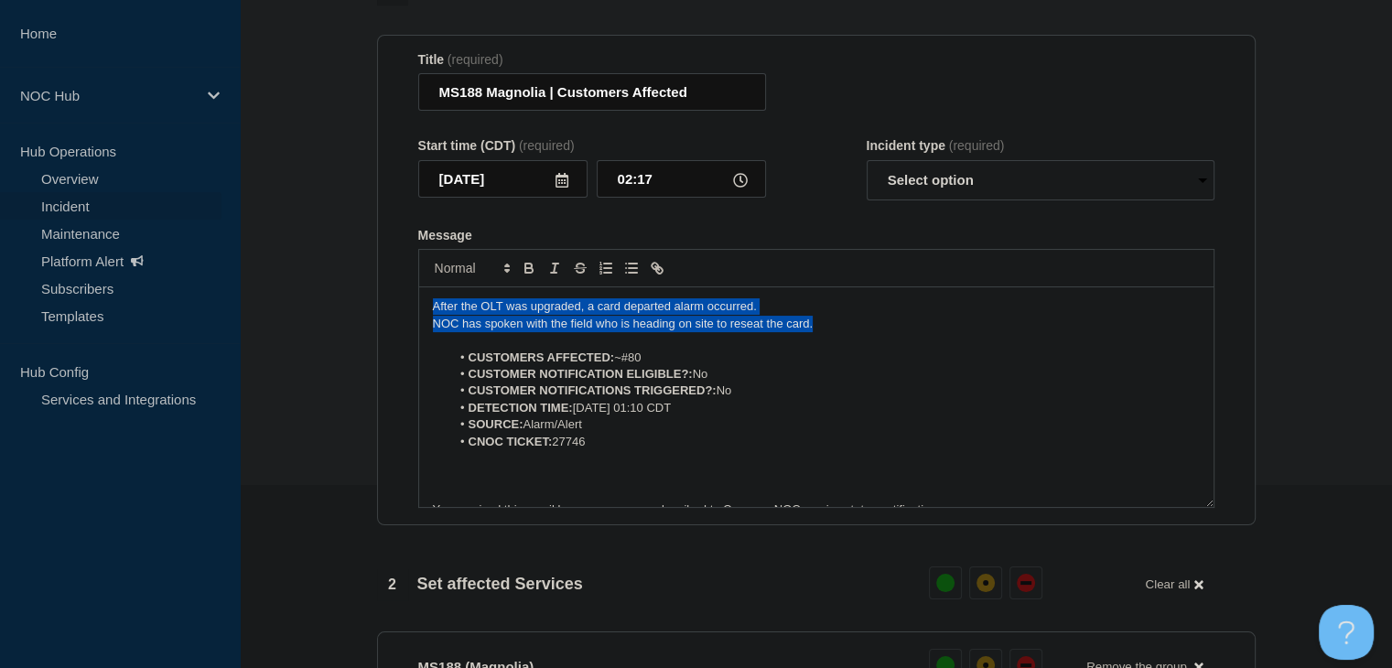
drag, startPoint x: 830, startPoint y: 360, endPoint x: 349, endPoint y: 339, distance: 481.6
click at [349, 339] on section "1 Provide details Title (required) MS188 Magnolia | Customers Affected Start ti…" at bounding box center [816, 620] width 1152 height 1292
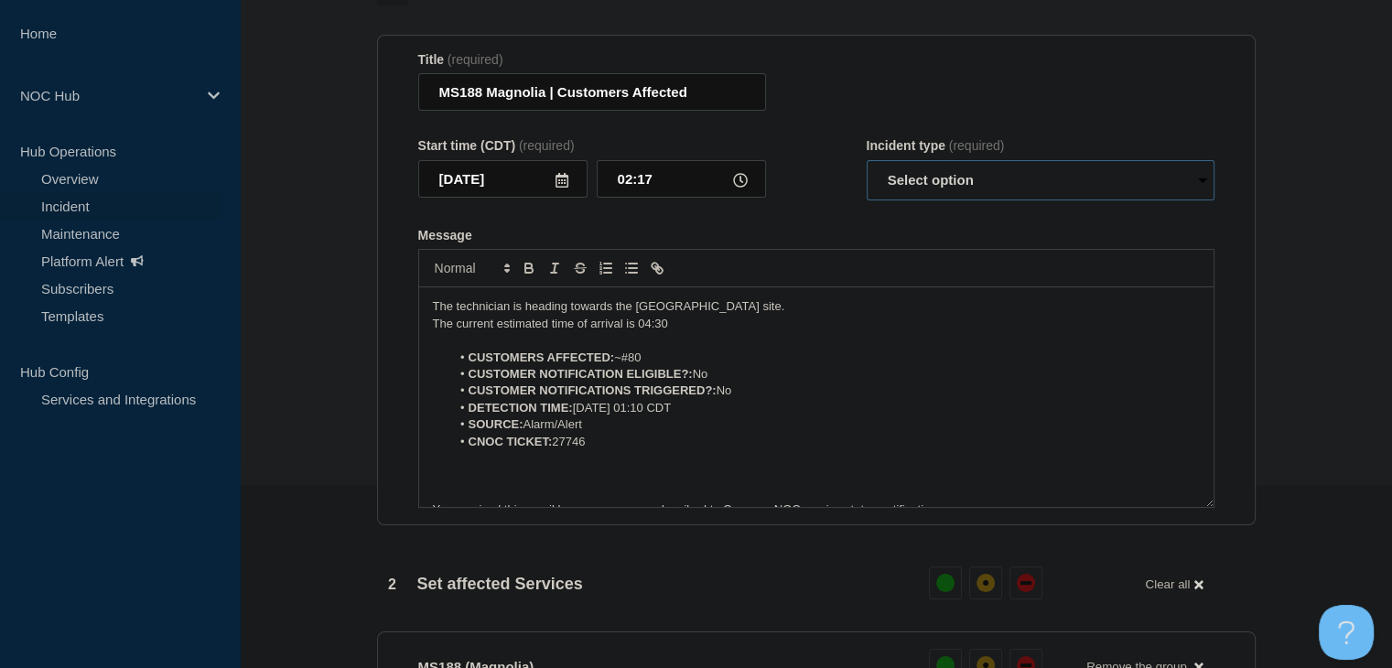
click at [1025, 200] on select "Select option Investigating Identified Monitoring Resolved" at bounding box center [1040, 180] width 348 height 40
select select "investigating"
click at [866, 197] on select "Select option Investigating Identified Monitoring Resolved" at bounding box center [1040, 180] width 348 height 40
click at [684, 332] on p "The current estimated time of arrival is 04:30" at bounding box center [816, 324] width 767 height 16
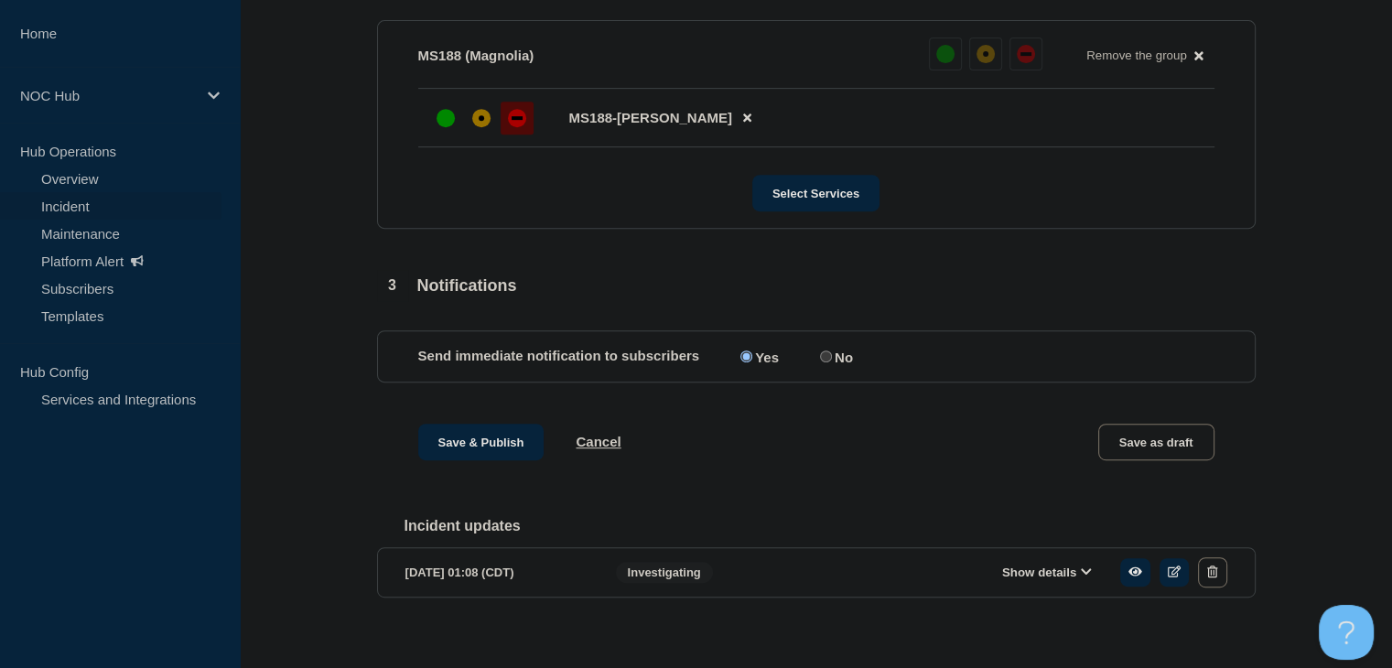
scroll to position [823, 0]
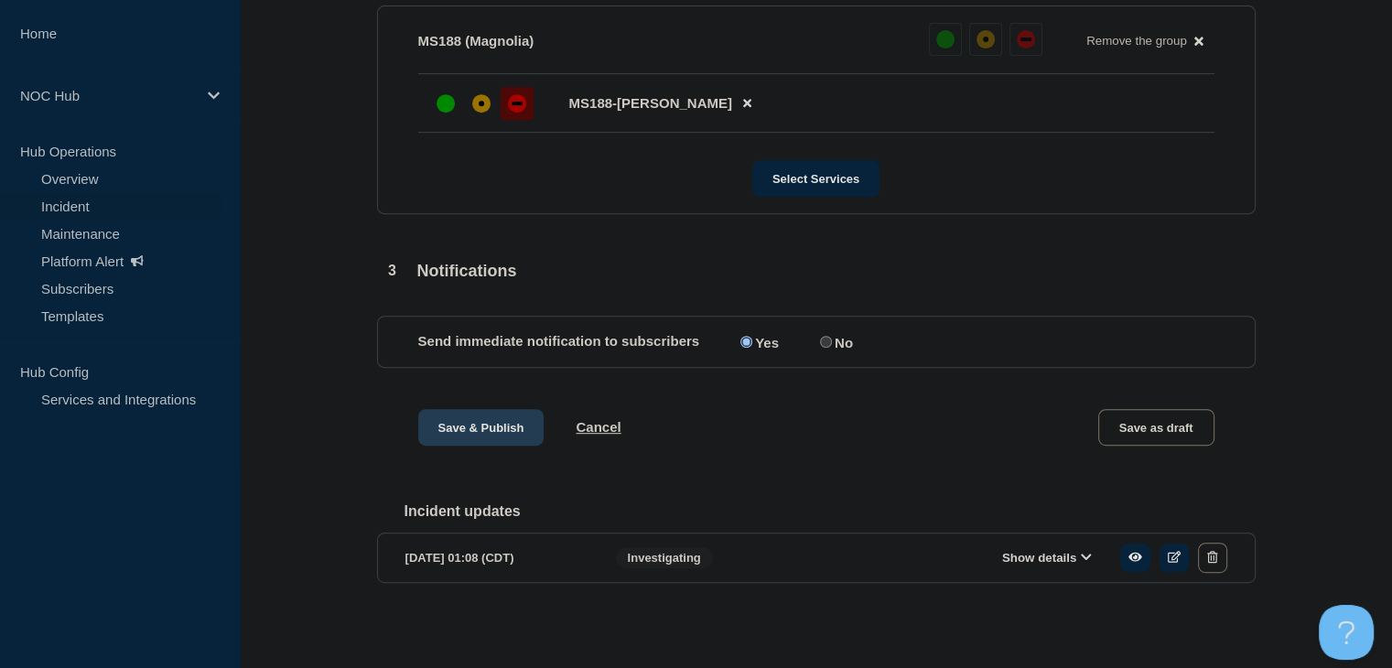
click at [452, 442] on button "Save & Publish" at bounding box center [481, 427] width 126 height 37
